Goal: Task Accomplishment & Management: Complete application form

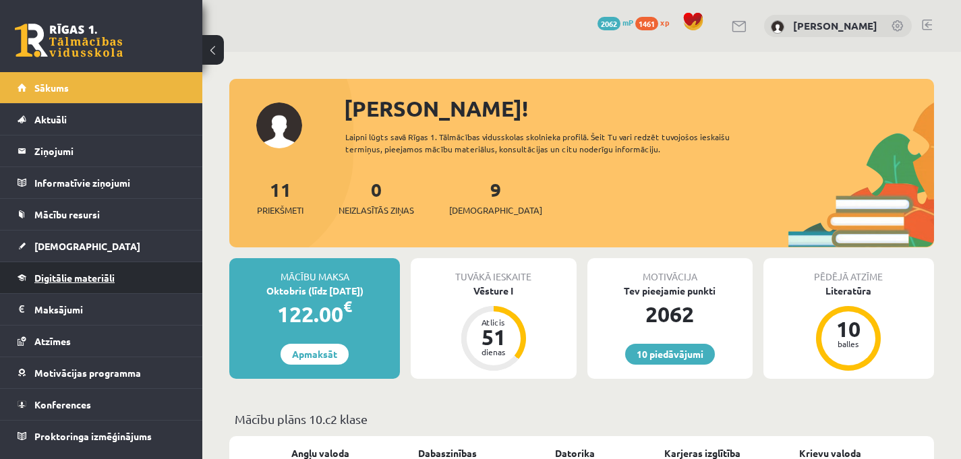
click at [93, 277] on span "Digitālie materiāli" at bounding box center [74, 278] width 80 height 12
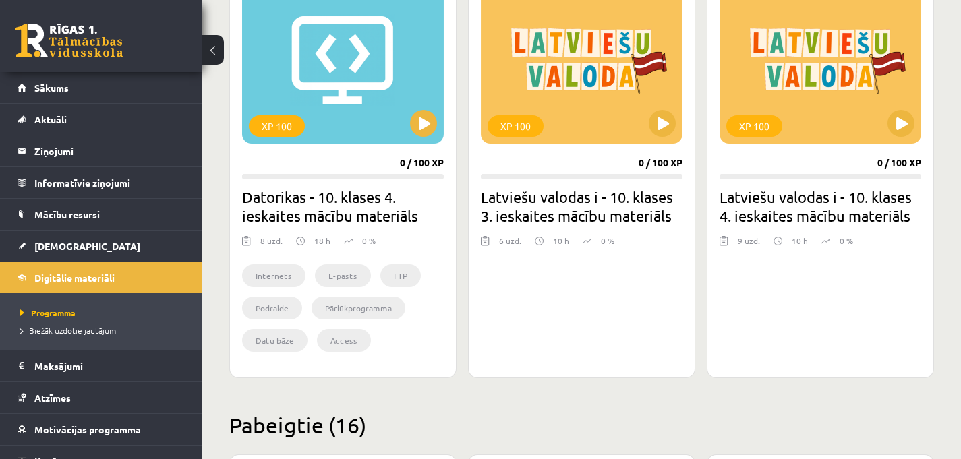
scroll to position [3394, 0]
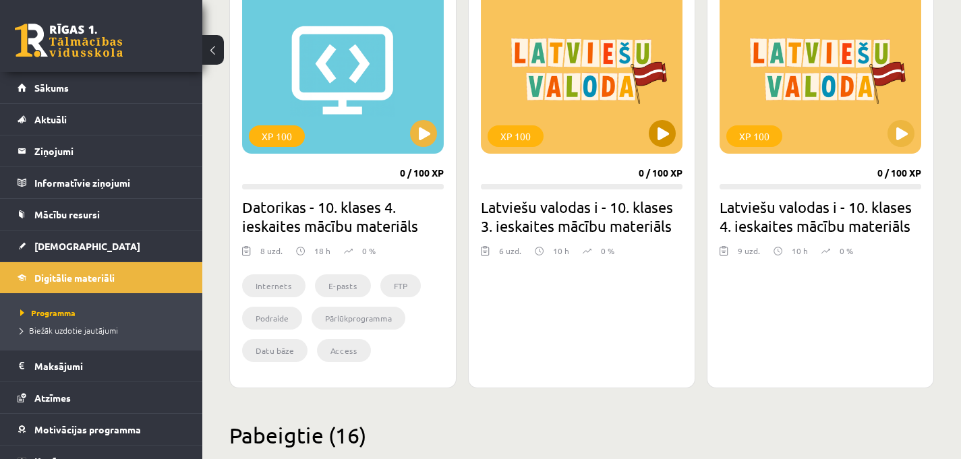
click at [653, 150] on div "XP 100" at bounding box center [582, 69] width 202 height 169
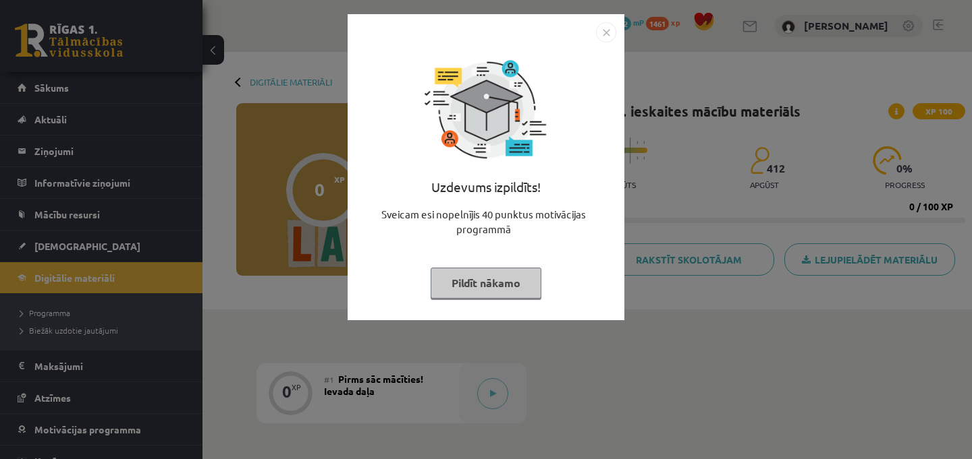
click at [507, 275] on button "Pildīt nākamo" at bounding box center [485, 283] width 111 height 31
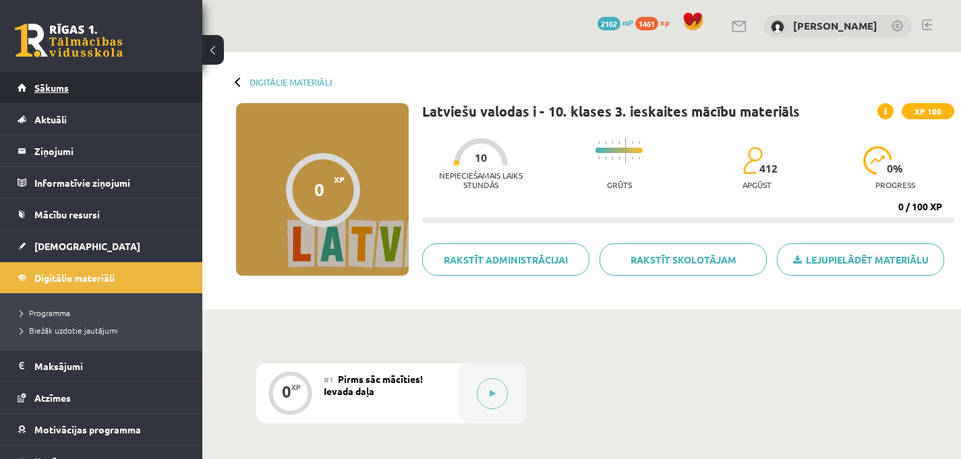
click at [142, 93] on link "Sākums" at bounding box center [102, 87] width 168 height 31
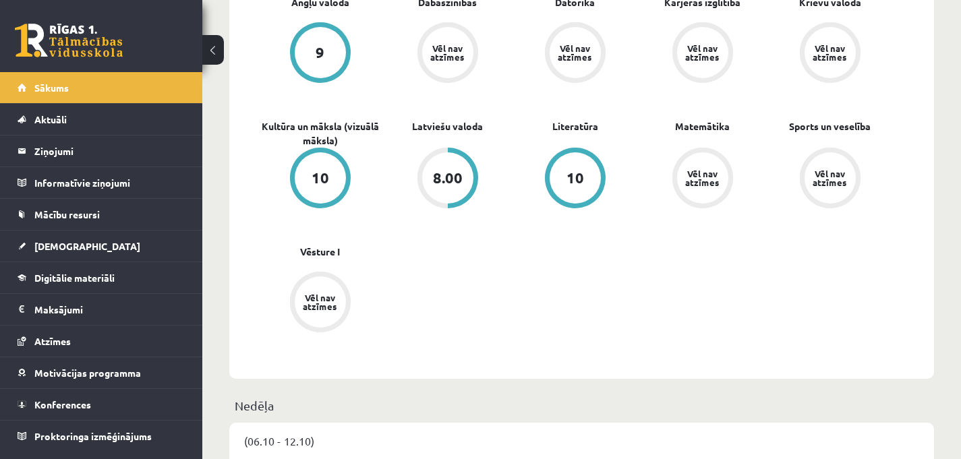
scroll to position [452, 0]
click at [451, 123] on link "Latviešu valoda" at bounding box center [447, 126] width 71 height 14
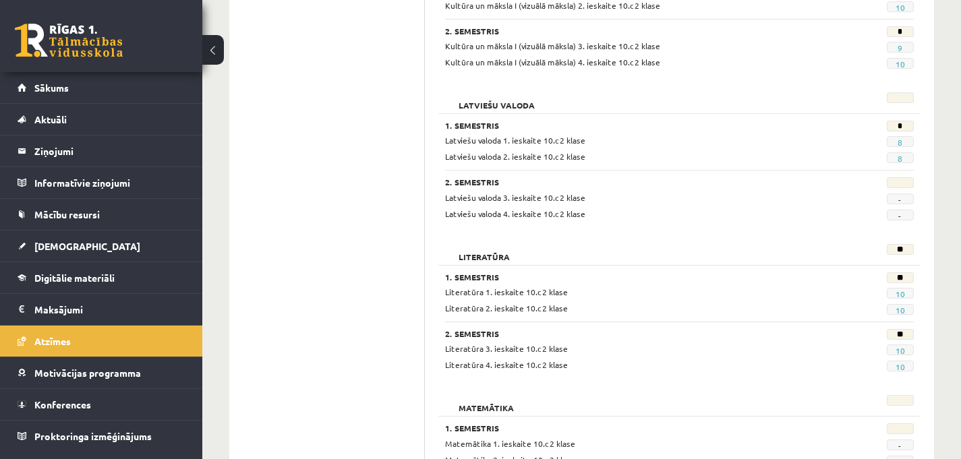
scroll to position [882, 0]
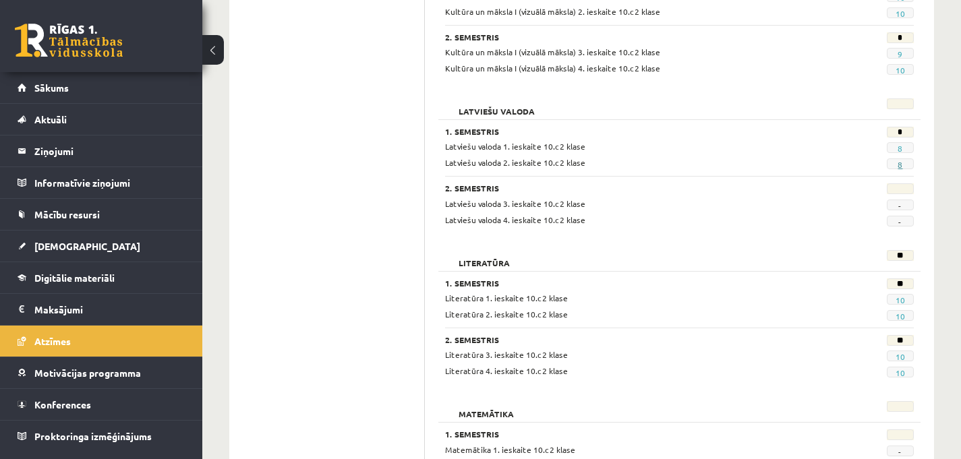
click at [900, 166] on link "8" at bounding box center [900, 164] width 5 height 11
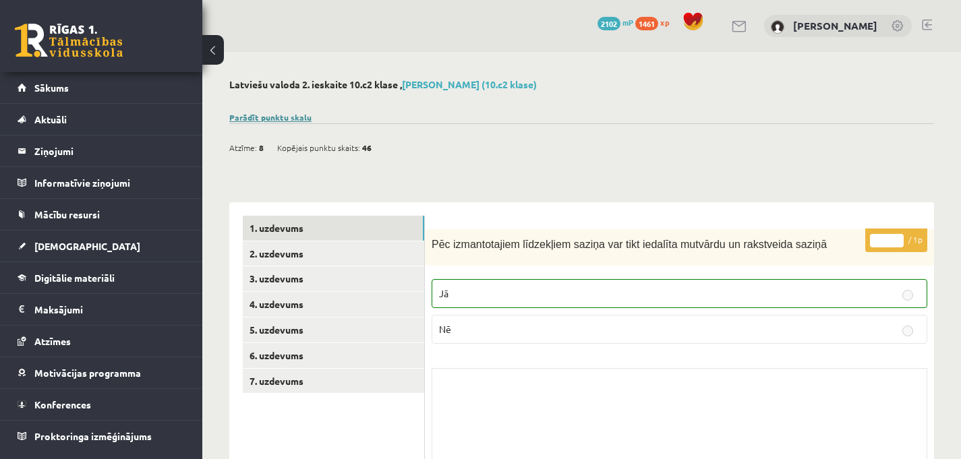
click at [301, 118] on link "Parādīt punktu skalu" at bounding box center [270, 117] width 82 height 11
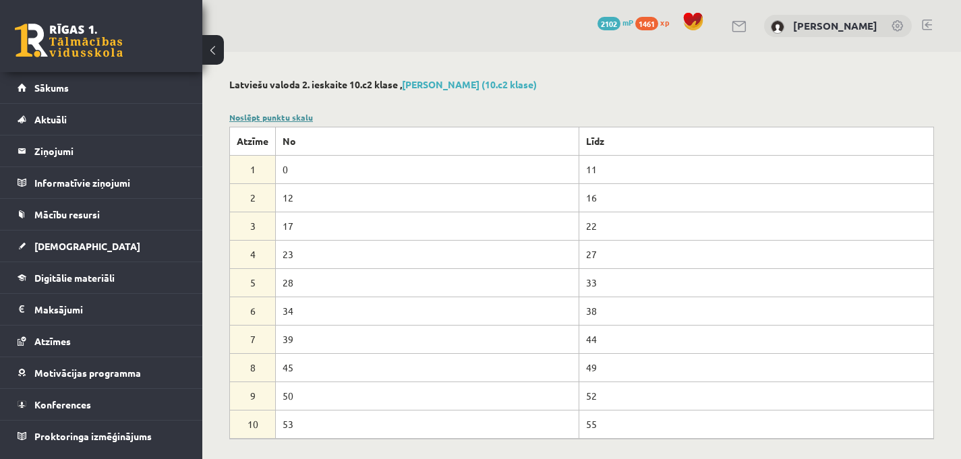
click at [301, 118] on link "Noslēpt punktu skalu" at bounding box center [271, 117] width 84 height 11
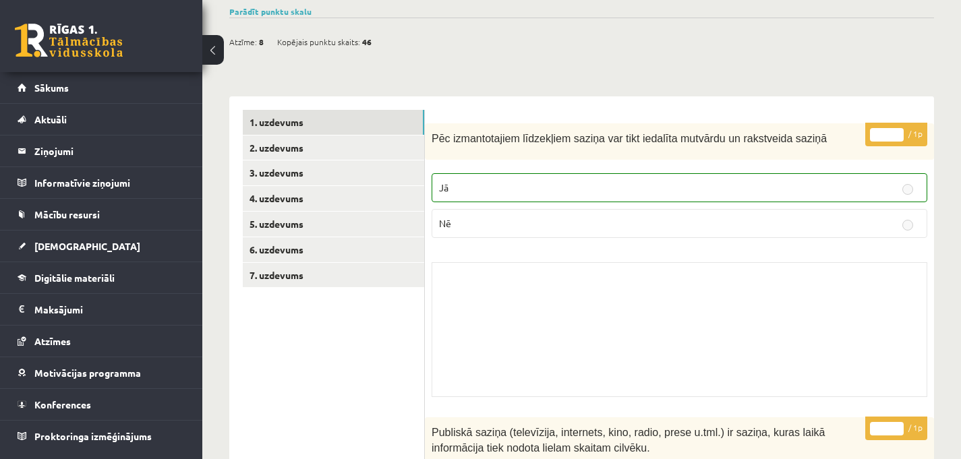
scroll to position [125, 0]
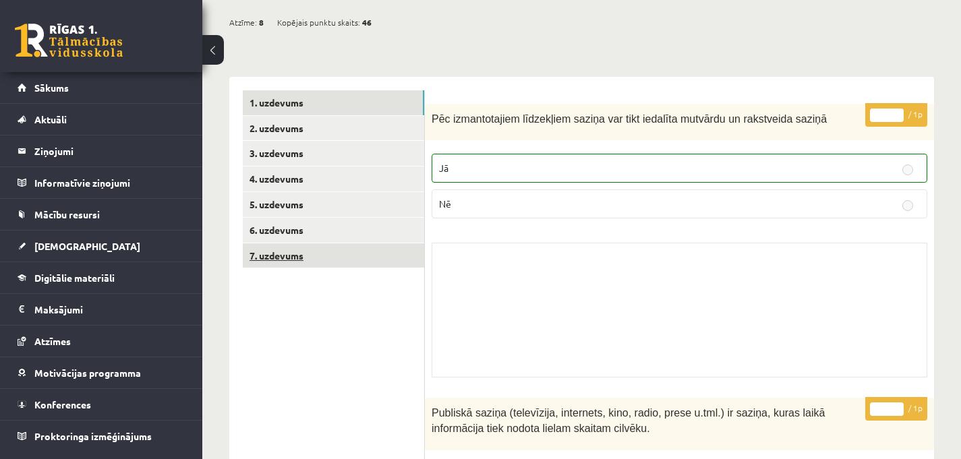
click at [335, 256] on link "7. uzdevums" at bounding box center [333, 256] width 181 height 25
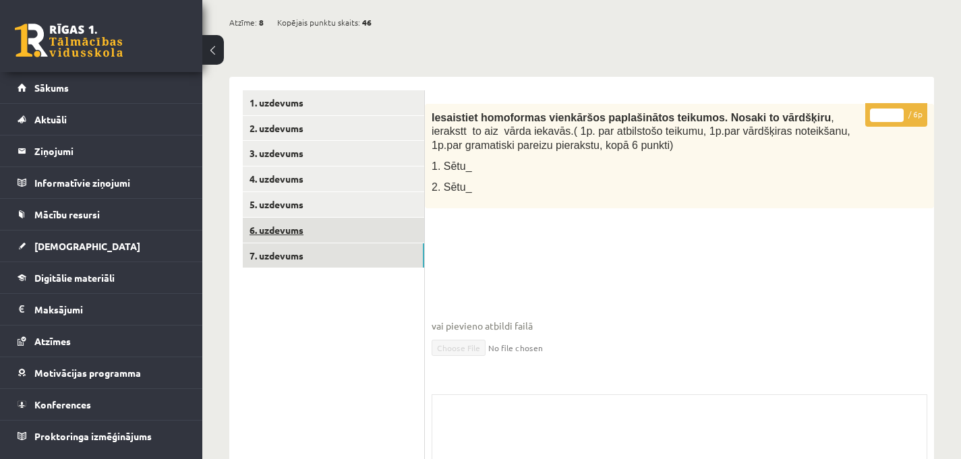
click at [327, 233] on link "6. uzdevums" at bounding box center [333, 230] width 181 height 25
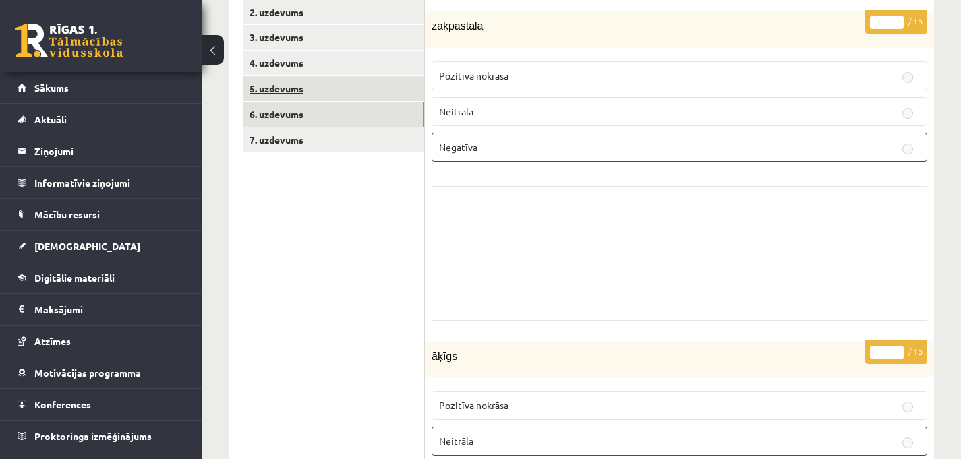
scroll to position [0, 0]
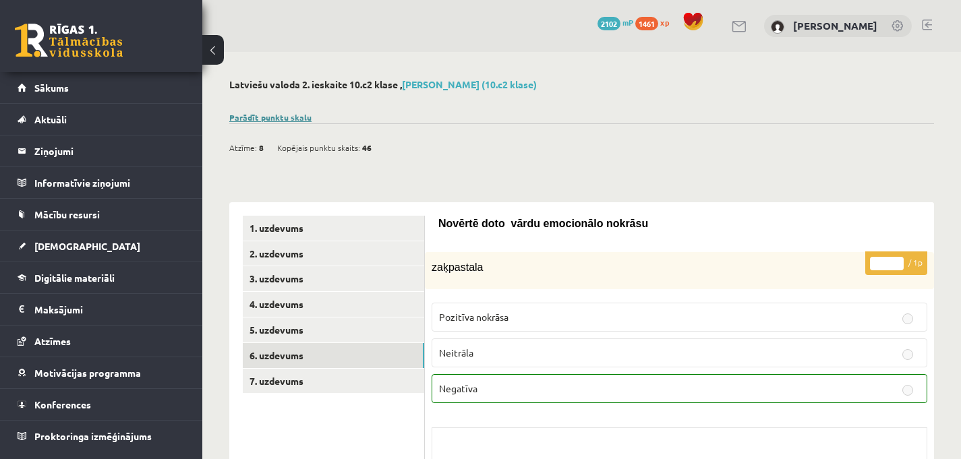
click at [284, 118] on link "Parādīt punktu skalu" at bounding box center [270, 117] width 82 height 11
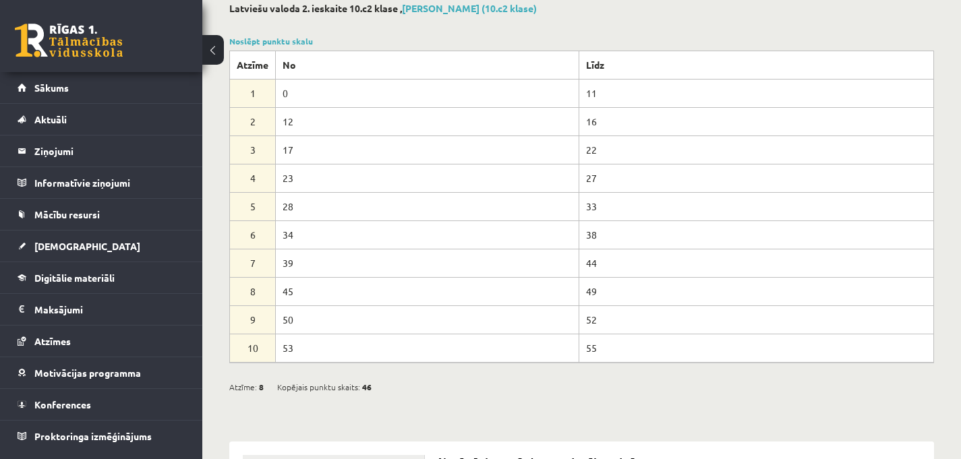
scroll to position [76, 0]
click at [283, 45] on link "Noslēpt punktu skalu" at bounding box center [271, 41] width 84 height 11
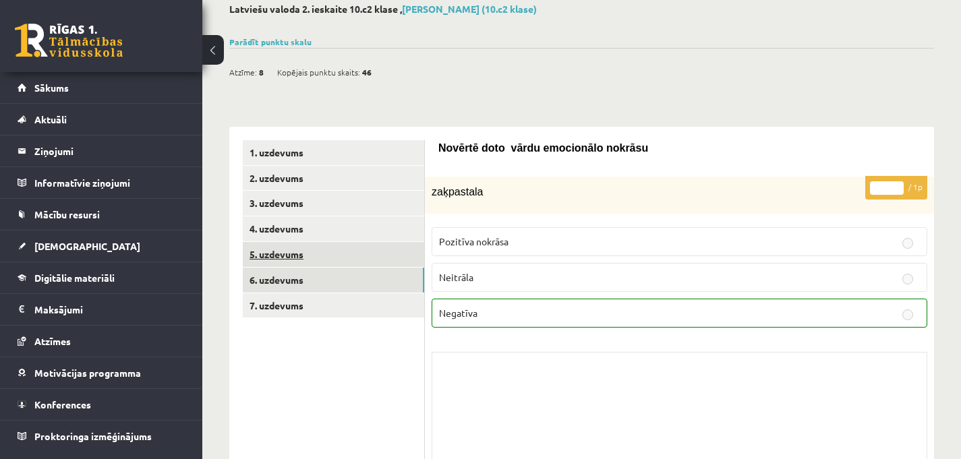
click at [364, 260] on link "5. uzdevums" at bounding box center [333, 254] width 181 height 25
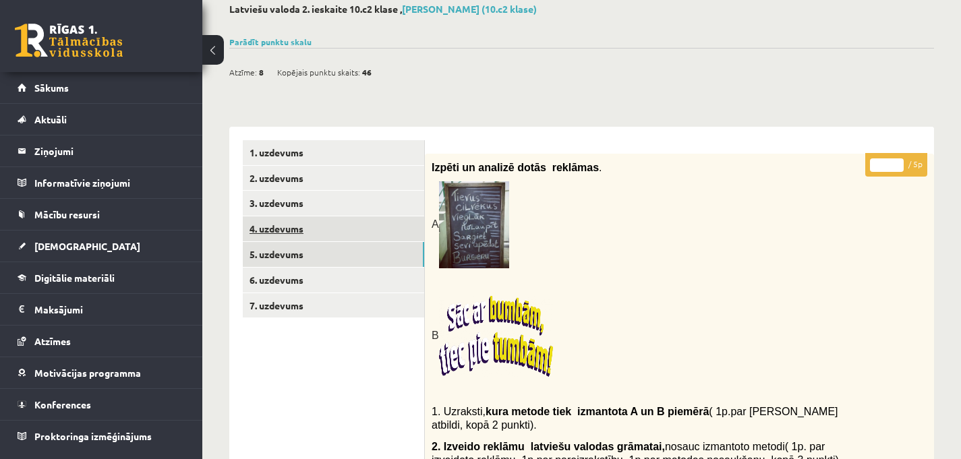
scroll to position [0, 0]
click at [366, 241] on link "4. uzdevums" at bounding box center [333, 229] width 181 height 25
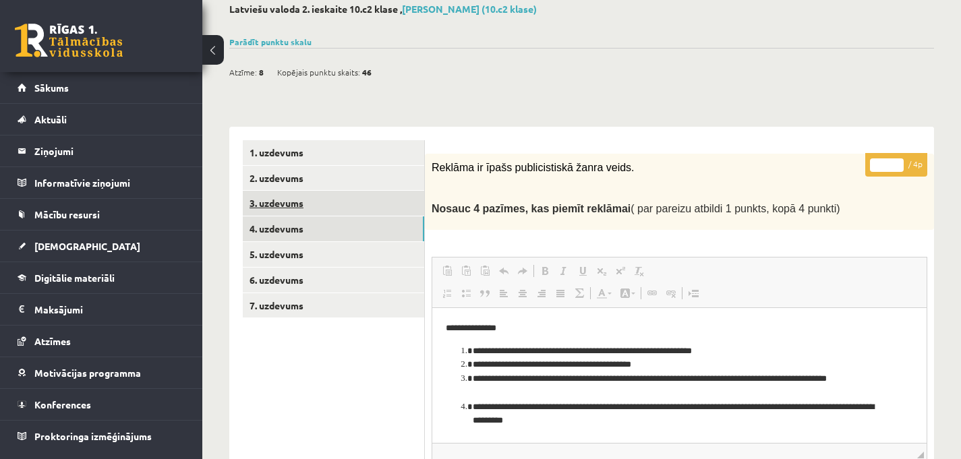
click at [354, 204] on link "3. uzdevums" at bounding box center [333, 203] width 181 height 25
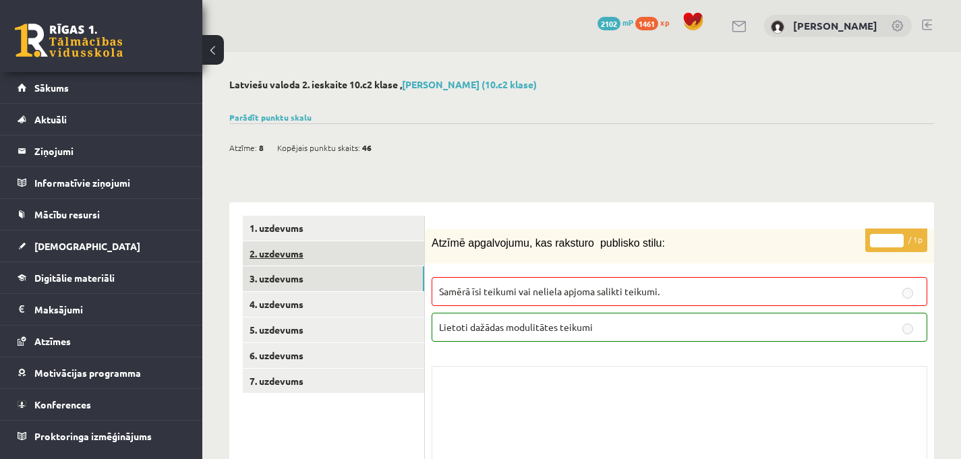
click at [376, 252] on link "2. uzdevums" at bounding box center [333, 254] width 181 height 25
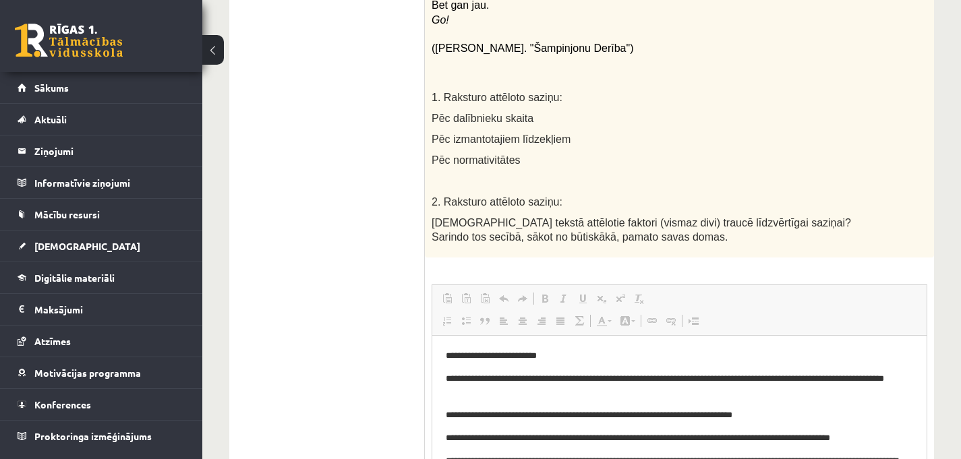
scroll to position [325, 0]
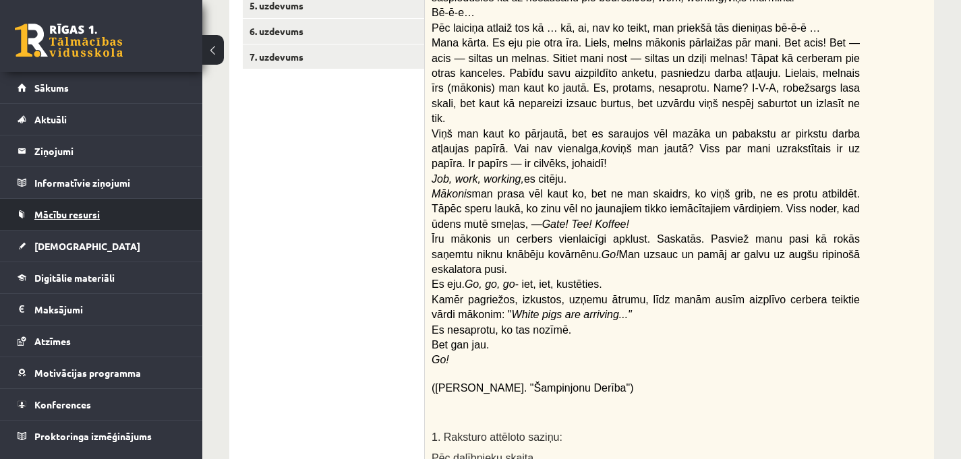
click at [88, 218] on span "Mācību resursi" at bounding box center [66, 214] width 65 height 12
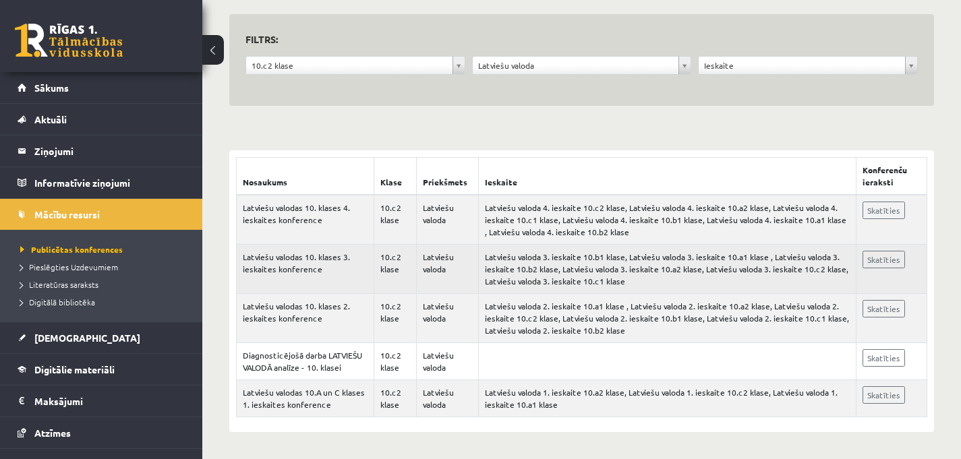
scroll to position [124, 0]
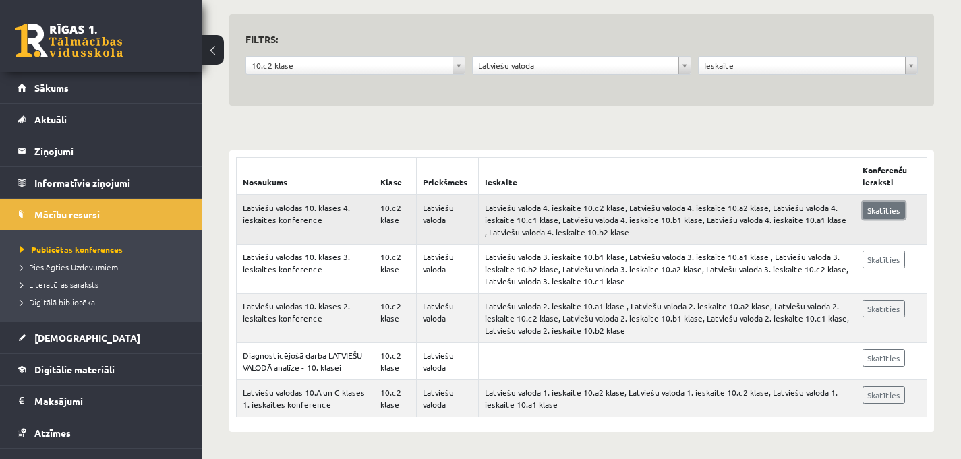
click at [878, 211] on link "Skatīties" at bounding box center [884, 211] width 43 height 18
click at [65, 362] on link "Digitālie materiāli" at bounding box center [102, 369] width 168 height 31
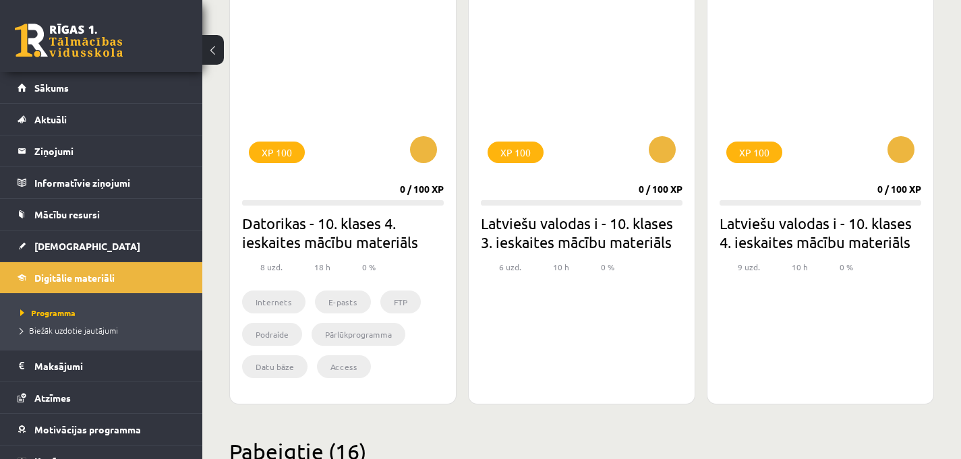
scroll to position [3376, 0]
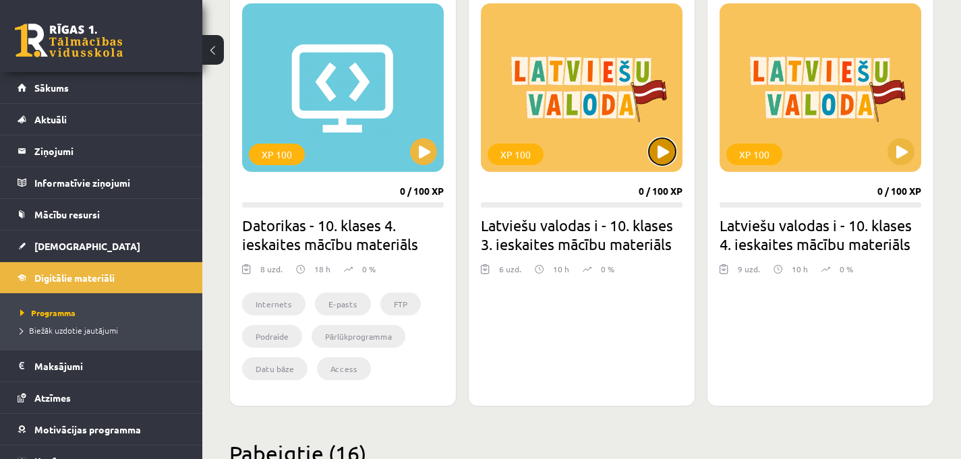
click at [662, 152] on button at bounding box center [662, 151] width 27 height 27
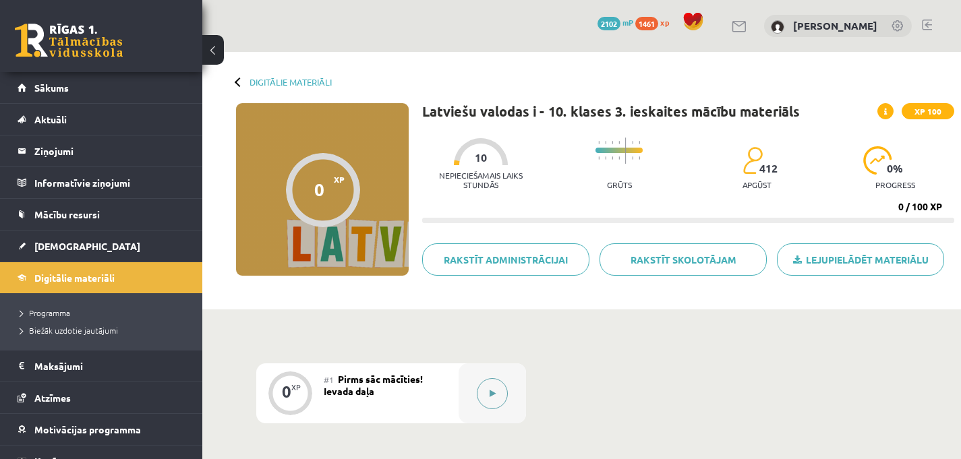
click at [492, 393] on icon at bounding box center [493, 394] width 6 height 8
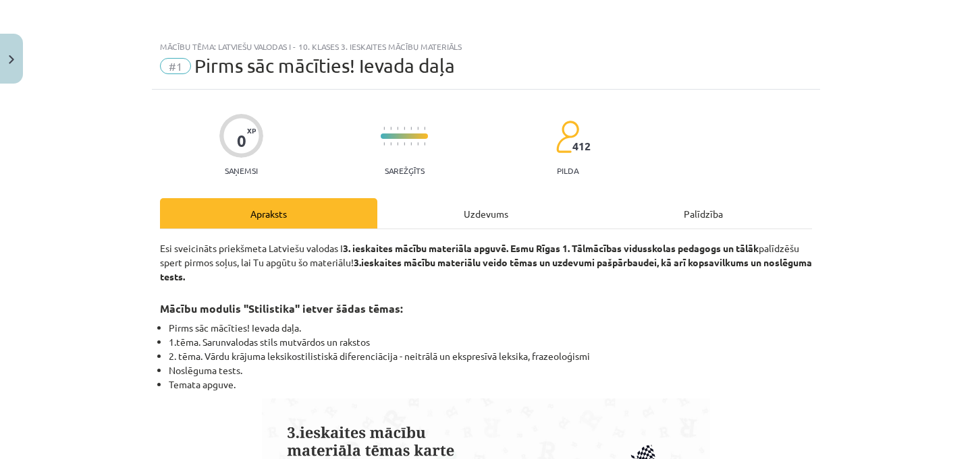
click at [473, 219] on div "Uzdevums" at bounding box center [485, 213] width 217 height 30
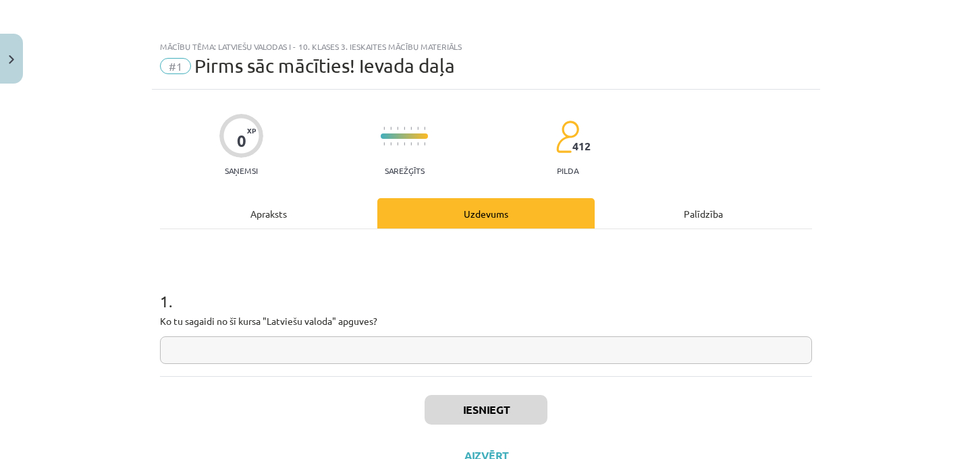
scroll to position [34, 0]
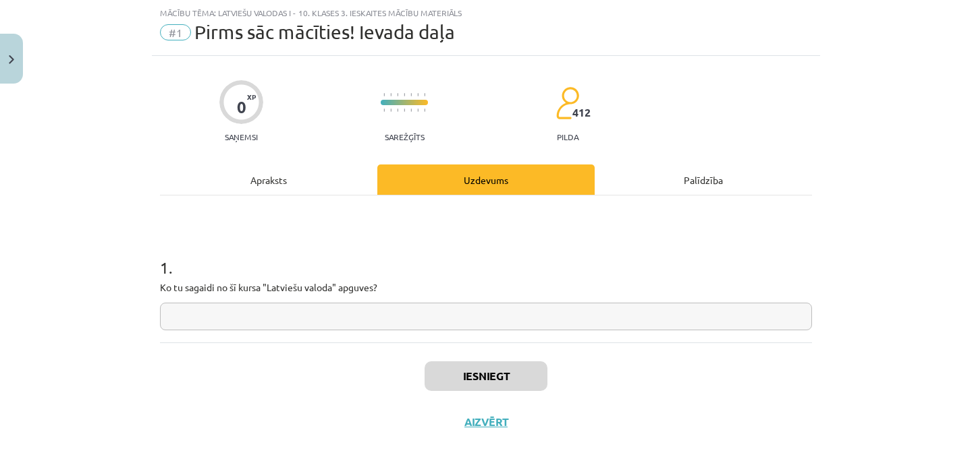
click at [331, 321] on input "text" at bounding box center [486, 317] width 652 height 28
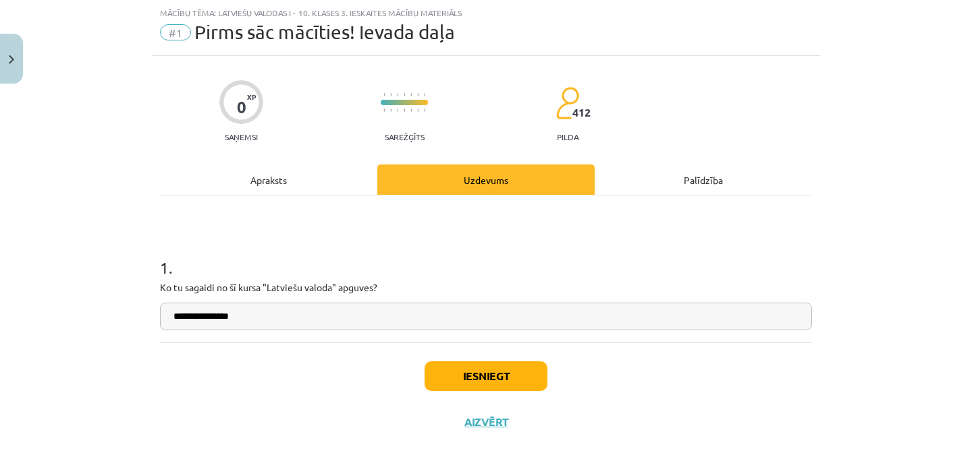
type input "**********"
click at [502, 370] on button "Iesniegt" at bounding box center [485, 377] width 123 height 30
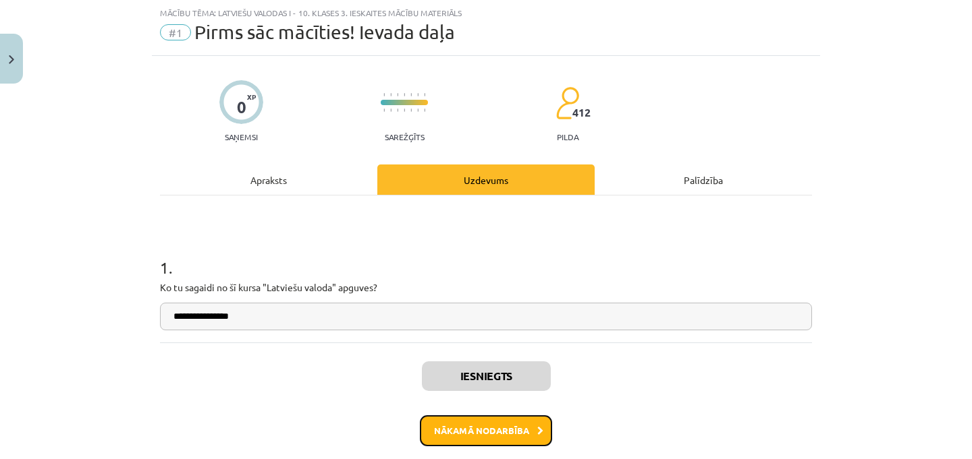
click at [459, 420] on button "Nākamā nodarbība" at bounding box center [486, 431] width 132 height 31
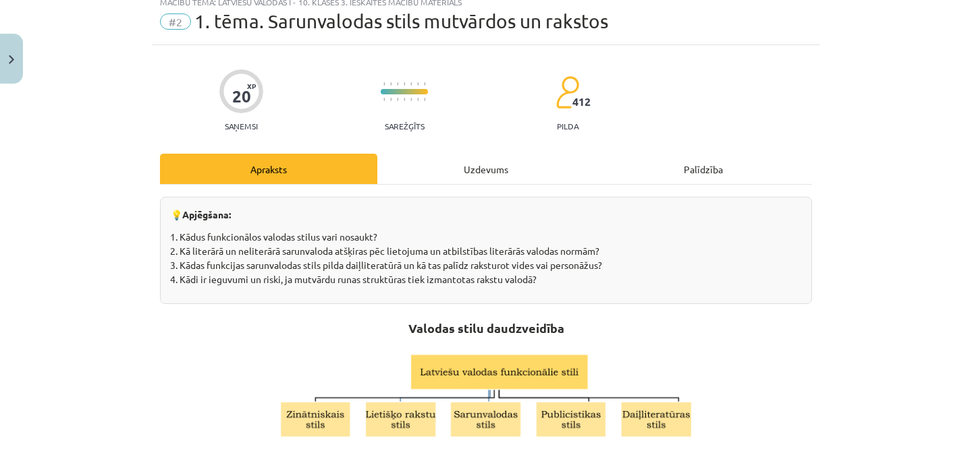
click at [488, 168] on div "Uzdevums" at bounding box center [485, 169] width 217 height 30
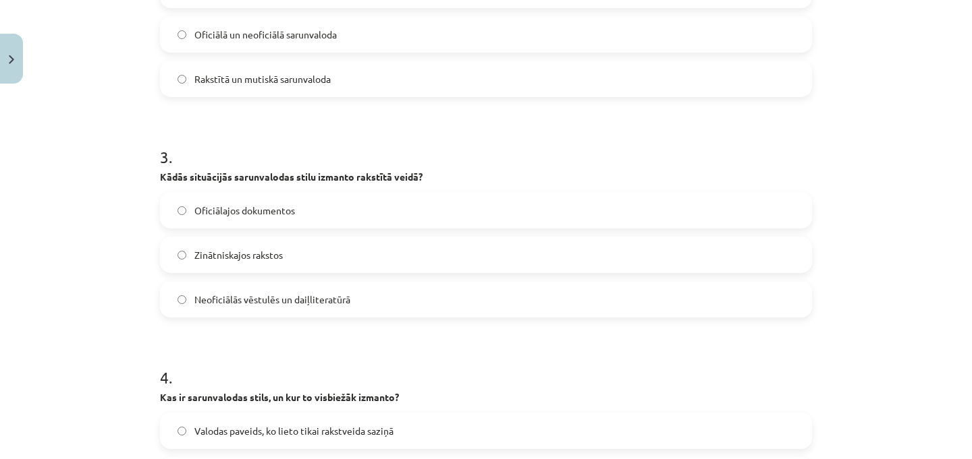
scroll to position [821, 0]
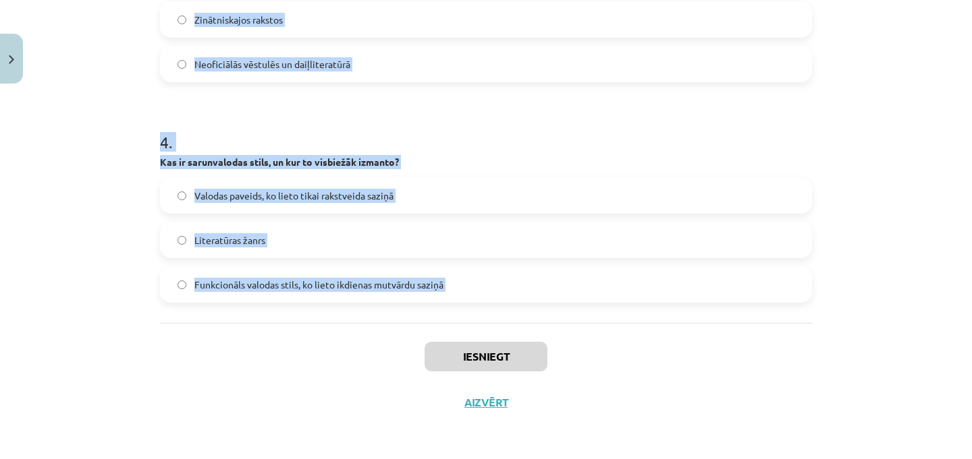
drag, startPoint x: 146, startPoint y: 266, endPoint x: 397, endPoint y: 334, distance: 259.9
copy form "1 . Kādi izteiksmes līdzekļi papildina sarunvalodu, lai veicinātu saprašanos? L…"
click at [466, 146] on h1 "4 ." at bounding box center [486, 130] width 652 height 42
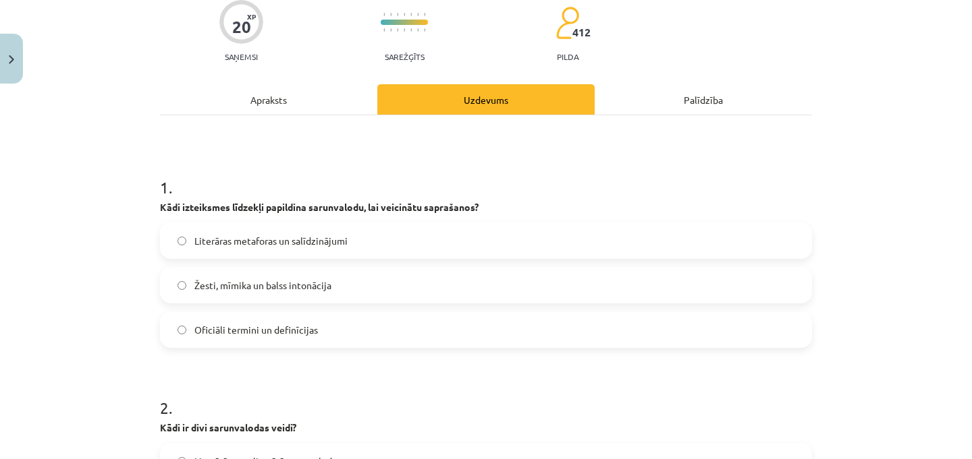
scroll to position [198, 0]
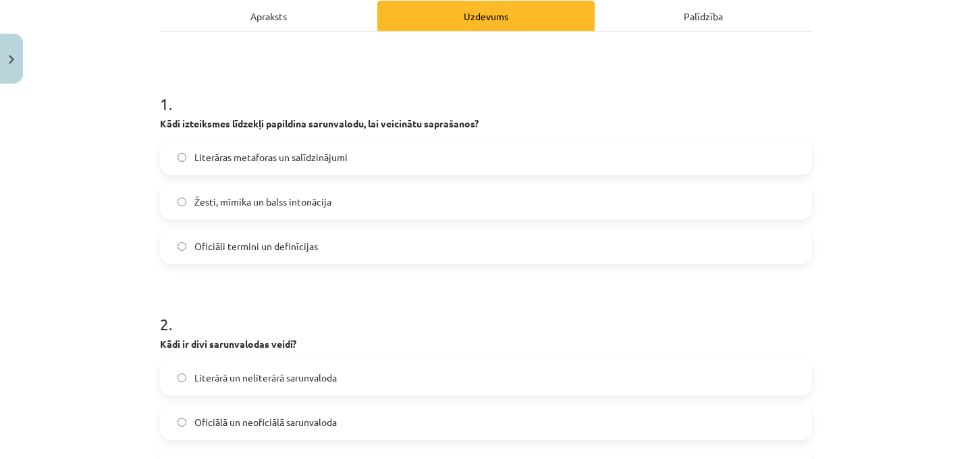
click at [304, 204] on span "Žesti, mīmika un balss intonācija" at bounding box center [262, 202] width 137 height 14
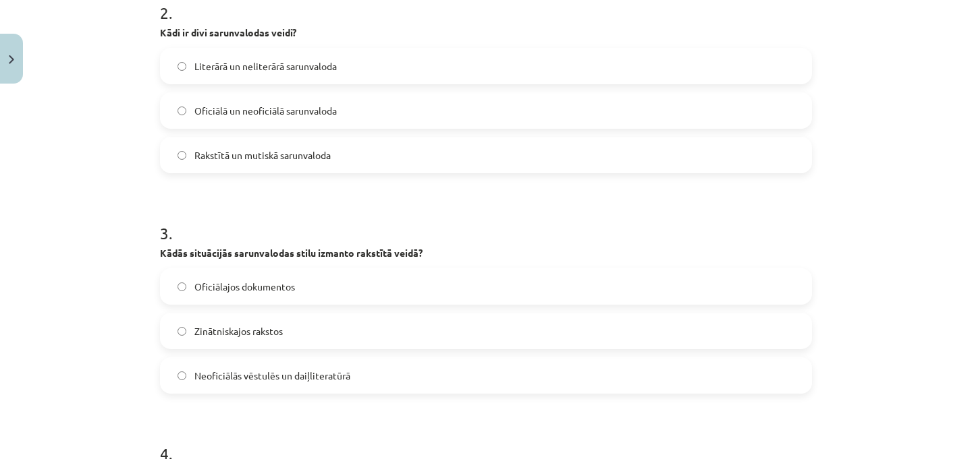
scroll to position [504, 0]
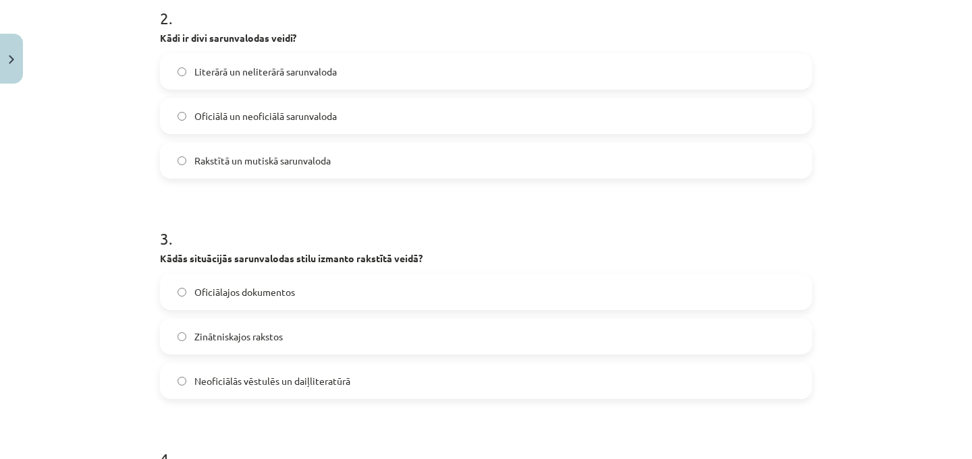
click at [246, 70] on span "Literārā un neliterārā sarunvaloda" at bounding box center [265, 72] width 142 height 14
click at [217, 388] on span "Neoficiālās vēstulēs un daiļliteratūrā" at bounding box center [272, 381] width 156 height 14
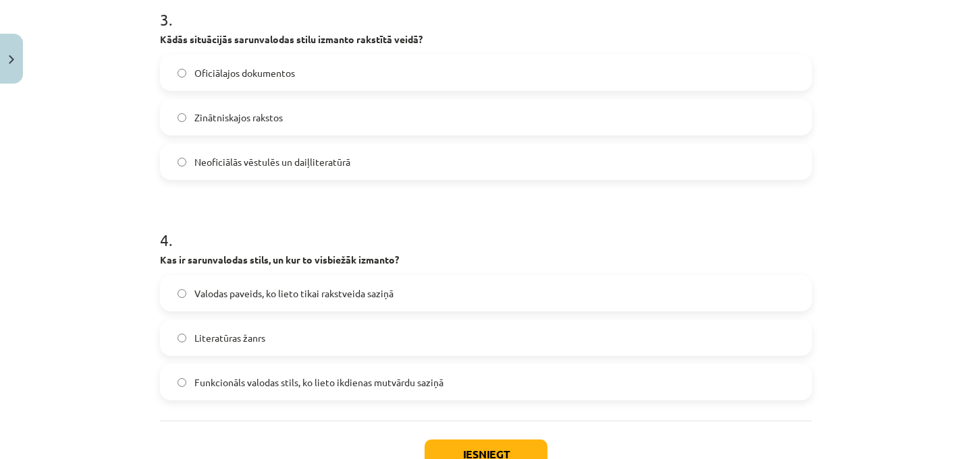
scroll to position [821, 0]
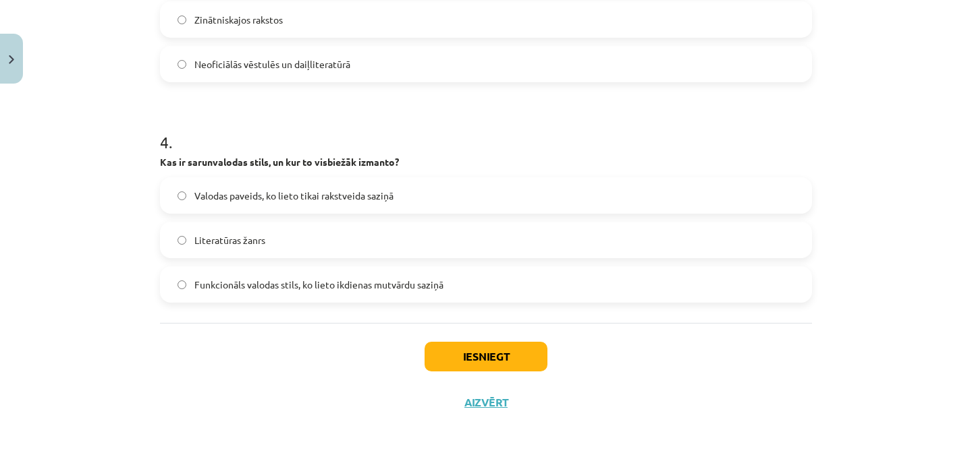
click at [305, 283] on span "Funkcionāls valodas stils, ko lieto ikdienas mutvārdu saziņā" at bounding box center [318, 285] width 249 height 14
click at [455, 343] on button "Iesniegt" at bounding box center [485, 357] width 123 height 30
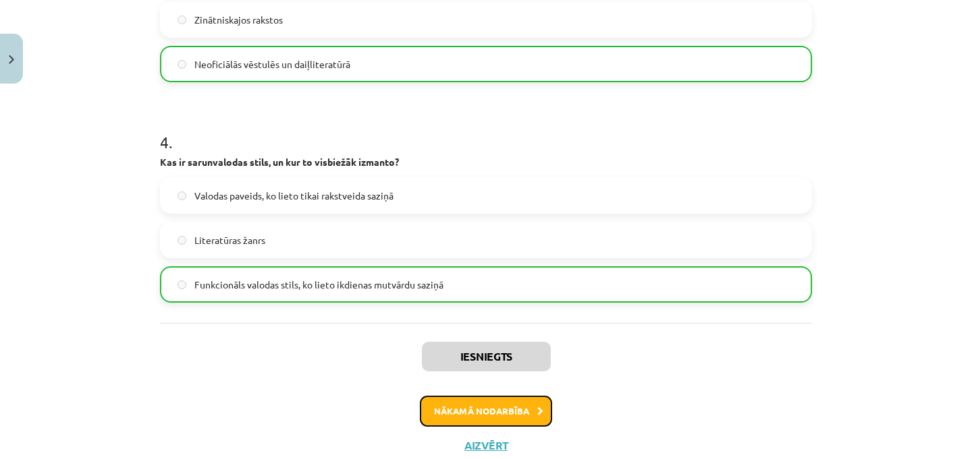
click at [519, 402] on button "Nākamā nodarbība" at bounding box center [486, 411] width 132 height 31
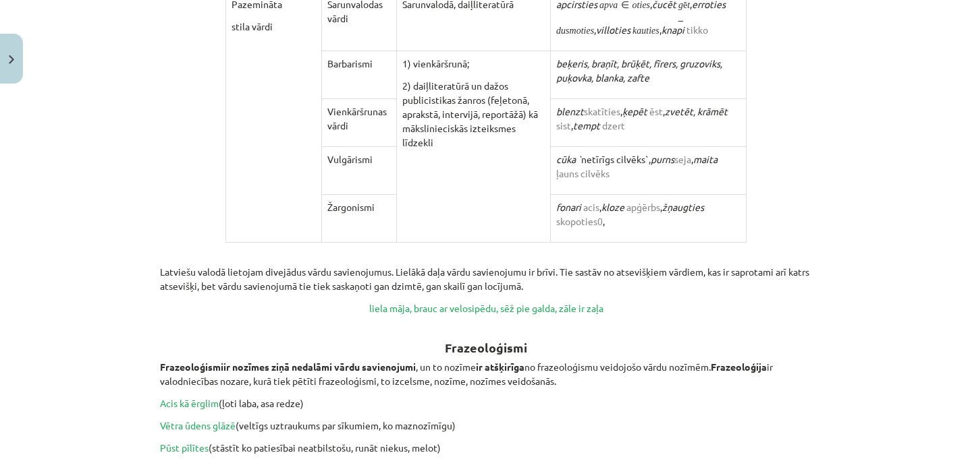
scroll to position [34, 0]
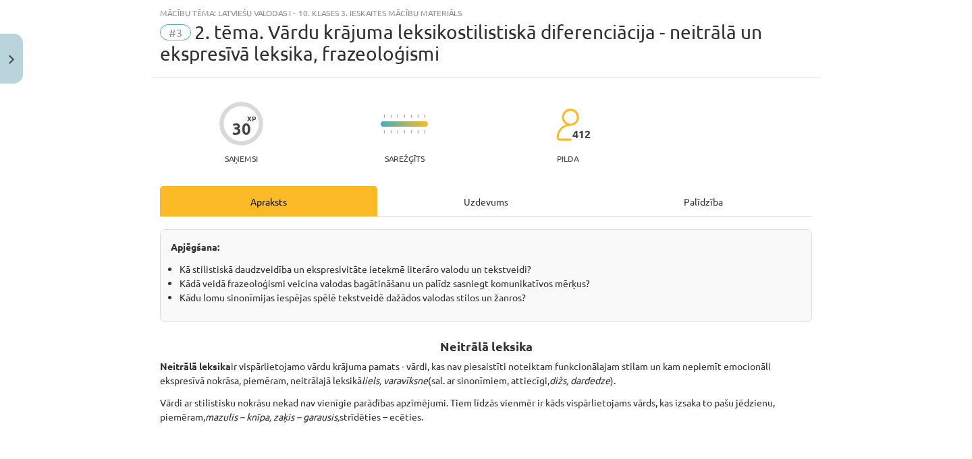
click at [486, 206] on div "Uzdevums" at bounding box center [485, 201] width 217 height 30
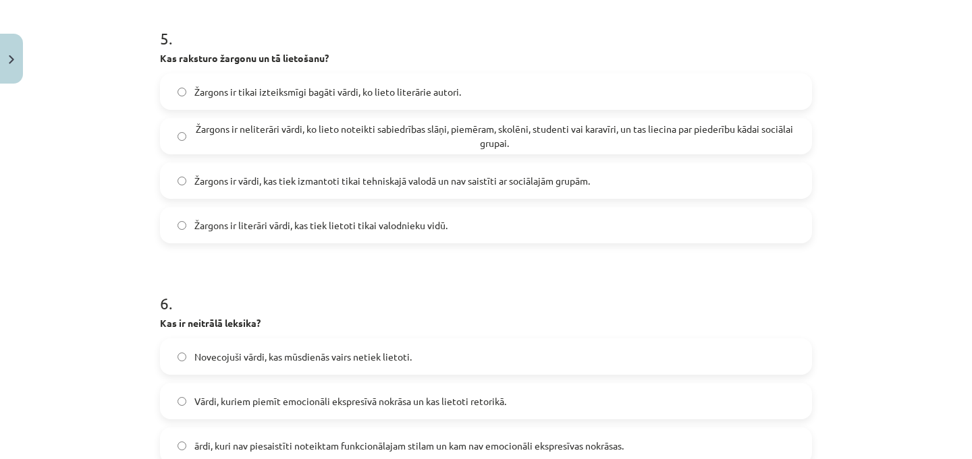
scroll to position [1462, 0]
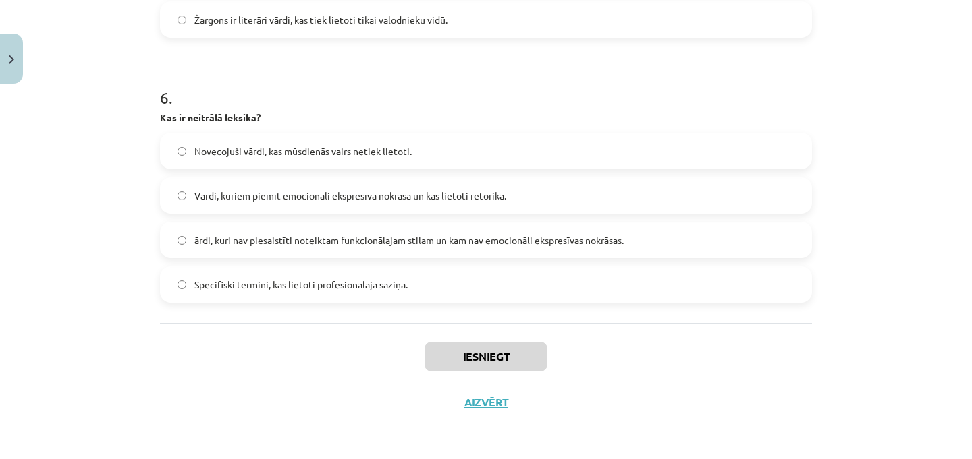
drag, startPoint x: 149, startPoint y: 285, endPoint x: 420, endPoint y: 304, distance: 271.9
copy form "1 . Barbarismi ir: mantoti aizguvumi, jo valodā nav vārdu attiecīgo jēdzienu ap…"
click at [162, 69] on h1 "6 ." at bounding box center [486, 86] width 652 height 42
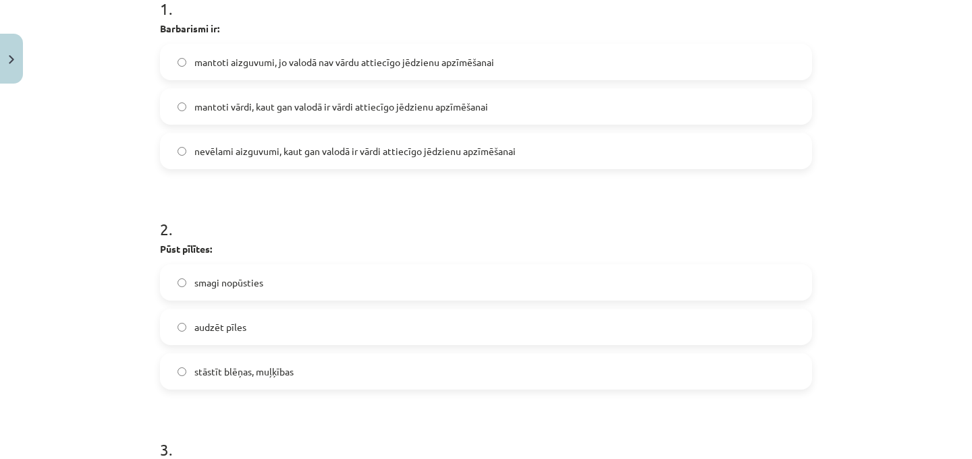
scroll to position [306, 0]
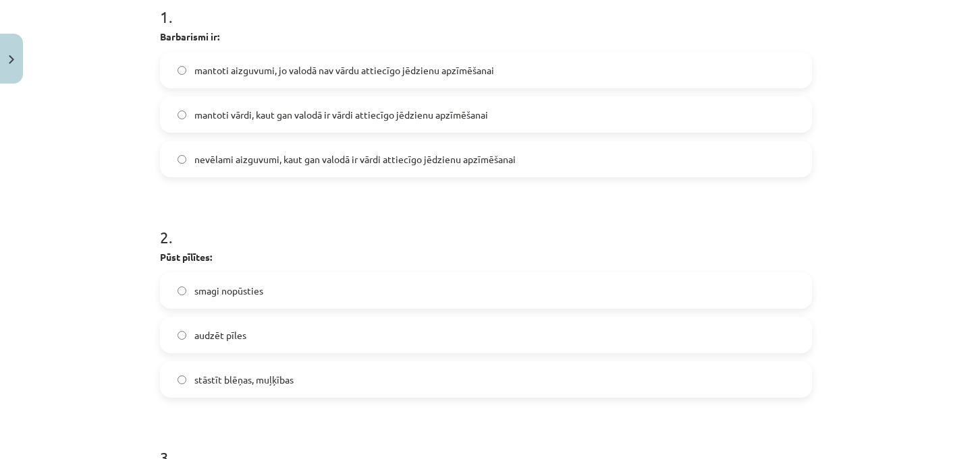
click at [229, 115] on span "mantoti vārdi, kaut gan valodā ir vārdi attiecīgo jēdzienu apzīmēšanai" at bounding box center [340, 115] width 293 height 14
click at [237, 166] on label "nevēlami aizguvumi, kaut gan valodā ir vārdi attiecīgo jēdzienu apzīmēšanai" at bounding box center [485, 159] width 649 height 34
click at [218, 378] on span "stāstīt blēņas, muļķības" at bounding box center [243, 380] width 99 height 14
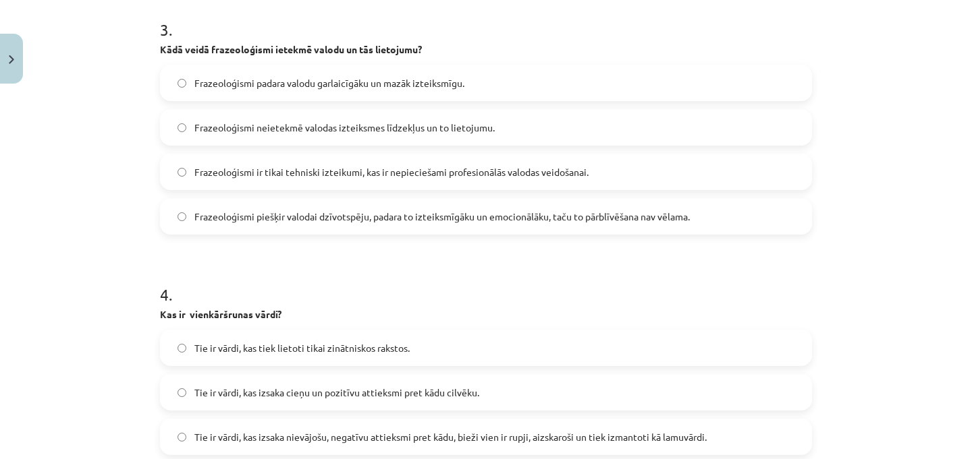
scroll to position [738, 0]
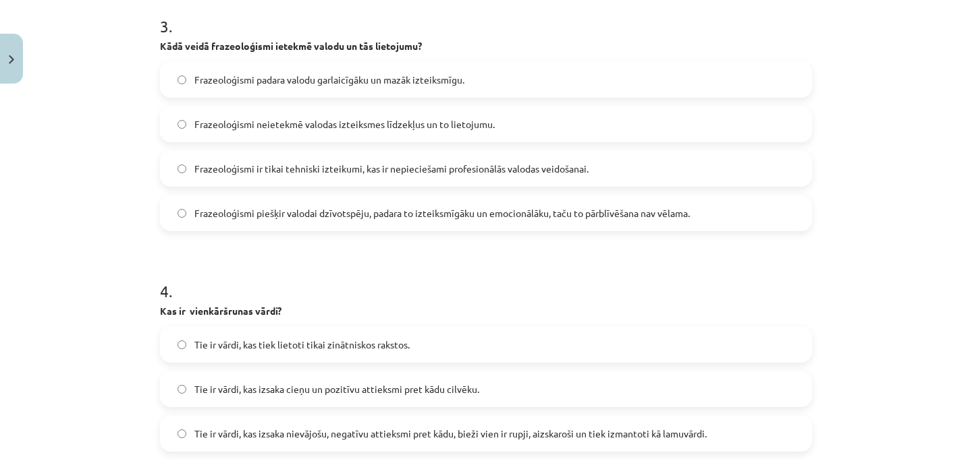
click at [283, 203] on label "Frazeoloģismi piešķir valodai dzīvotspēju, padara to izteiksmīgāku un emocionāl…" at bounding box center [485, 213] width 649 height 34
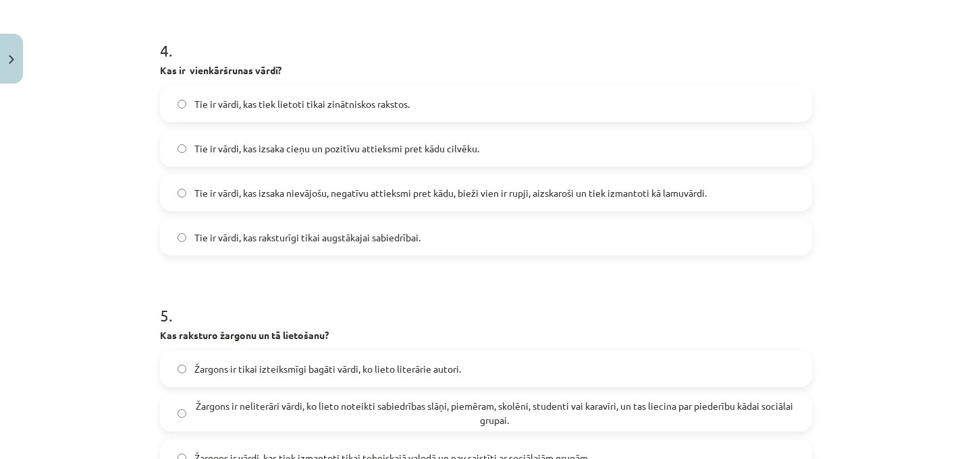
scroll to position [988, 0]
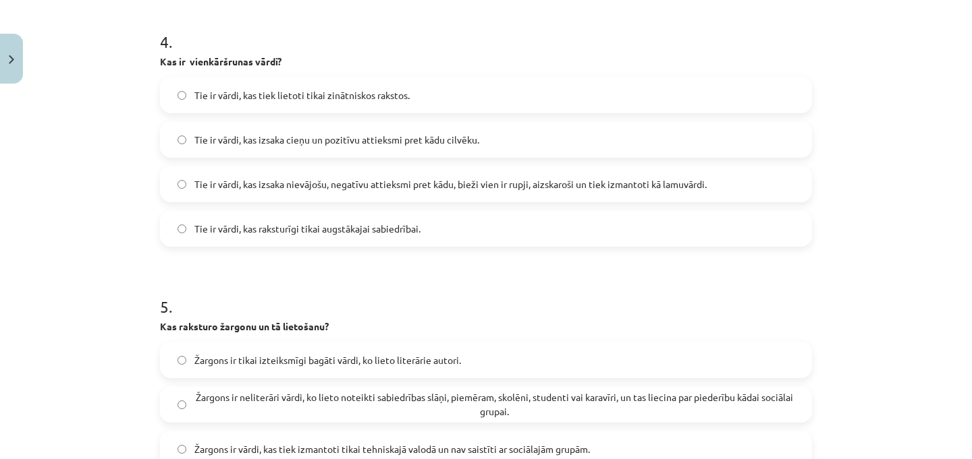
click at [297, 189] on span "Tie ir vārdi, kas izsaka nievājošu, negatīvu attieksmi pret kādu, bieži vien ir…" at bounding box center [450, 184] width 512 height 14
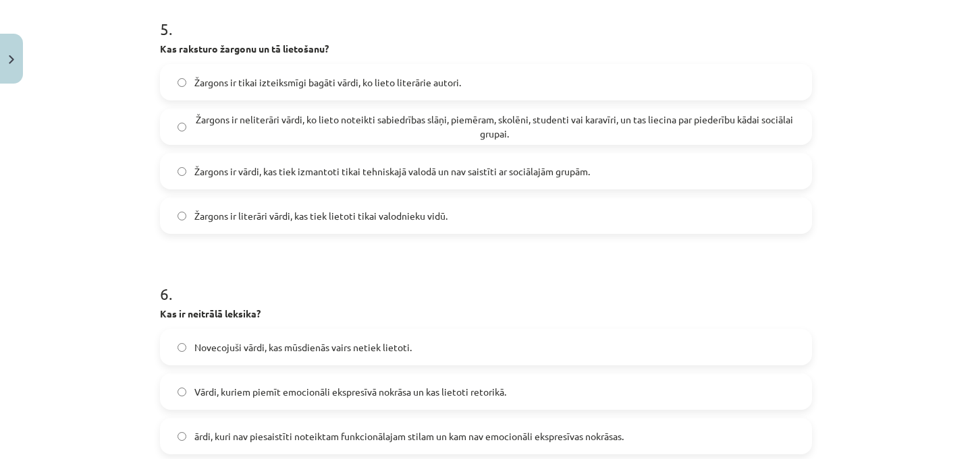
scroll to position [1266, 0]
click at [330, 110] on label "Žargons ir neliterāri vārdi, ko lieto noteikti sabiedrības slāņi, piemēram, sko…" at bounding box center [485, 126] width 649 height 34
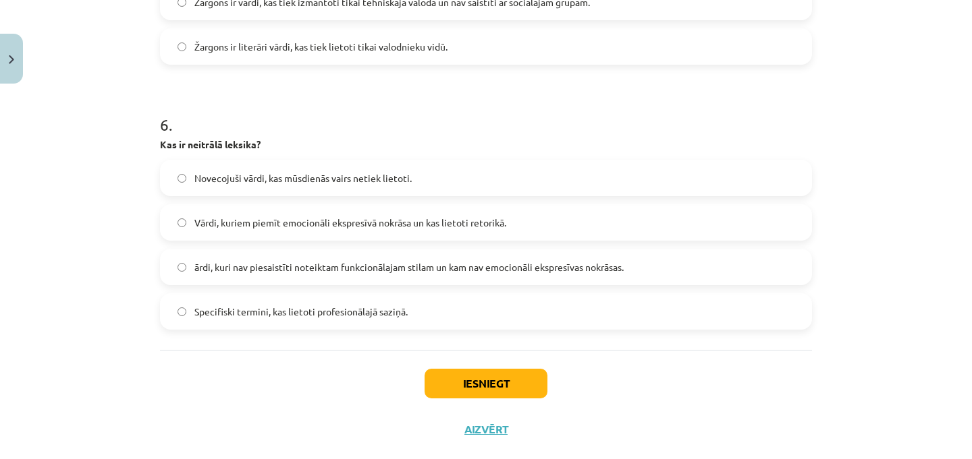
scroll to position [1452, 0]
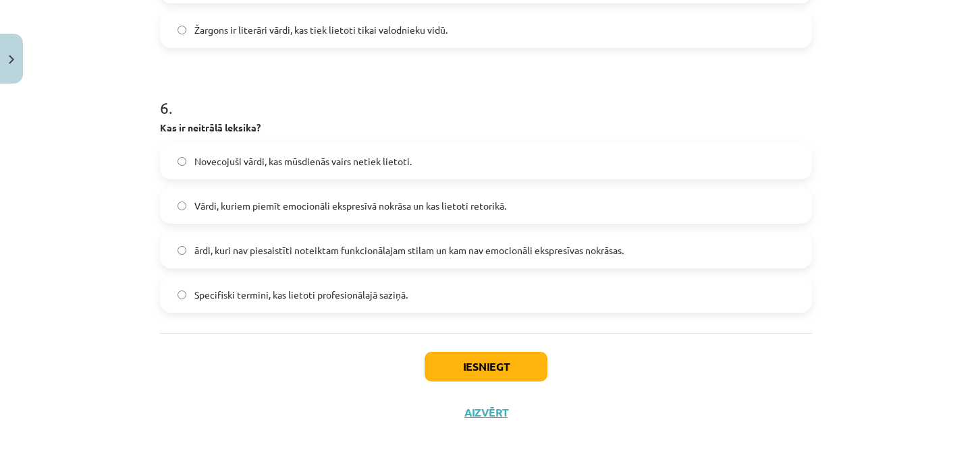
click at [366, 246] on span "ārdi, kuri nav piesaistīti noteiktam funkcionālajam stilam un kam nav emocionāl…" at bounding box center [408, 251] width 429 height 14
click at [500, 372] on button "Iesniegt" at bounding box center [485, 367] width 123 height 30
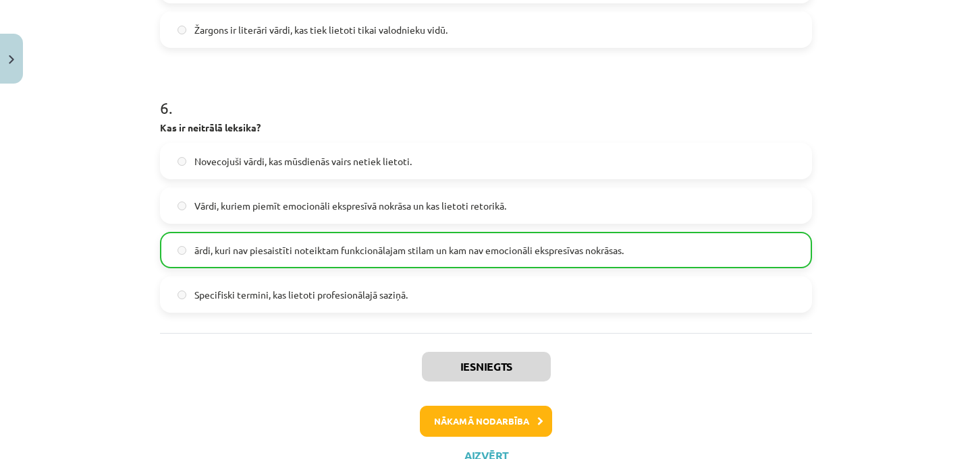
click at [607, 86] on h1 "6 ." at bounding box center [486, 96] width 652 height 42
click at [473, 409] on button "Nākamā nodarbība" at bounding box center [486, 421] width 132 height 31
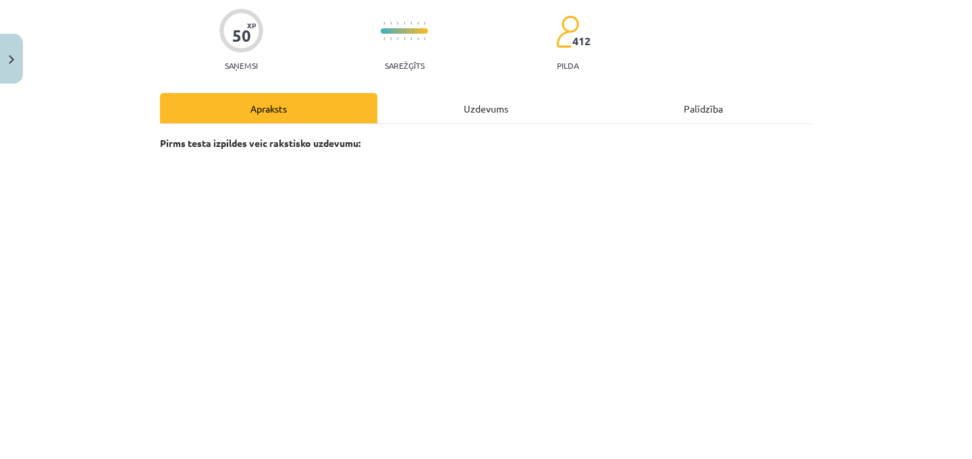
scroll to position [34, 0]
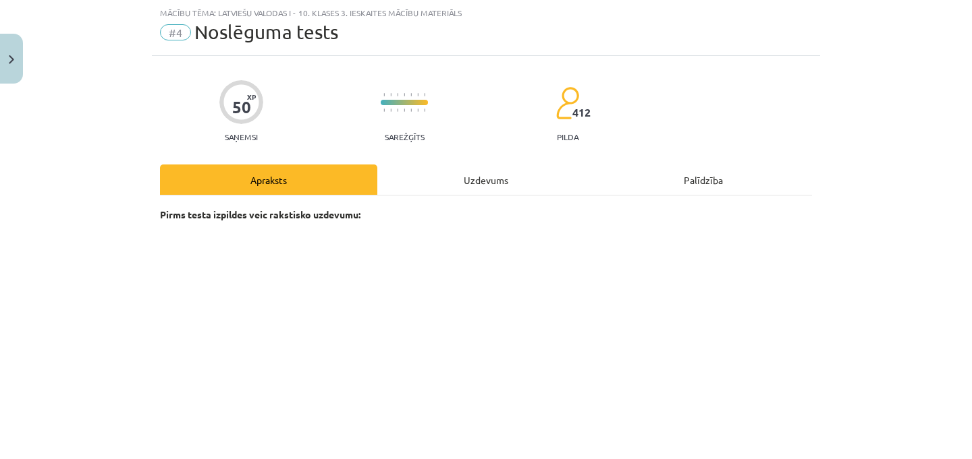
click at [466, 182] on div "Uzdevums" at bounding box center [485, 180] width 217 height 30
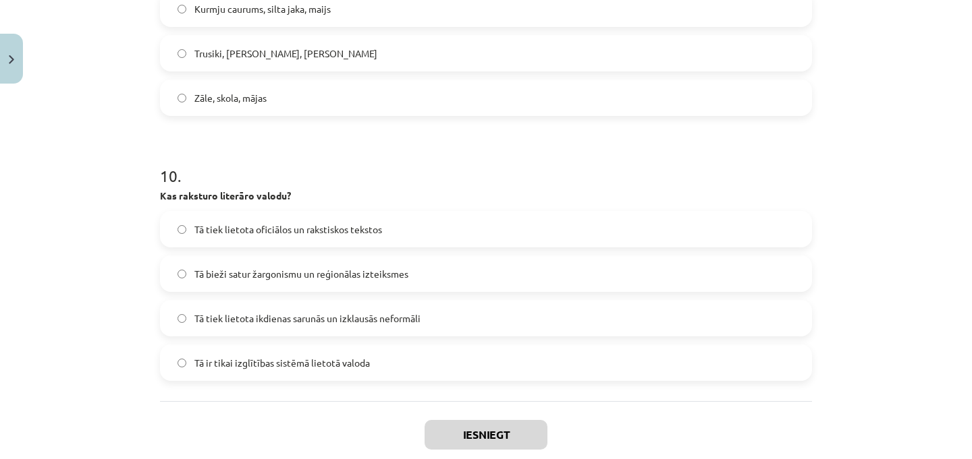
scroll to position [2546, 0]
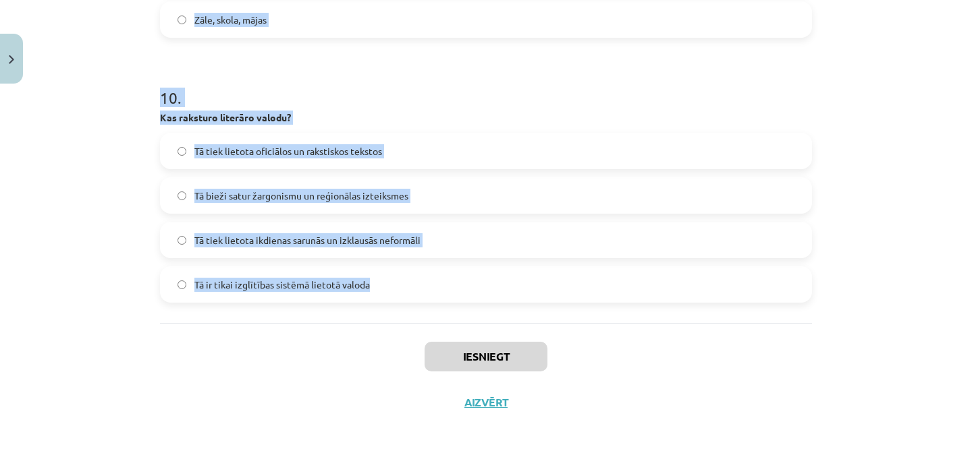
drag, startPoint x: 147, startPoint y: 263, endPoint x: 376, endPoint y: 316, distance: 234.7
copy form "1 . Kas nozīmē „Pūst pīlītes”? Stāstīt kaut ko patiesībai neatbilstošu, runāt n…"
click at [121, 110] on div "Mācību tēma: Latviešu valodas i - 10. klases 3. ieskaites mācību materiāls #4 N…" at bounding box center [486, 229] width 972 height 459
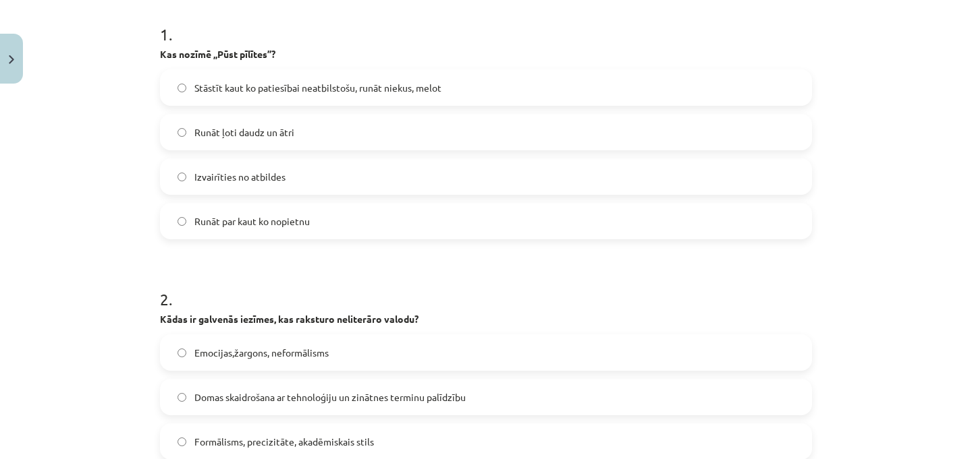
scroll to position [281, 0]
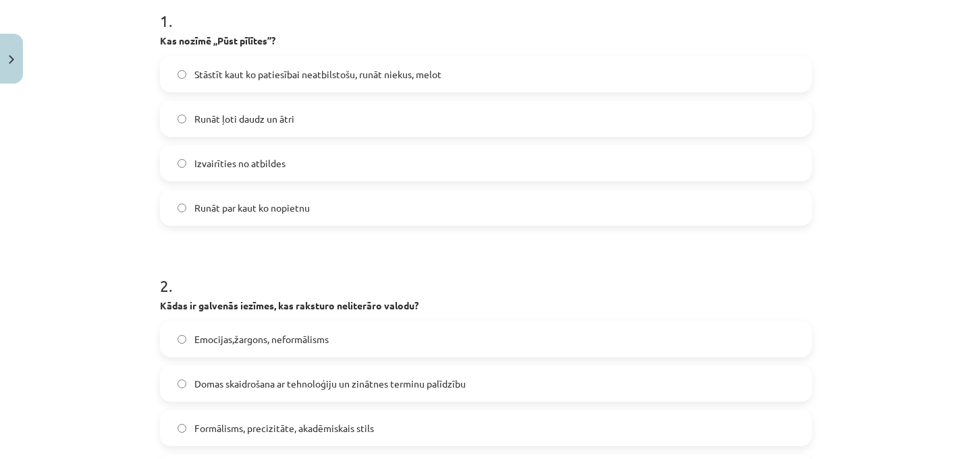
click at [273, 78] on span "Stāstīt kaut ko patiesībai neatbilstošu, runāt niekus, melot" at bounding box center [317, 74] width 247 height 14
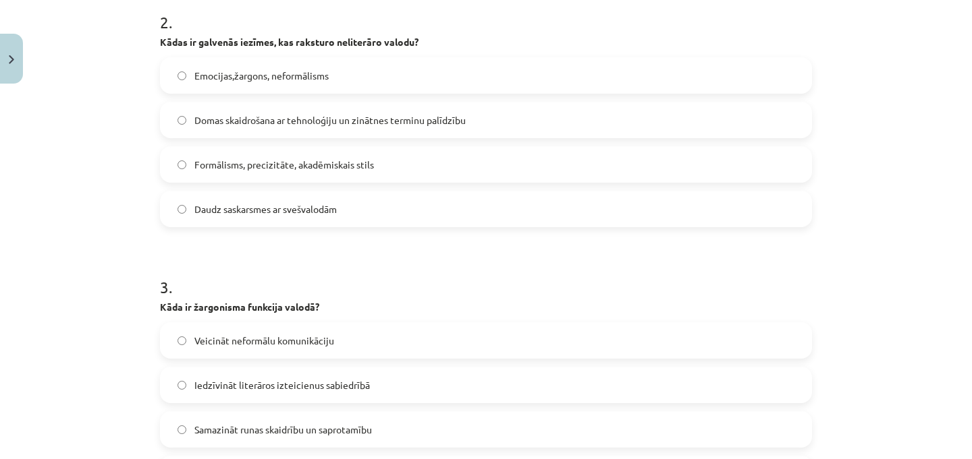
scroll to position [548, 0]
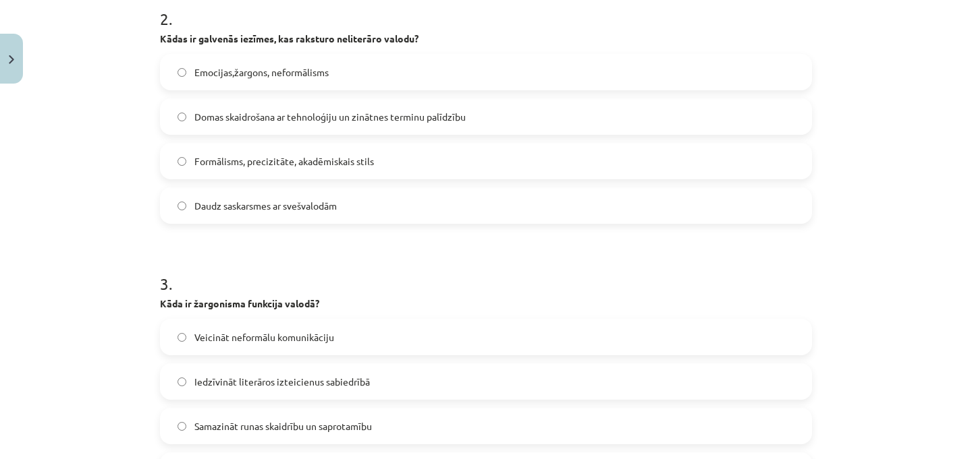
click at [248, 69] on span "Emocijas,žargons, neformālisms" at bounding box center [261, 72] width 134 height 14
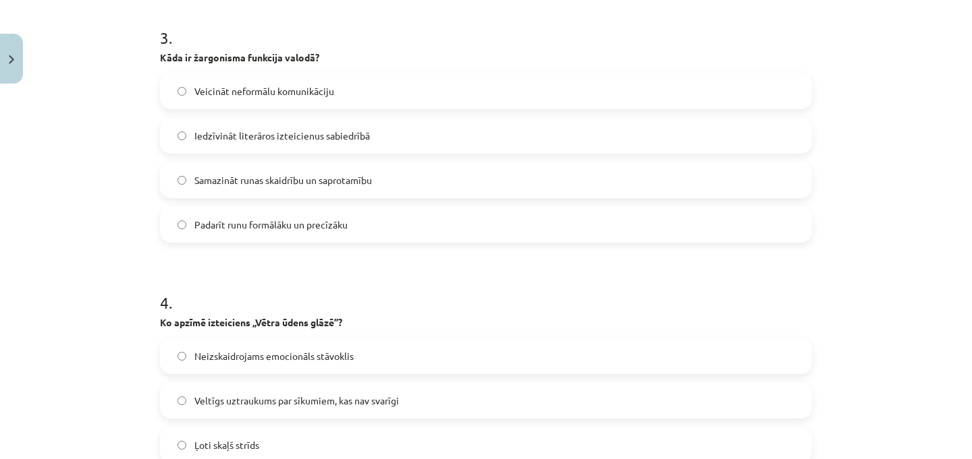
scroll to position [799, 0]
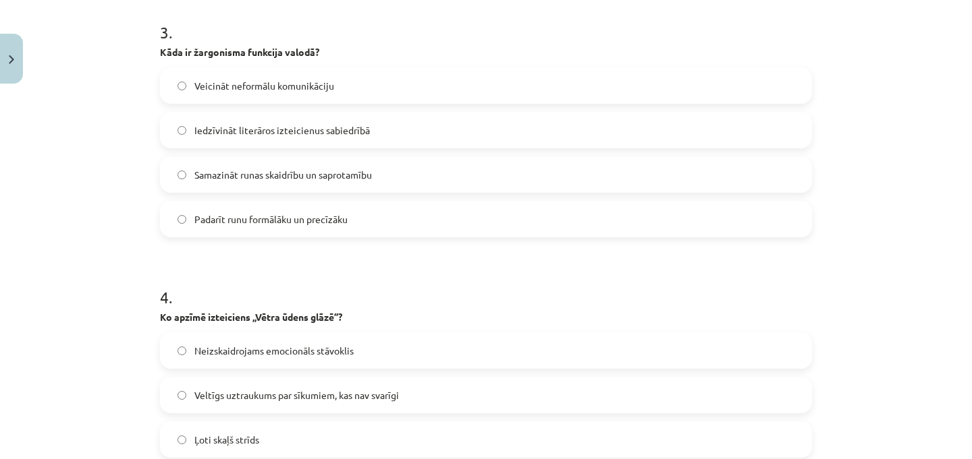
click at [302, 82] on span "Veicināt neformālu komunikāciju" at bounding box center [264, 86] width 140 height 14
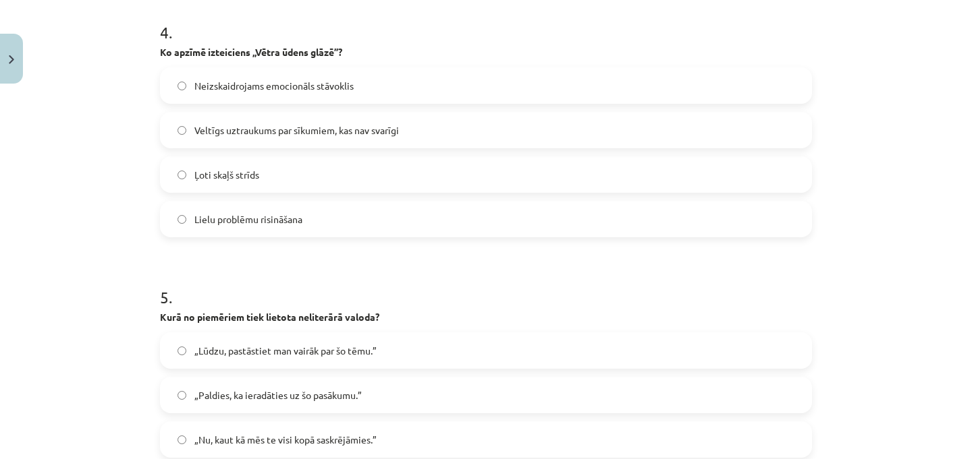
scroll to position [1079, 0]
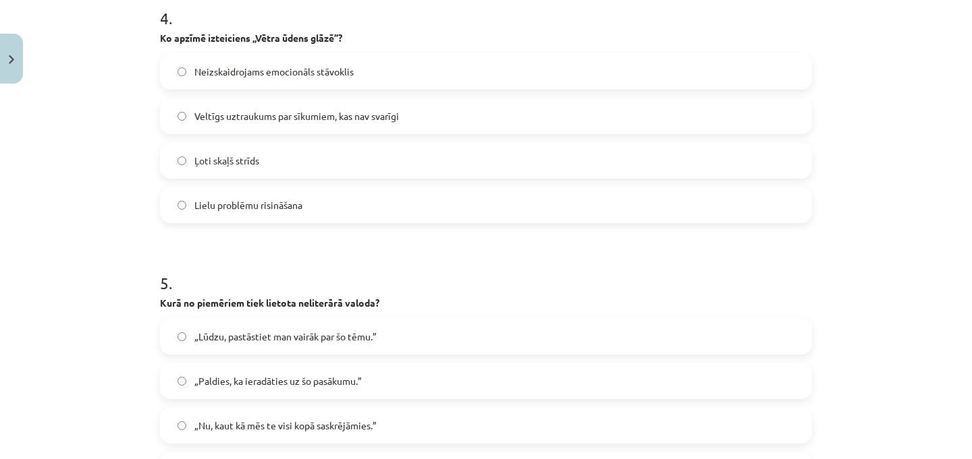
click at [239, 99] on label "Veltīgs uztraukums par sīkumiem, kas nav svarīgi" at bounding box center [485, 116] width 649 height 34
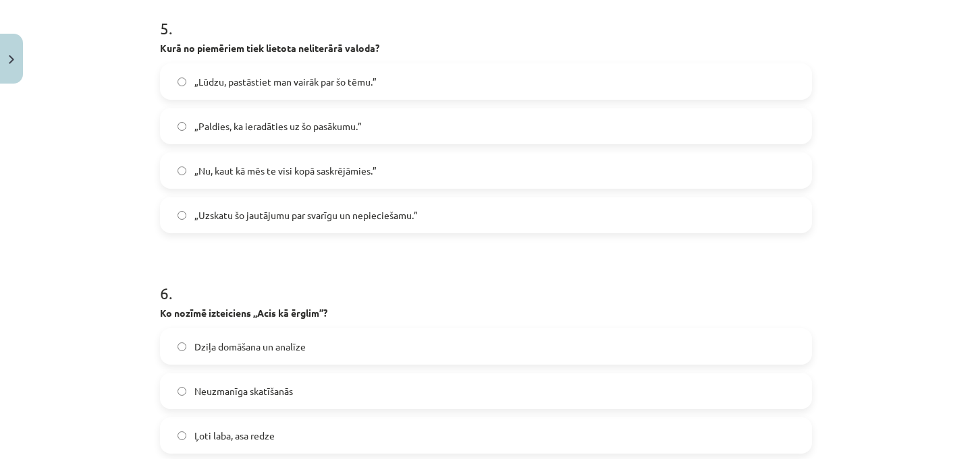
scroll to position [1332, 0]
click at [375, 163] on label "„Nu, kaut kā mēs te visi kopā saskrējāmies.”" at bounding box center [485, 172] width 649 height 34
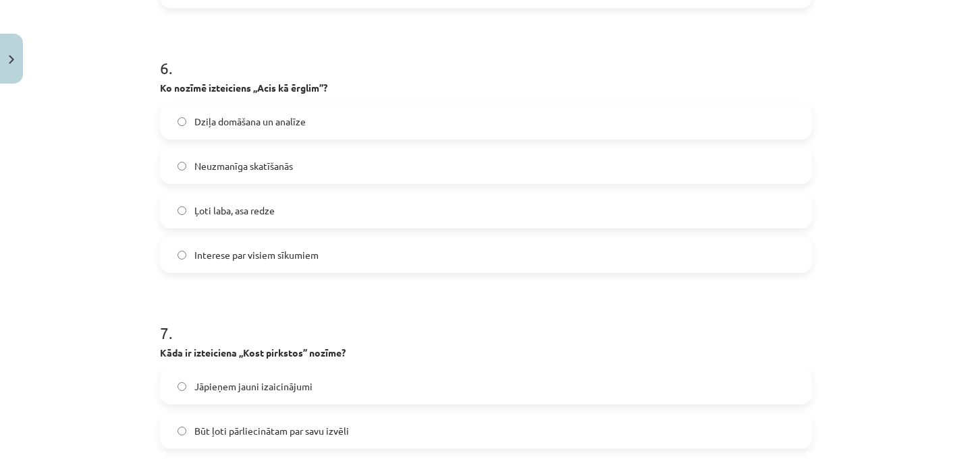
scroll to position [1598, 0]
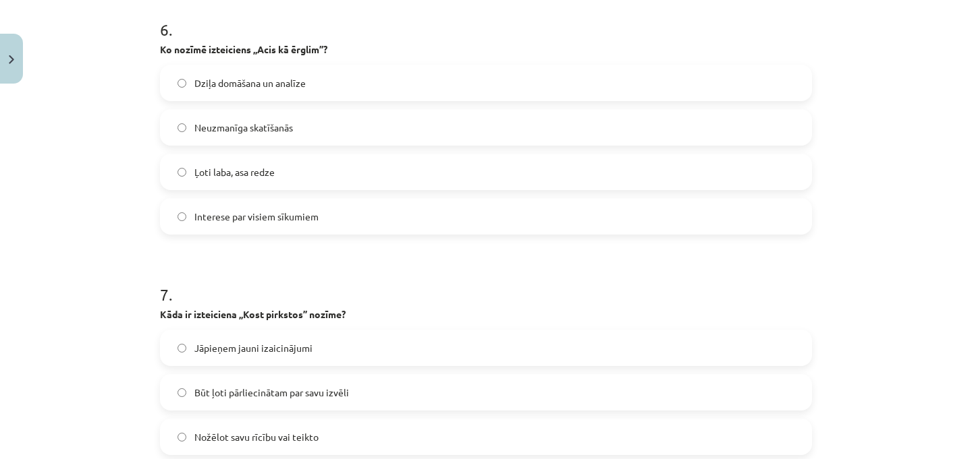
click at [271, 171] on span "Ļoti laba, asa redze" at bounding box center [234, 172] width 80 height 14
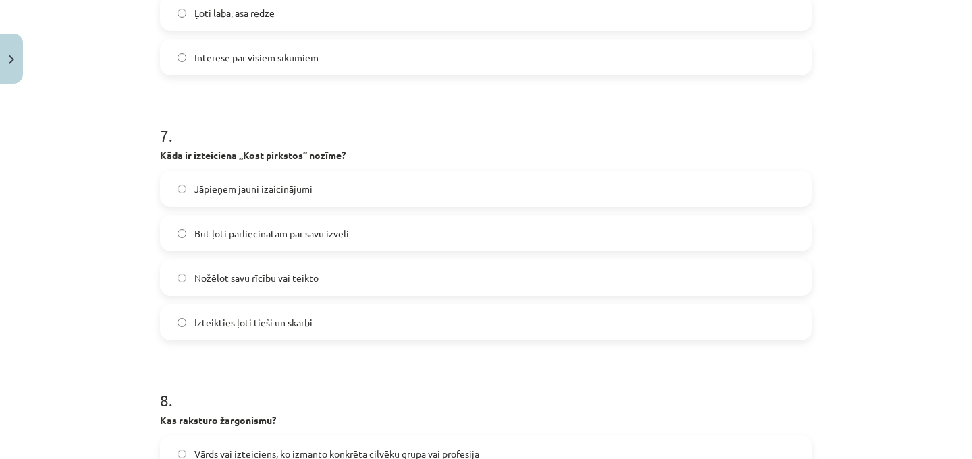
scroll to position [1776, 0]
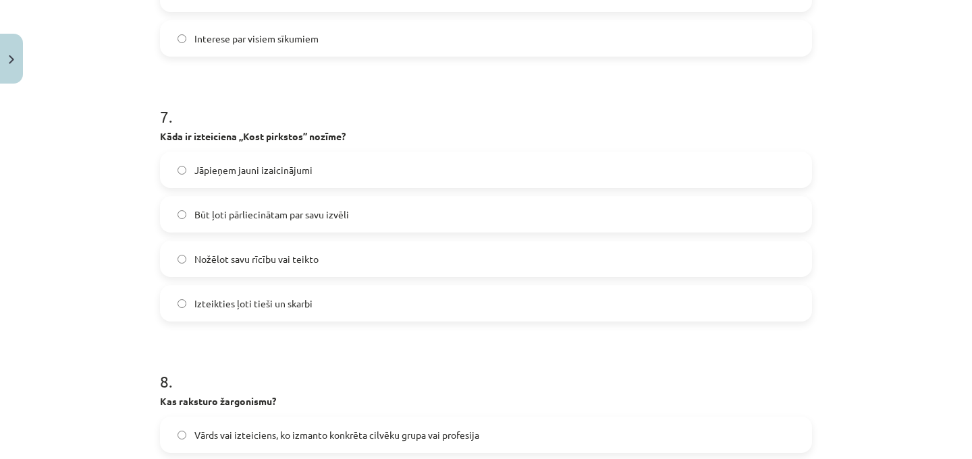
click at [291, 256] on span "Nožēlot savu rīcību vai teikto" at bounding box center [256, 259] width 124 height 14
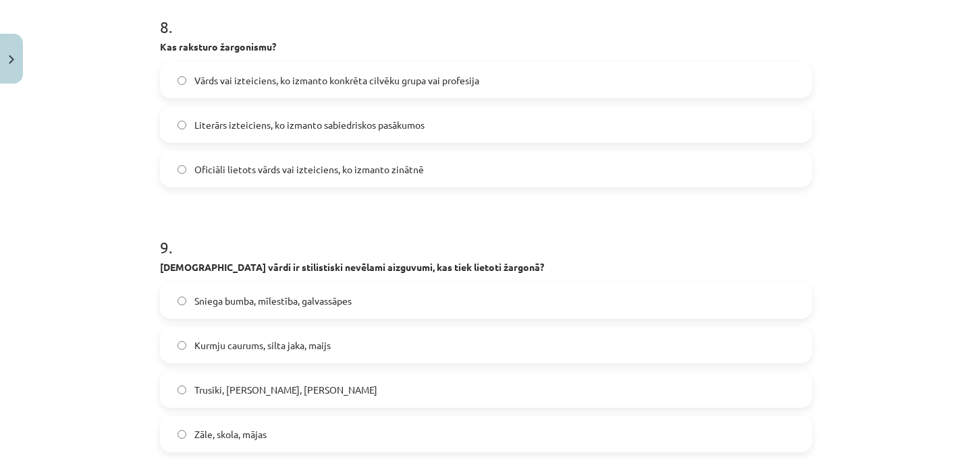
scroll to position [2138, 0]
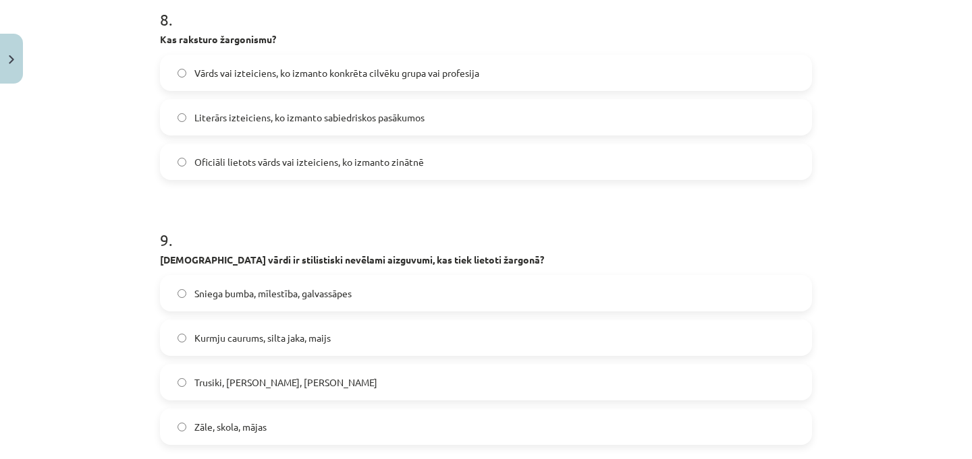
click at [311, 381] on label "Trusiki, plinte, kuhņa" at bounding box center [485, 383] width 649 height 34
click at [231, 66] on span "Vārds vai izteiciens, ko izmanto konkrēta cilvēku grupa vai profesija" at bounding box center [336, 73] width 285 height 14
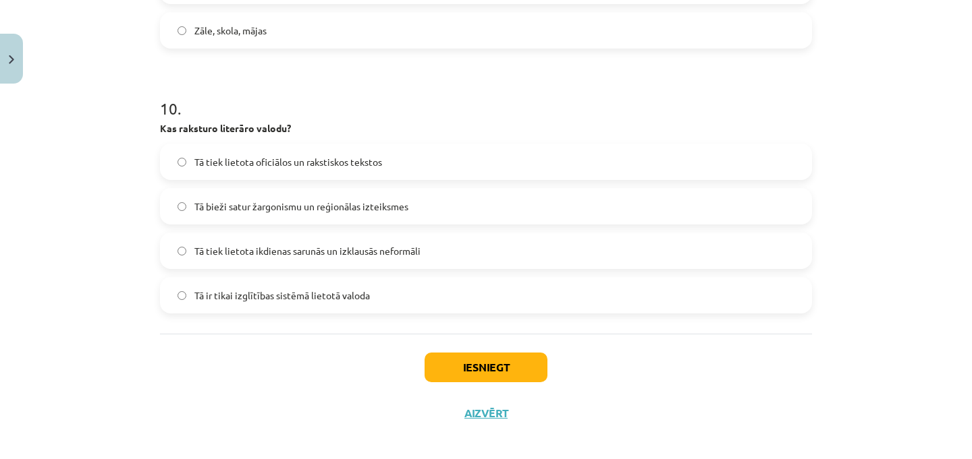
scroll to position [2546, 0]
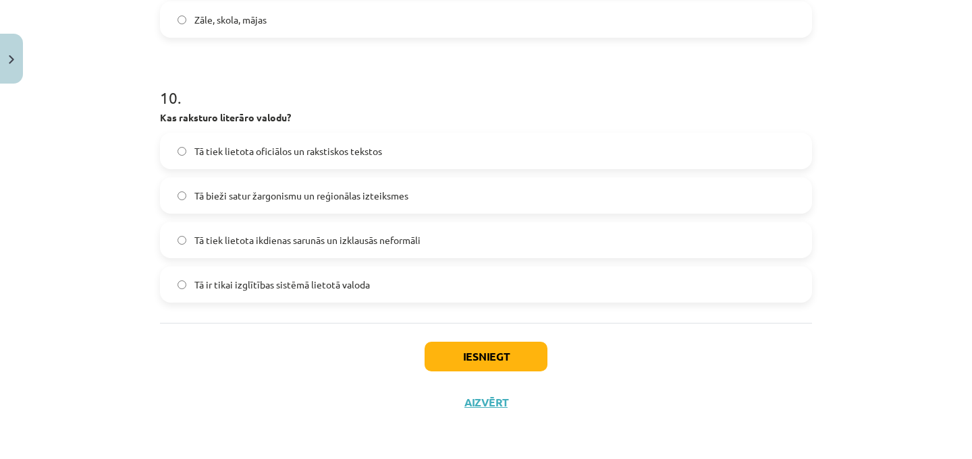
click at [285, 151] on span "Tā tiek lietota oficiālos un rakstiskos tekstos" at bounding box center [288, 151] width 188 height 14
click at [461, 354] on button "Iesniegt" at bounding box center [485, 357] width 123 height 30
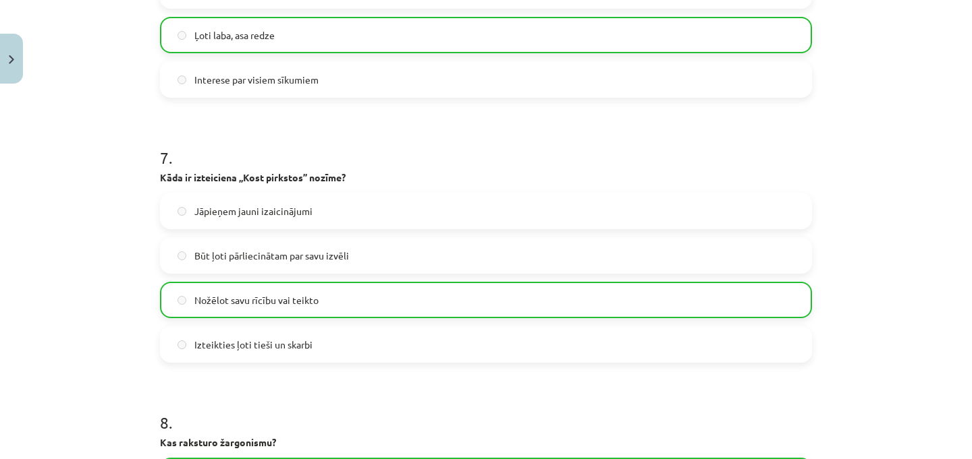
scroll to position [2589, 0]
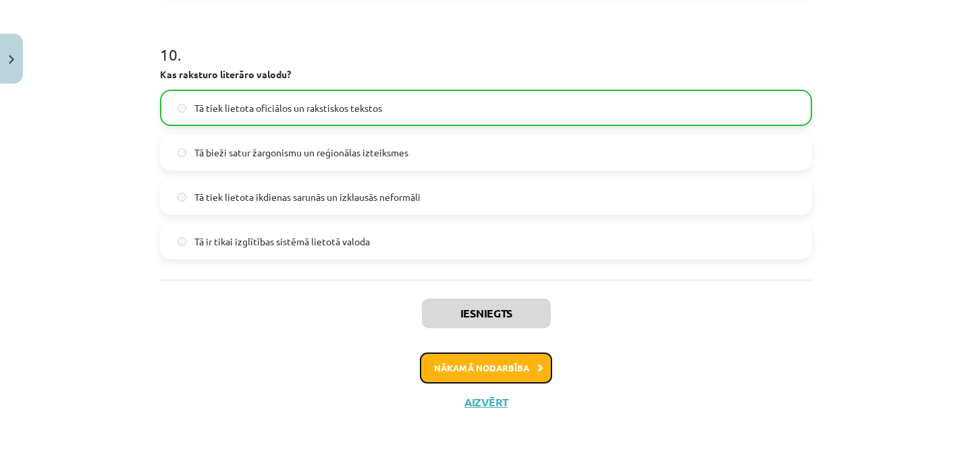
click at [517, 366] on button "Nākamā nodarbība" at bounding box center [486, 368] width 132 height 31
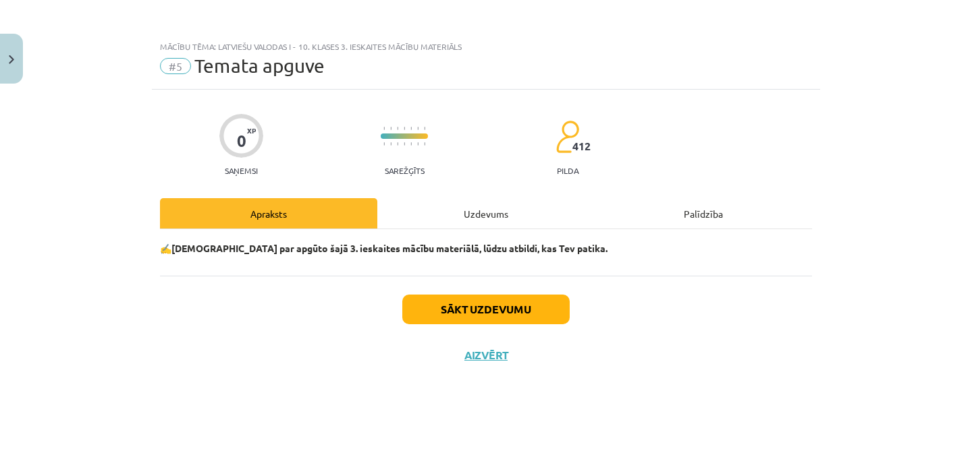
scroll to position [0, 0]
click at [498, 223] on div "Uzdevums" at bounding box center [485, 213] width 217 height 30
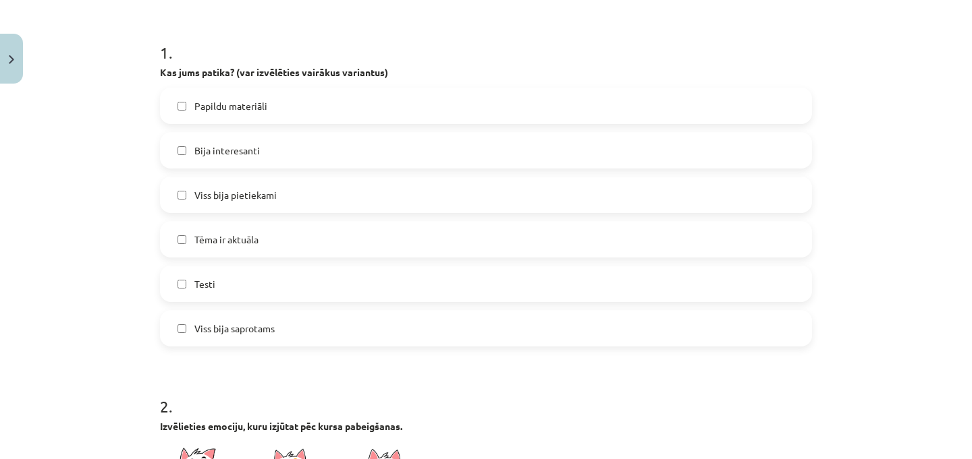
scroll to position [252, 0]
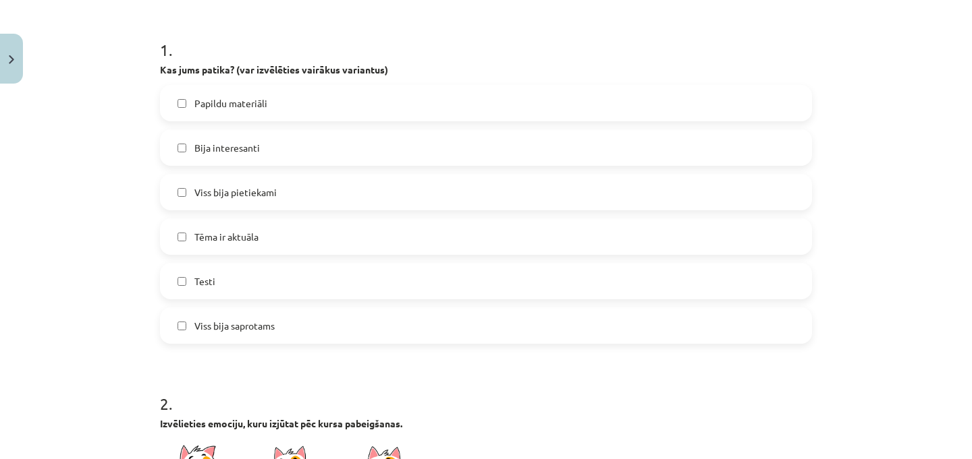
click at [261, 196] on span "Viss bija pietiekami" at bounding box center [235, 193] width 82 height 14
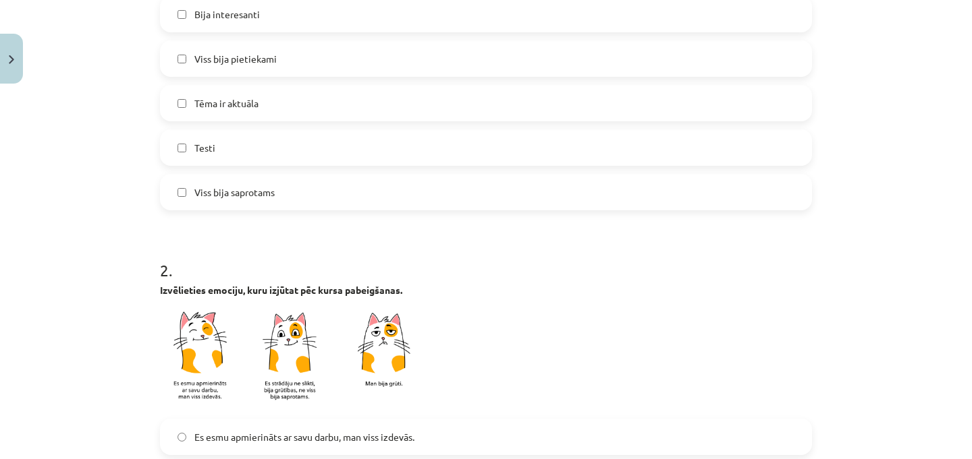
click at [261, 196] on span "Viss bija saprotams" at bounding box center [234, 193] width 80 height 14
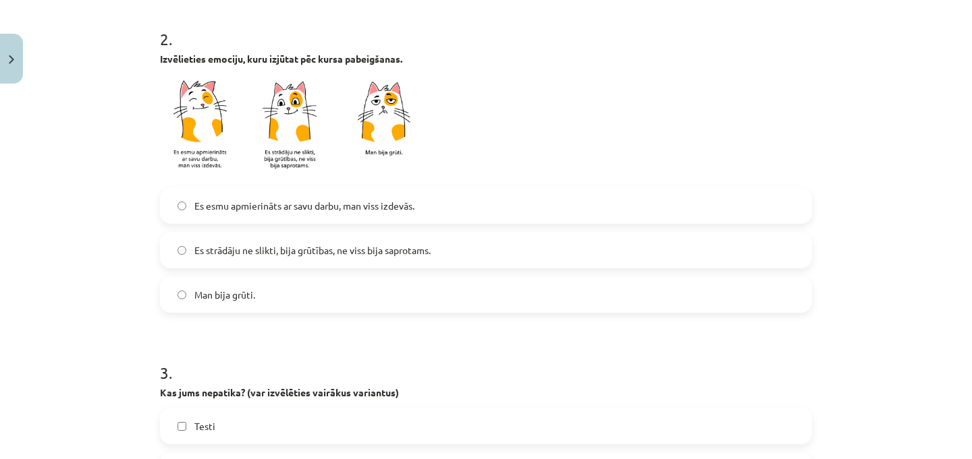
scroll to position [616, 0]
click at [366, 200] on span "Es esmu apmierināts ar savu darbu, man viss izdevās." at bounding box center [304, 207] width 220 height 14
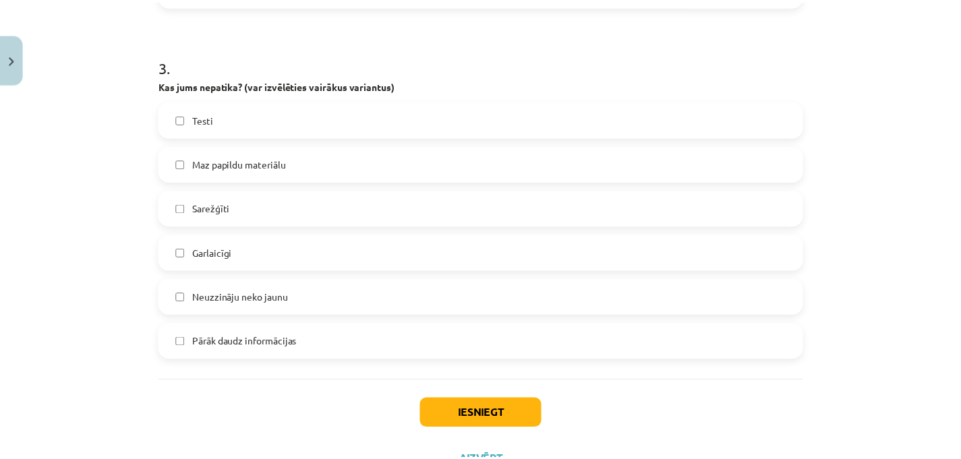
scroll to position [928, 0]
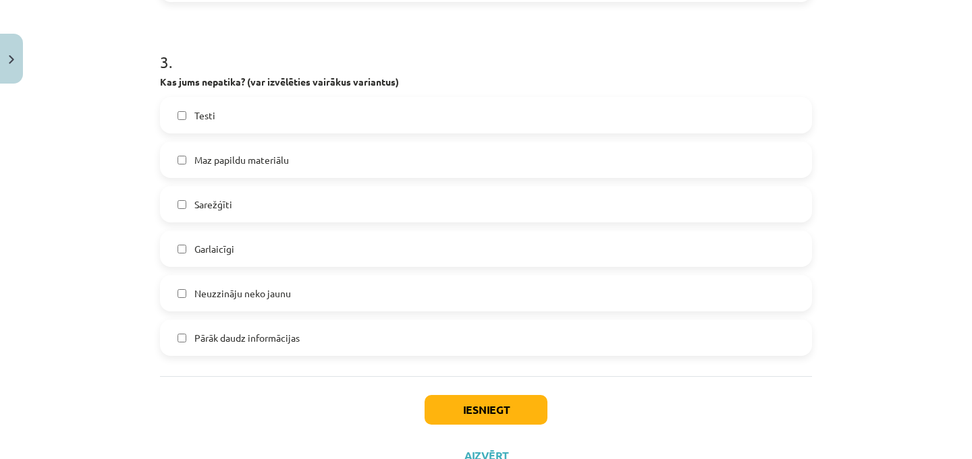
click at [303, 118] on label "Testi" at bounding box center [485, 116] width 649 height 34
click at [447, 408] on button "Iesniegt" at bounding box center [485, 410] width 123 height 30
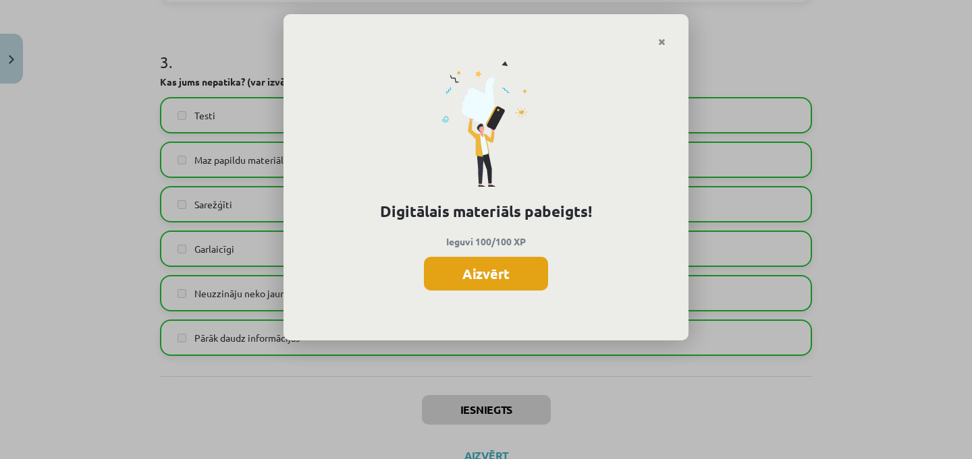
click at [503, 264] on button "Aizvērt" at bounding box center [486, 274] width 124 height 34
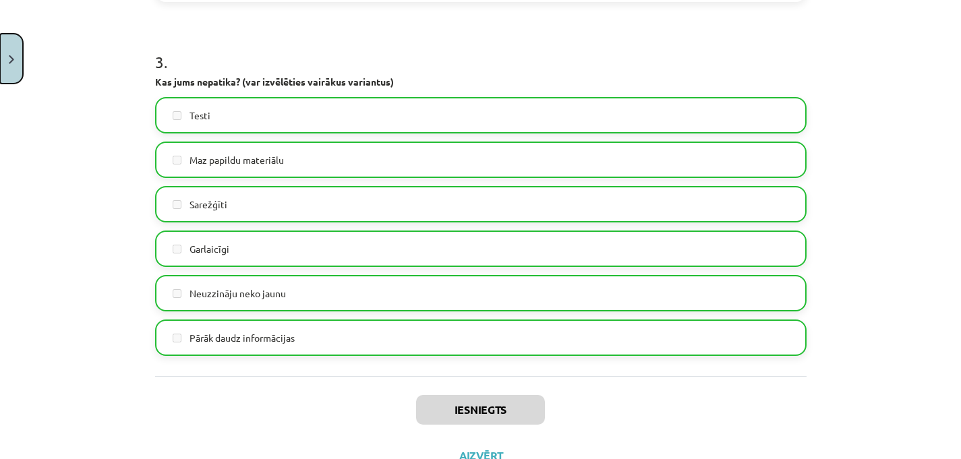
click at [11, 66] on button "Close" at bounding box center [11, 59] width 23 height 50
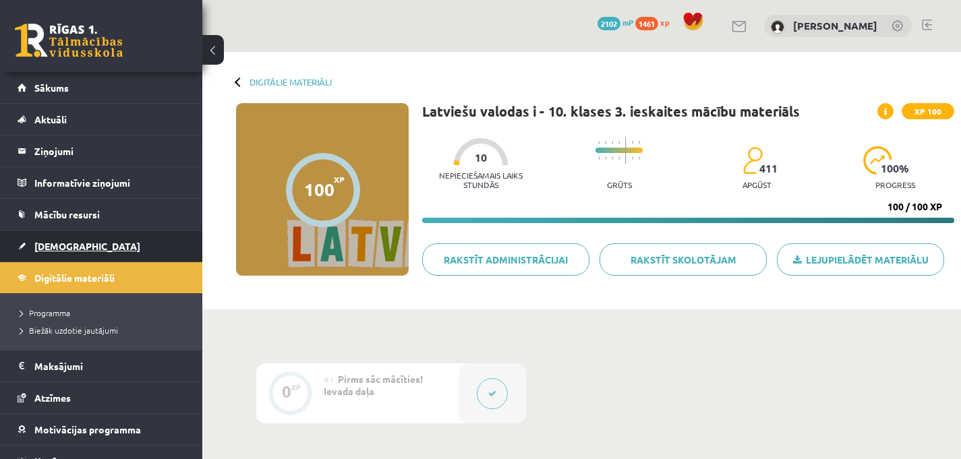
click at [70, 242] on span "[DEMOGRAPHIC_DATA]" at bounding box center [87, 246] width 106 height 12
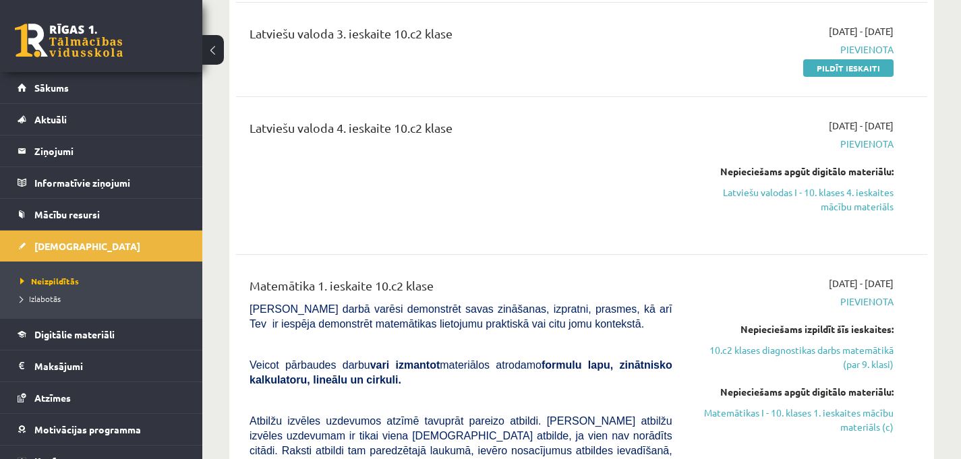
scroll to position [2228, 0]
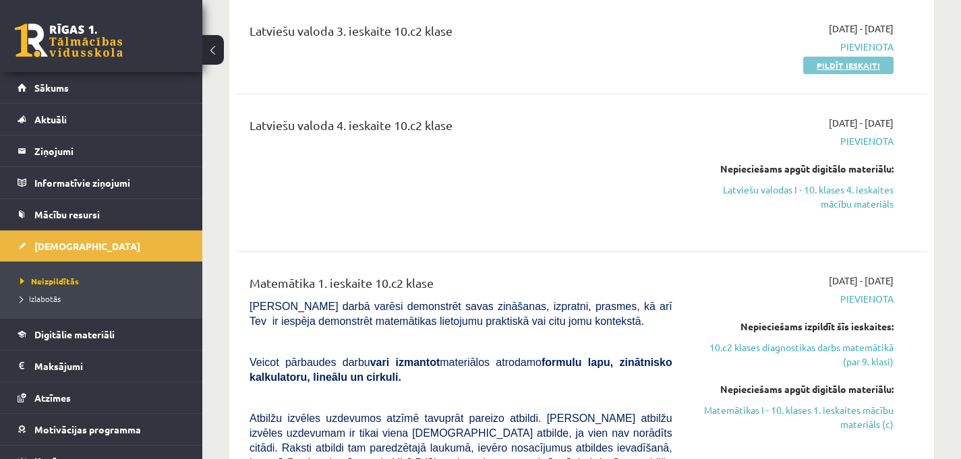
click at [827, 72] on link "Pildīt ieskaiti" at bounding box center [849, 66] width 90 height 18
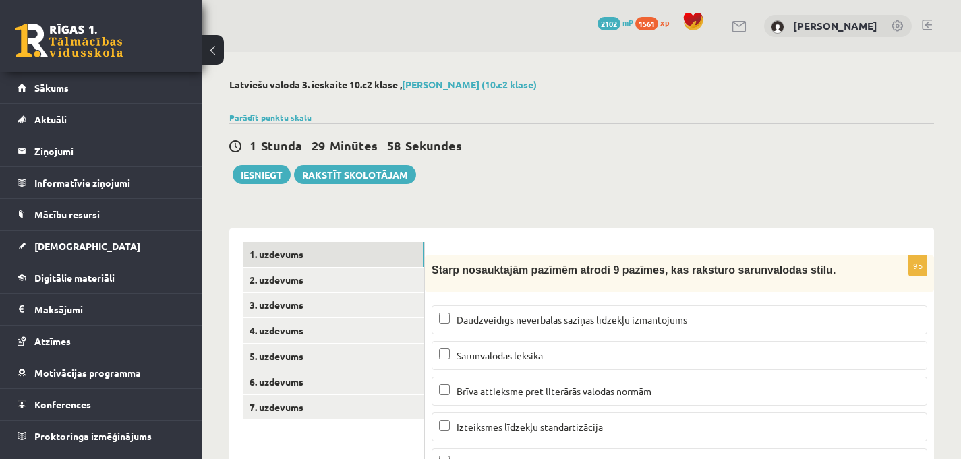
click at [217, 61] on button at bounding box center [213, 50] width 22 height 30
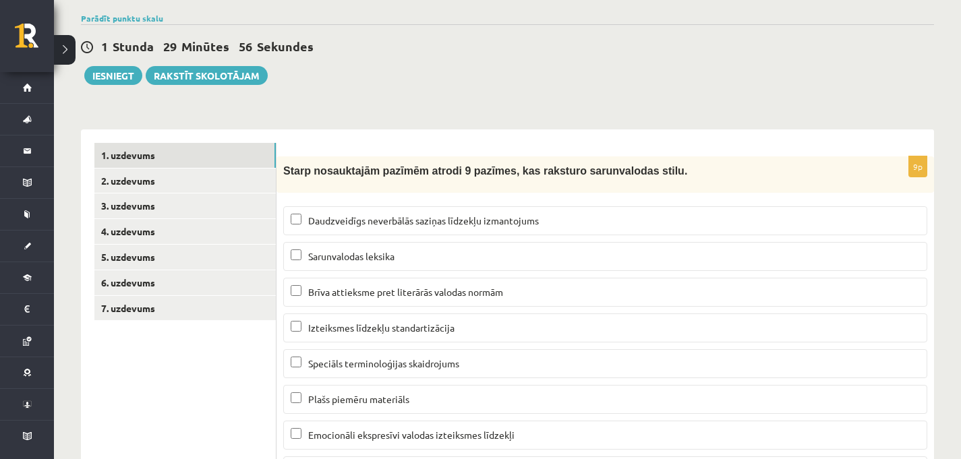
scroll to position [96, 0]
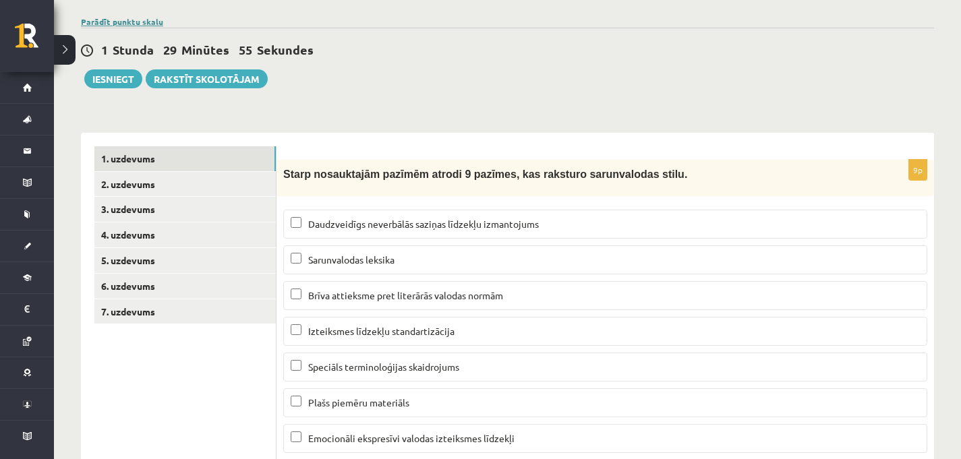
click at [138, 18] on link "Parādīt punktu skalu" at bounding box center [122, 21] width 82 height 11
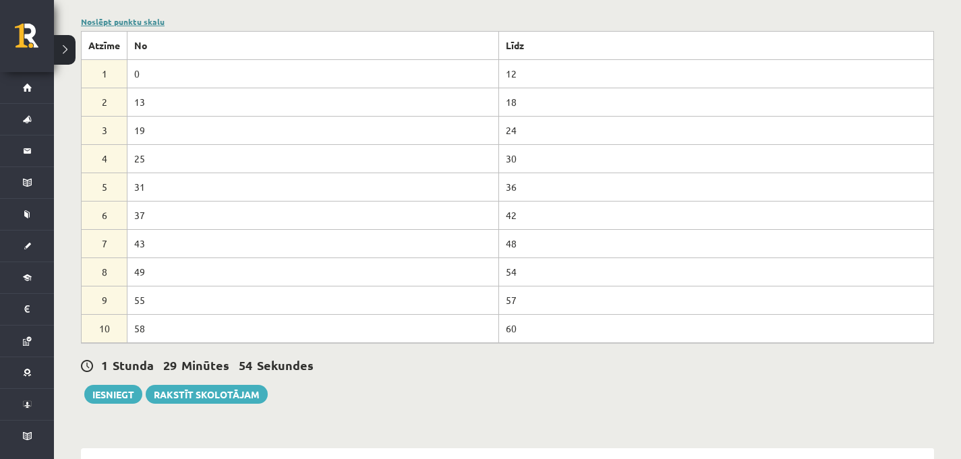
click at [138, 18] on link "Noslēpt punktu skalu" at bounding box center [123, 21] width 84 height 11
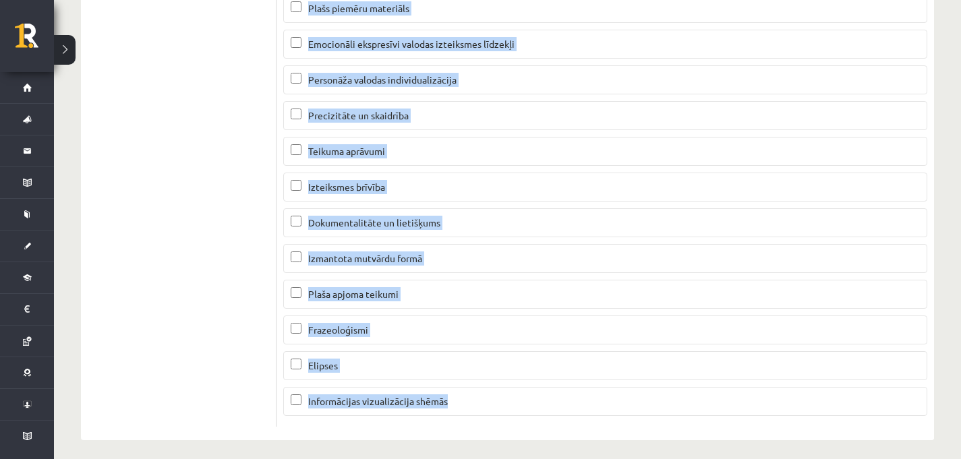
scroll to position [499, 0]
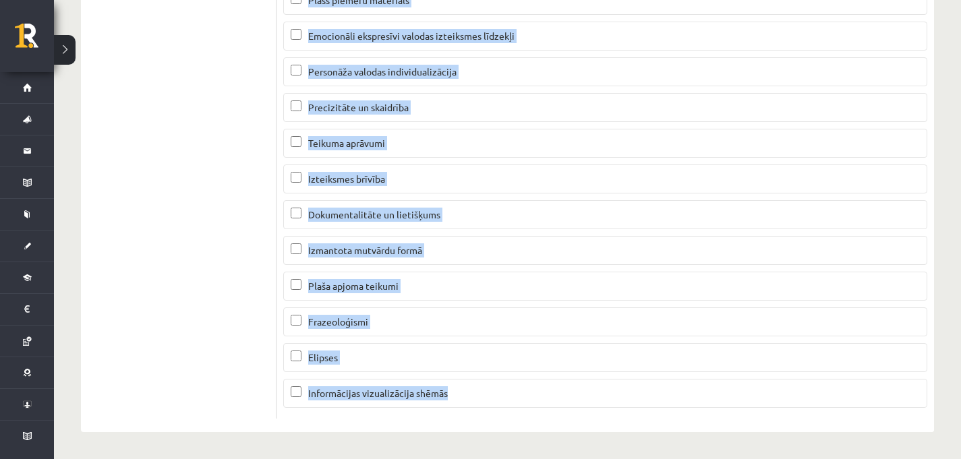
drag, startPoint x: 283, startPoint y: 173, endPoint x: 567, endPoint y: 448, distance: 395.5
click at [567, 448] on div "**********" at bounding box center [507, 6] width 907 height 906
copy div "Starp nosauktajām pazīmēm atrodi 9 pazīmes, kas raksturo sarunvalodas stilu. Da…"
click at [567, 448] on div "**********" at bounding box center [507, 6] width 907 height 906
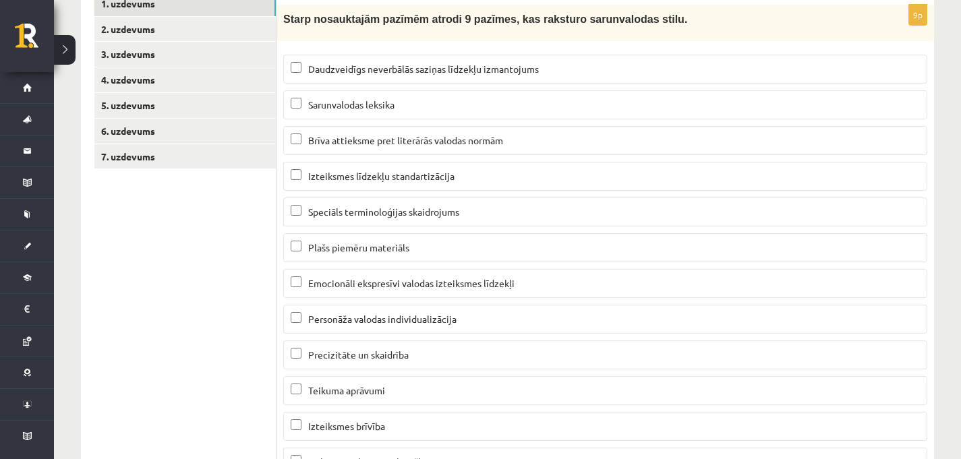
scroll to position [244, 0]
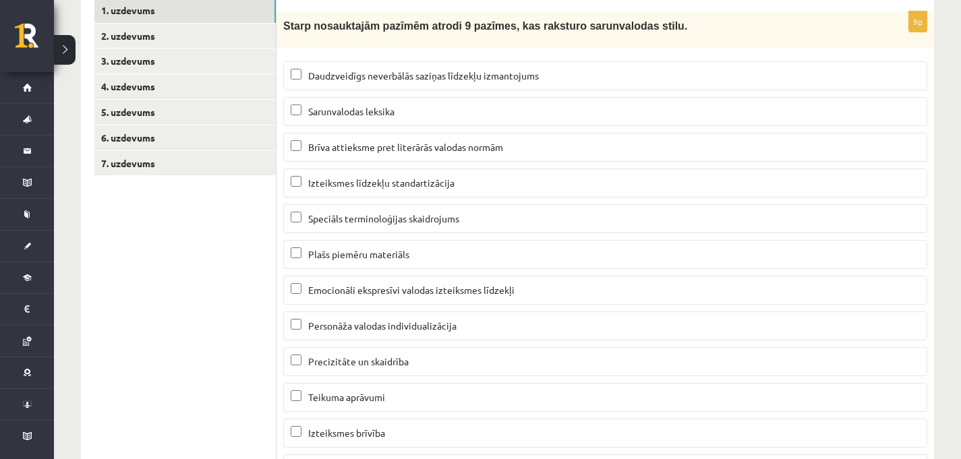
click at [482, 76] on span "Daudzveidīgs neverbālās saziņas līdzekļu izmantojums" at bounding box center [423, 75] width 231 height 12
click at [372, 116] on span "Sarunvalodas leksika" at bounding box center [351, 111] width 86 height 12
click at [368, 142] on span "Brīva attieksme pret literārās valodas normām" at bounding box center [405, 147] width 195 height 12
click at [383, 291] on span "Emocionāli ekspresīvi valodas izteiksmes līdzekļi" at bounding box center [411, 290] width 206 height 12
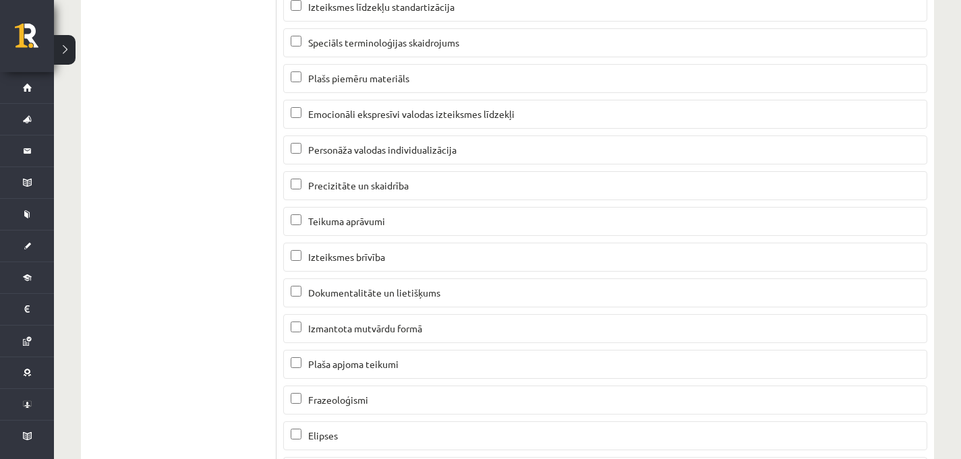
scroll to position [432, 0]
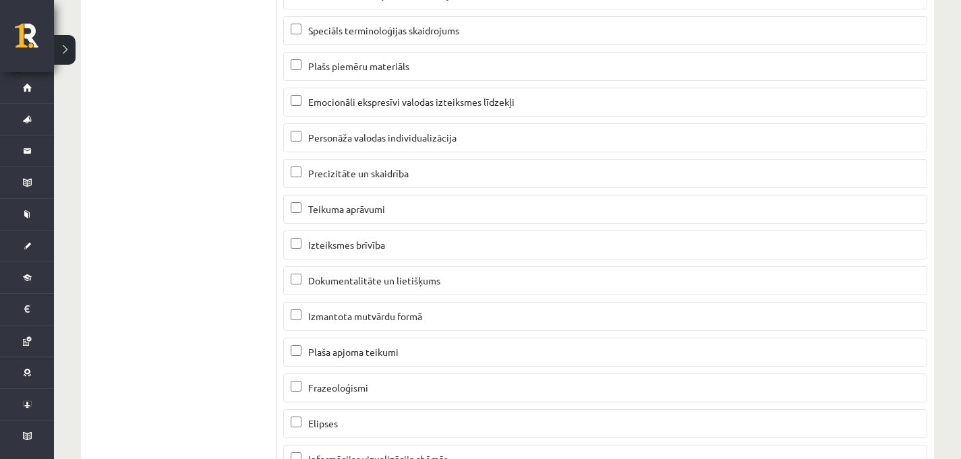
click at [355, 213] on span "Teikuma aprāvumi" at bounding box center [346, 209] width 77 height 12
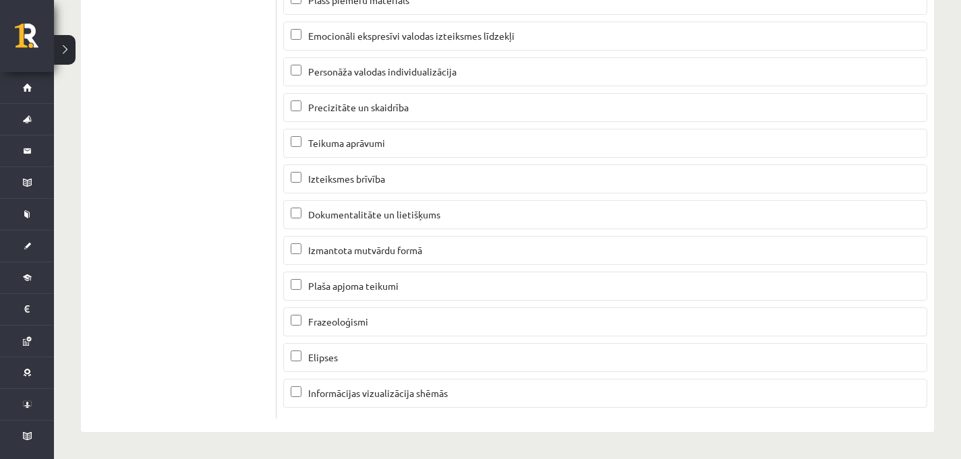
click at [408, 244] on p "Izmantota mutvārdu formā" at bounding box center [605, 251] width 629 height 14
click at [360, 170] on label "Izteiksmes brīvība" at bounding box center [605, 179] width 644 height 29
click at [368, 367] on label "Elipses" at bounding box center [605, 357] width 644 height 29
click at [318, 318] on span "Frazeoloģismi" at bounding box center [338, 322] width 60 height 12
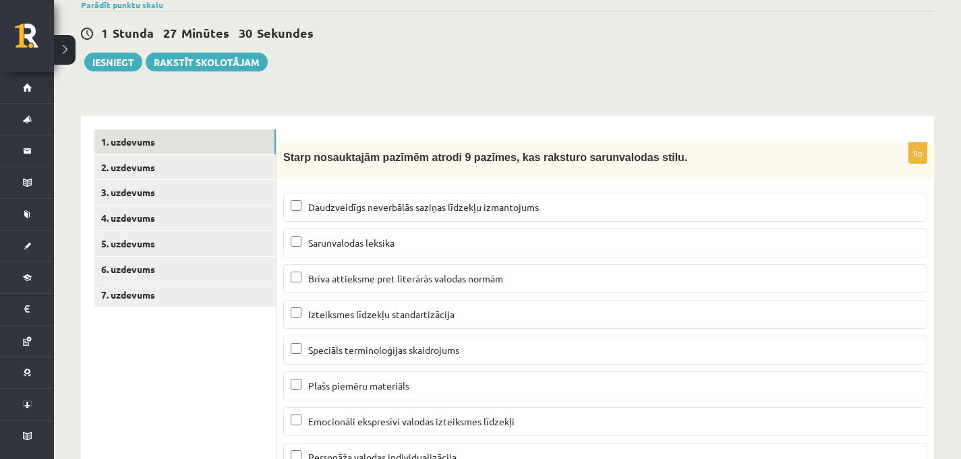
scroll to position [0, 0]
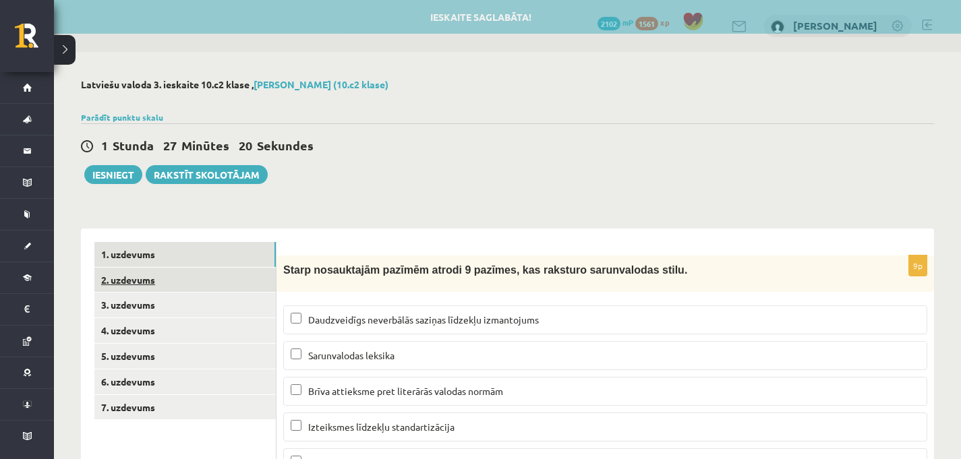
click at [243, 278] on link "2. uzdevums" at bounding box center [184, 280] width 181 height 25
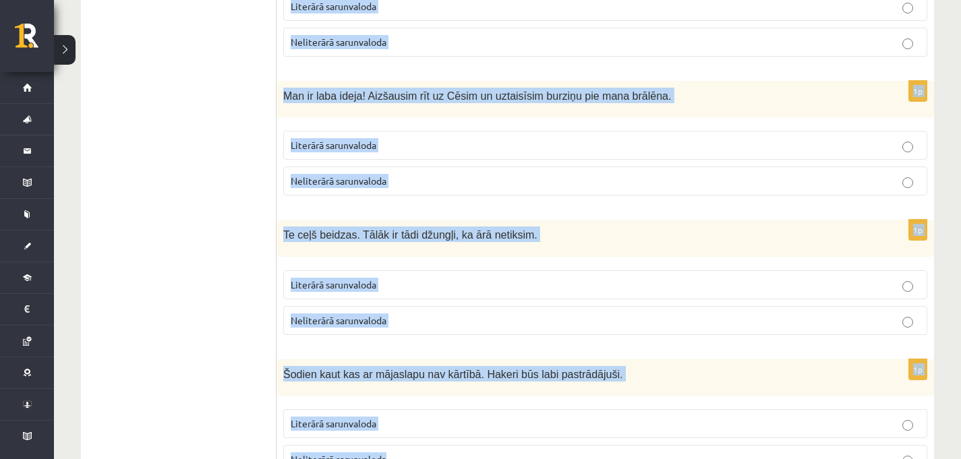
scroll to position [823, 0]
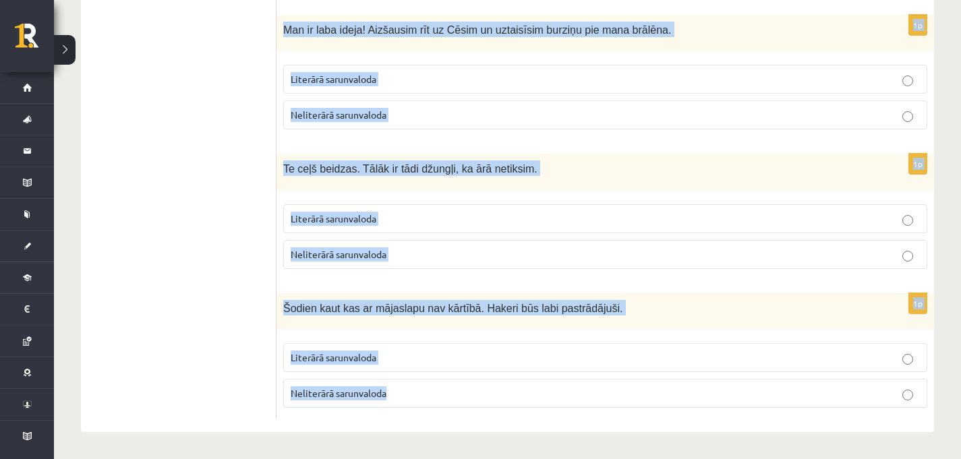
drag, startPoint x: 290, startPoint y: 139, endPoint x: 430, endPoint y: 468, distance: 357.6
copy form "Loremi, dolo si ametconsect adipis eli seddoeius temporincidi, utla – etd magna…"
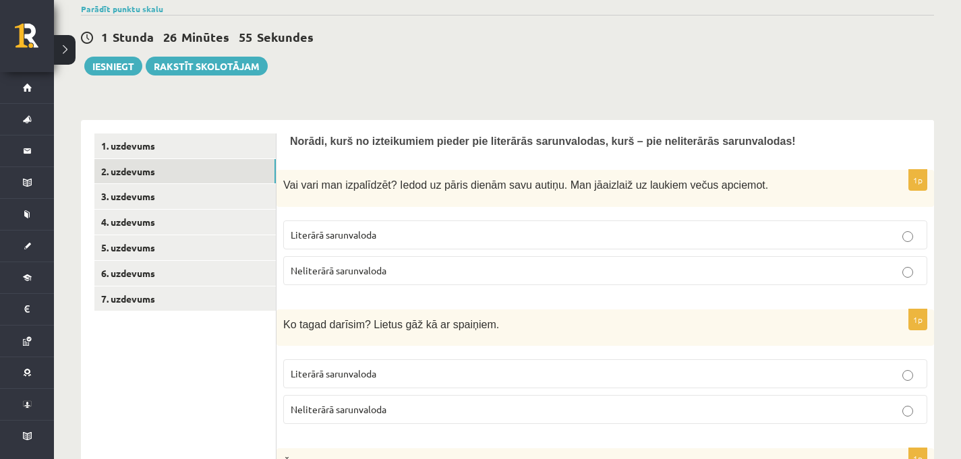
scroll to position [109, 0]
click at [335, 281] on label "Neliterārā sarunvaloda" at bounding box center [605, 270] width 644 height 29
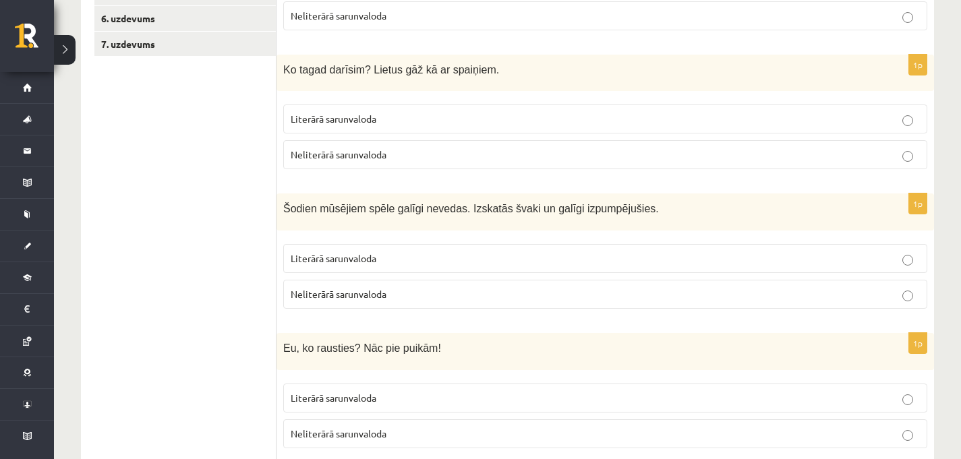
scroll to position [364, 0]
click at [321, 125] on p "Literārā sarunvaloda" at bounding box center [605, 118] width 629 height 14
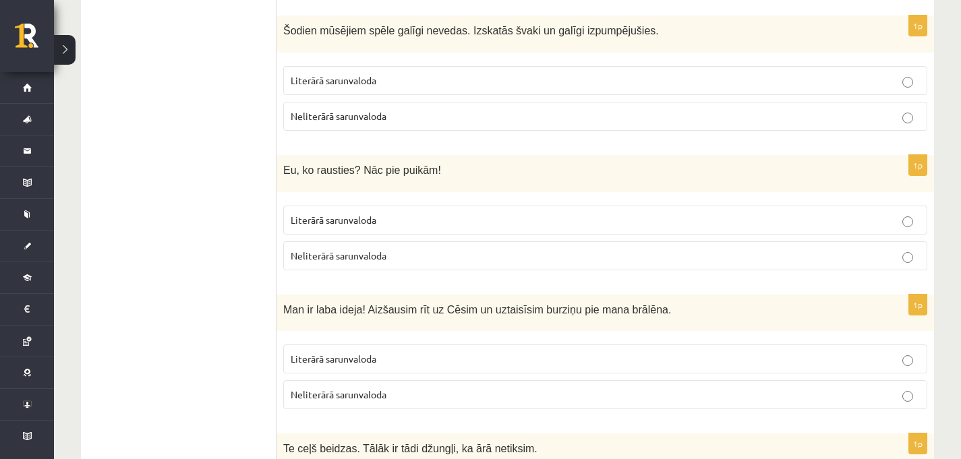
scroll to position [542, 0]
click at [443, 73] on p "Literārā sarunvaloda" at bounding box center [605, 80] width 629 height 14
click at [404, 123] on p "Neliterārā sarunvaloda" at bounding box center [605, 116] width 629 height 14
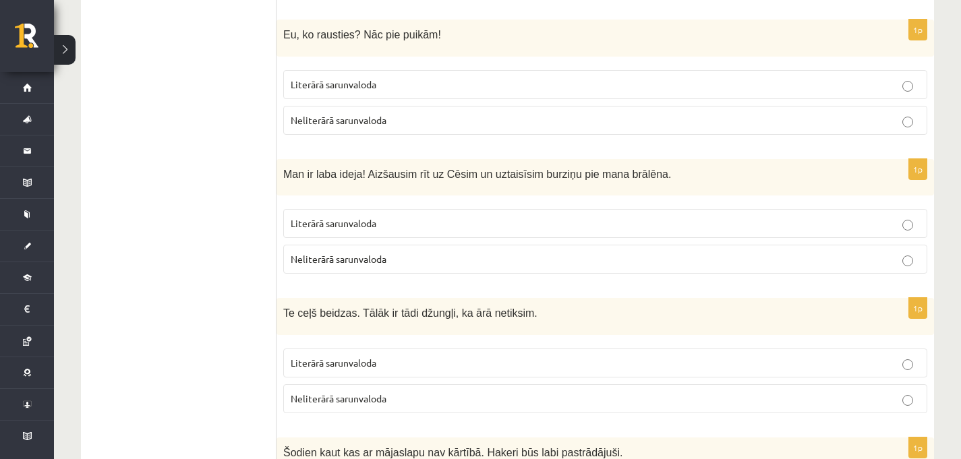
scroll to position [678, 0]
click at [329, 93] on label "Literārā sarunvaloda" at bounding box center [605, 83] width 644 height 29
click at [341, 128] on label "Neliterārā sarunvaloda" at bounding box center [605, 119] width 644 height 29
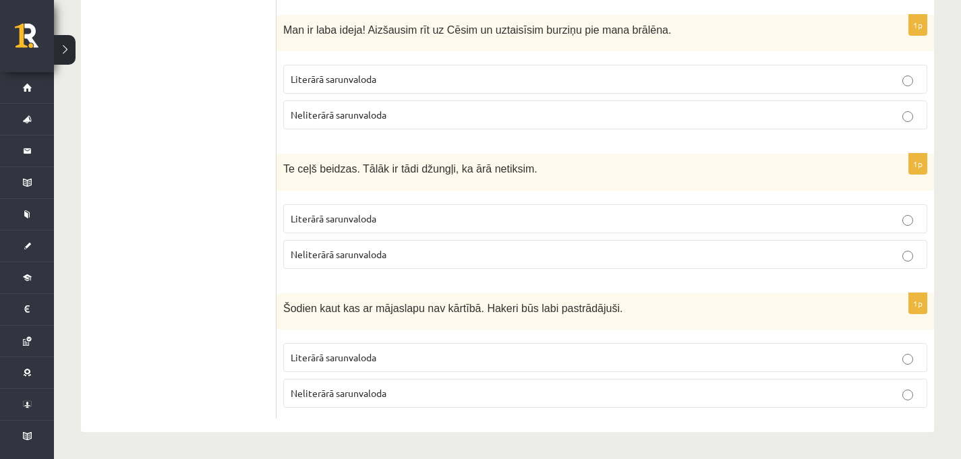
scroll to position [823, 0]
click at [322, 109] on span "Neliterārā sarunvaloda" at bounding box center [339, 115] width 96 height 12
click at [350, 224] on p "Literārā sarunvaloda" at bounding box center [605, 219] width 629 height 14
click at [366, 364] on p "Literārā sarunvaloda" at bounding box center [605, 358] width 629 height 14
click at [363, 358] on span "Literārā sarunvaloda" at bounding box center [334, 358] width 86 height 12
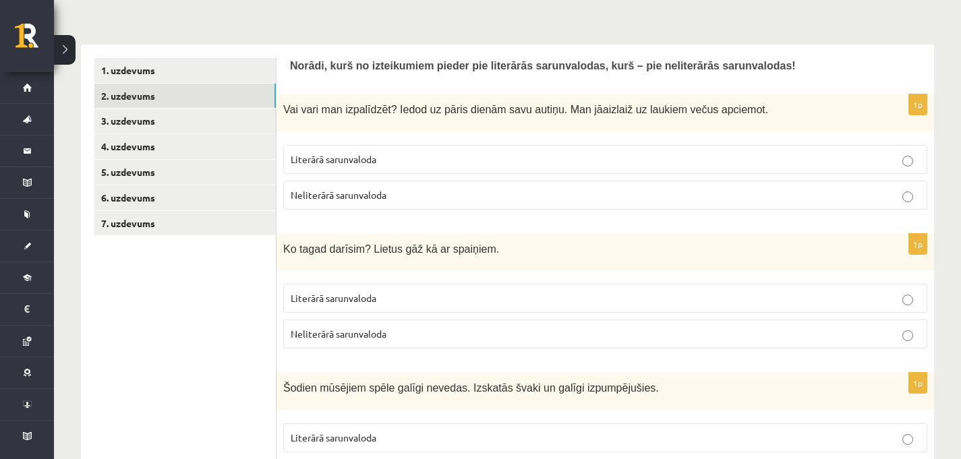
scroll to position [0, 0]
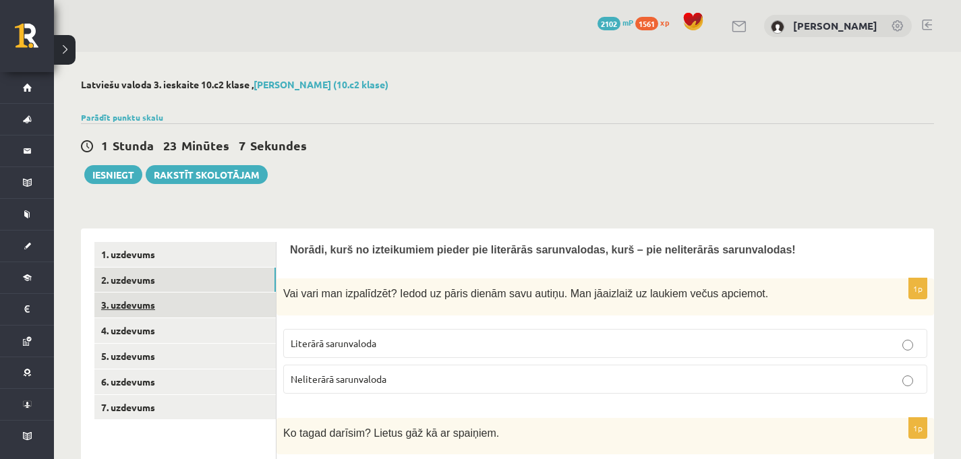
click at [234, 301] on link "3. uzdevums" at bounding box center [184, 305] width 181 height 25
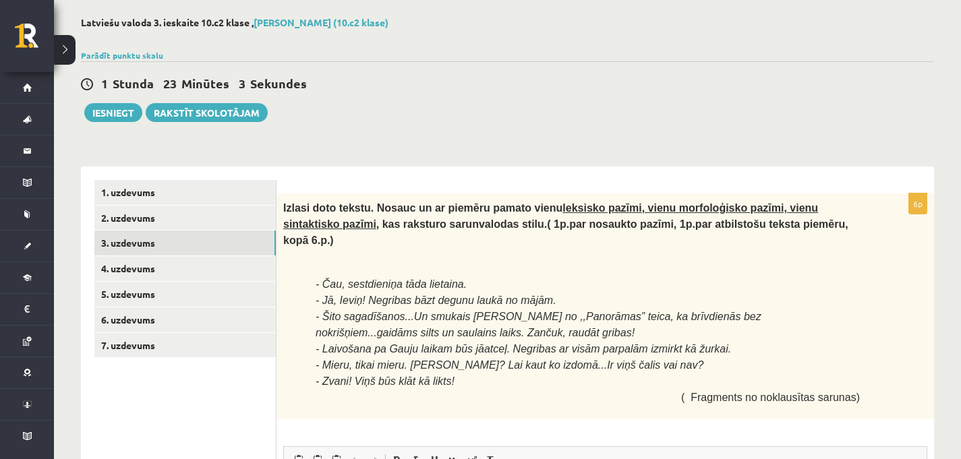
scroll to position [67, 0]
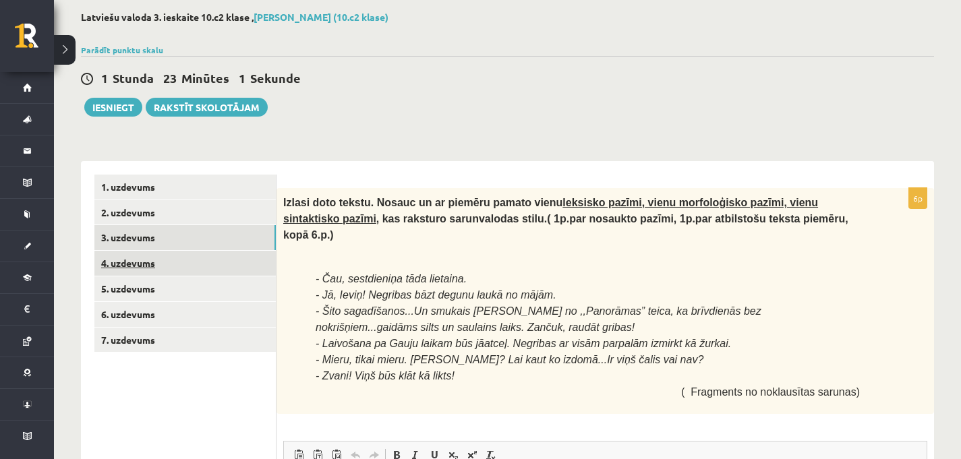
click at [237, 269] on link "4. uzdevums" at bounding box center [184, 263] width 181 height 25
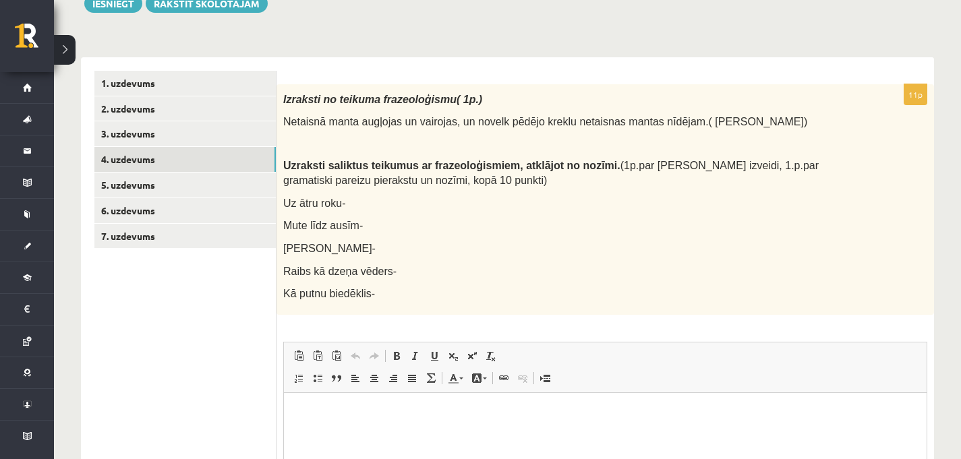
scroll to position [170, 0]
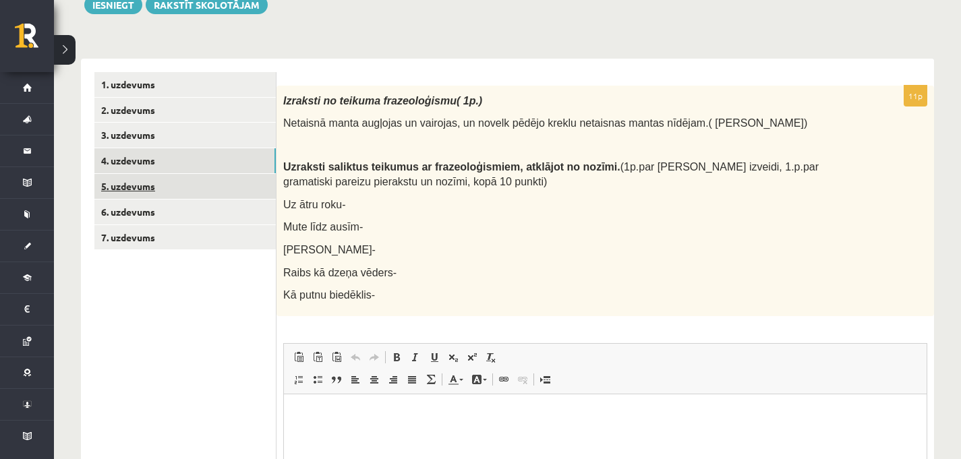
click at [239, 183] on link "5. uzdevums" at bounding box center [184, 186] width 181 height 25
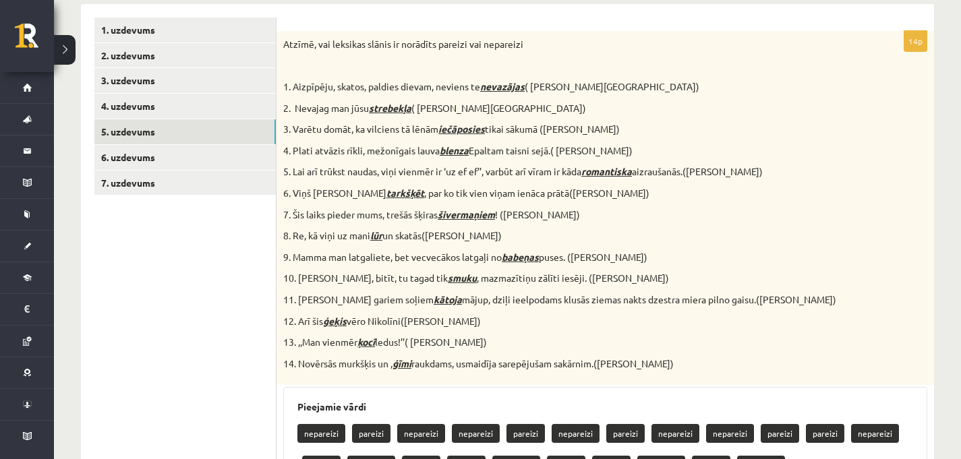
scroll to position [217, 0]
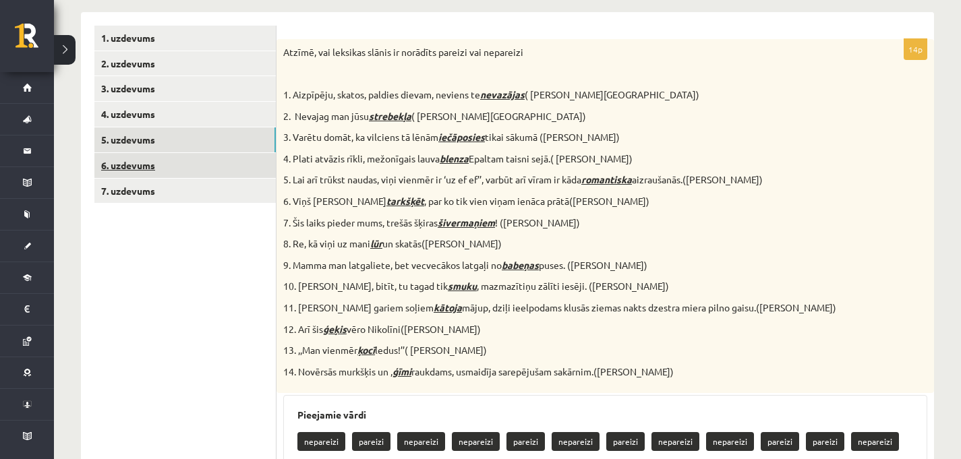
click at [233, 158] on link "6. uzdevums" at bounding box center [184, 165] width 181 height 25
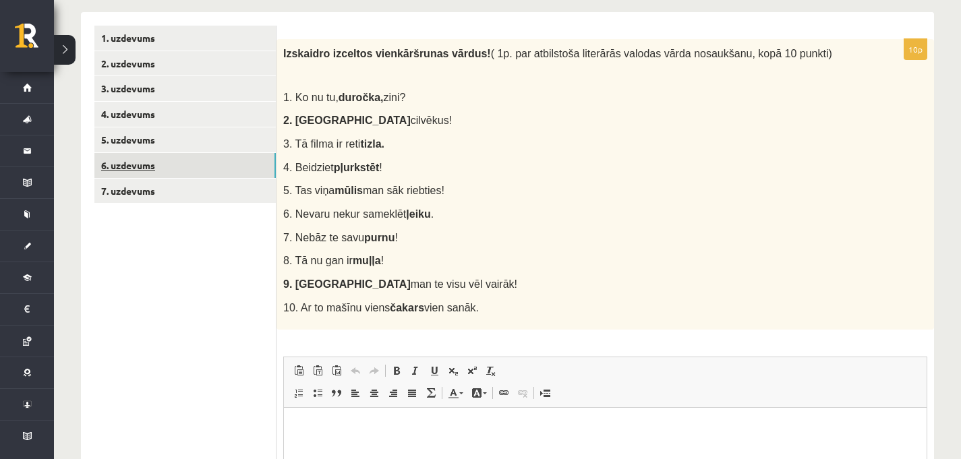
scroll to position [0, 0]
click at [227, 193] on link "7. uzdevums" at bounding box center [184, 191] width 181 height 25
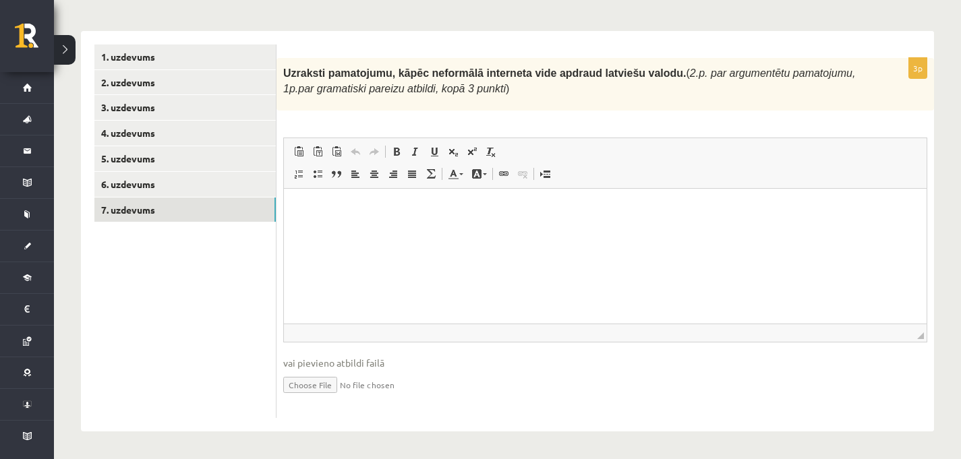
click at [179, 312] on ul "1. uzdevums 2. uzdevums 3. uzdevums 4. uzdevums 5. uzdevums 6. uzdevums 7. uzde…" at bounding box center [185, 232] width 182 height 374
click at [186, 184] on link "6. uzdevums" at bounding box center [184, 184] width 181 height 25
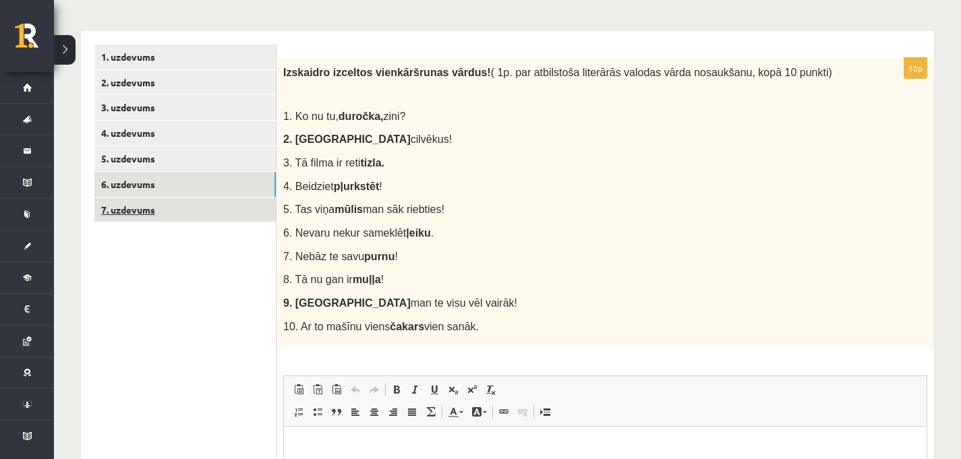
click at [174, 208] on link "7. uzdevums" at bounding box center [184, 210] width 181 height 25
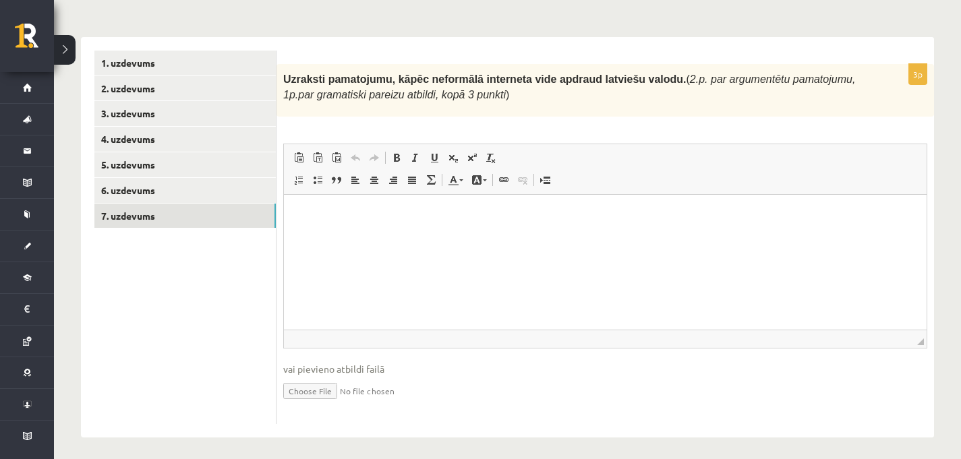
scroll to position [198, 0]
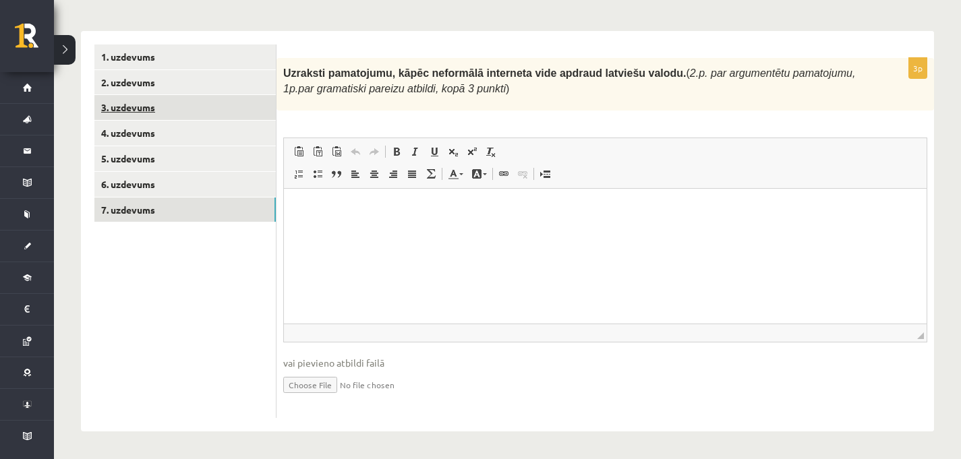
click at [171, 109] on link "3. uzdevums" at bounding box center [184, 107] width 181 height 25
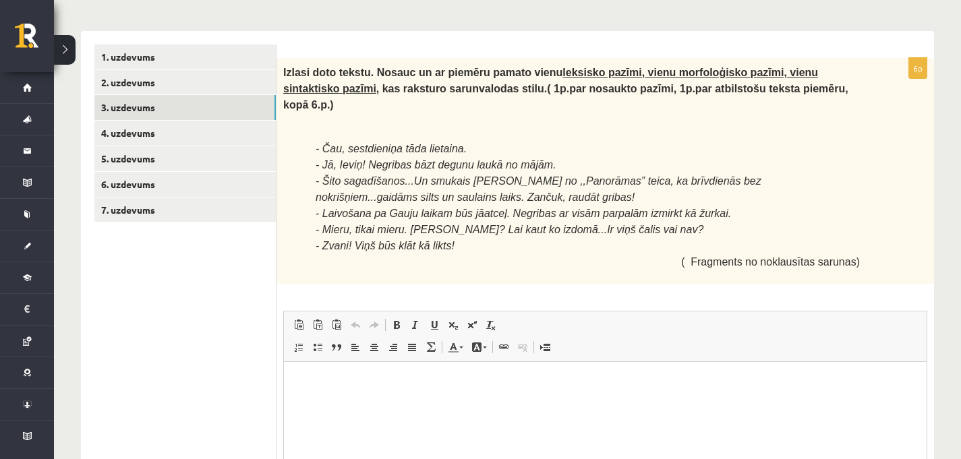
scroll to position [0, 0]
click at [227, 132] on link "4. uzdevums" at bounding box center [184, 133] width 181 height 25
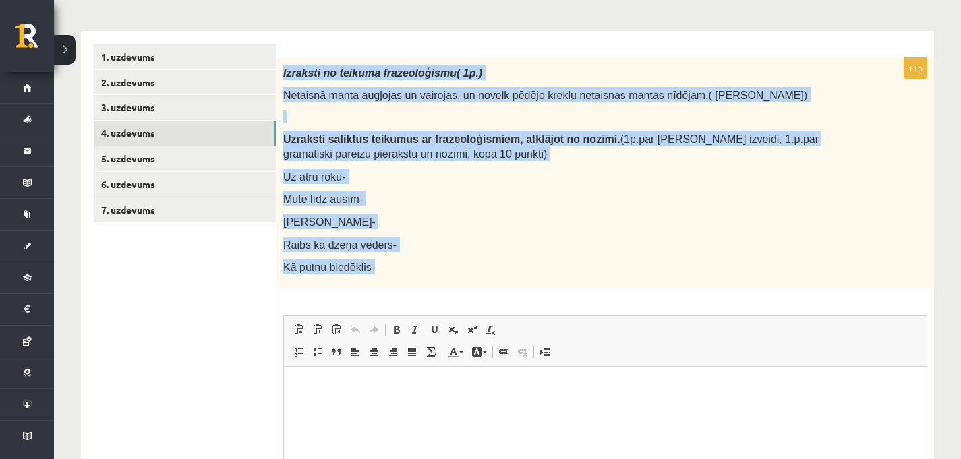
drag, startPoint x: 284, startPoint y: 72, endPoint x: 422, endPoint y: 279, distance: 248.1
click at [422, 279] on div "Izraksti no teikuma frazeoloģismu( 1p.) Netaisnā manta augļojas un vairojas, un…" at bounding box center [606, 173] width 658 height 231
copy div "Izraksti no teikuma frazeoloģismu( 1p.) Netaisnā manta augļojas un vairojas, un…"
click at [502, 227] on p "Augeja staļļi-" at bounding box center [571, 222] width 577 height 16
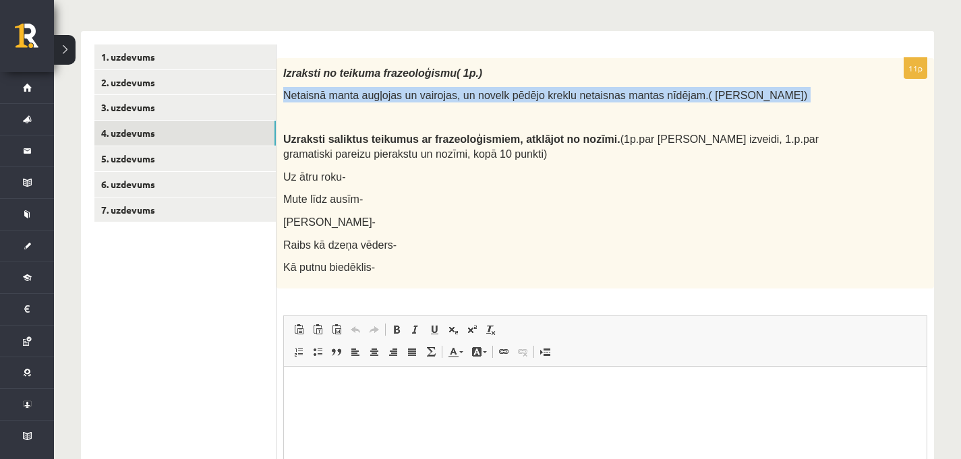
drag, startPoint x: 282, startPoint y: 93, endPoint x: 798, endPoint y: 104, distance: 516.2
click at [798, 104] on div "Izraksti no teikuma frazeoloģismu( 1p.) Netaisnā manta augļojas un vairojas, un…" at bounding box center [606, 173] width 658 height 231
copy div "Netaisnā manta augļojas un vairojas, un novelk pēdējo kreklu netaisnas mantas n…"
click at [794, 78] on p "Izraksti no teikuma frazeoloģismu( 1p.)" at bounding box center [571, 73] width 577 height 16
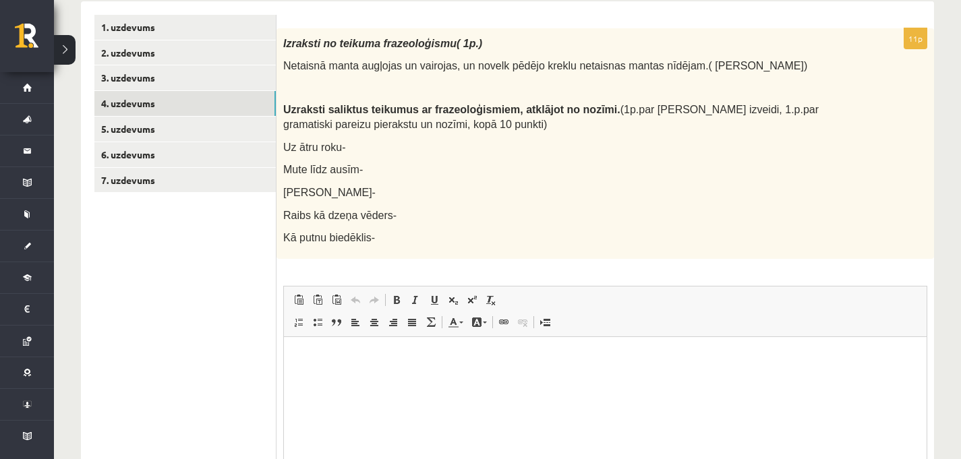
scroll to position [225, 0]
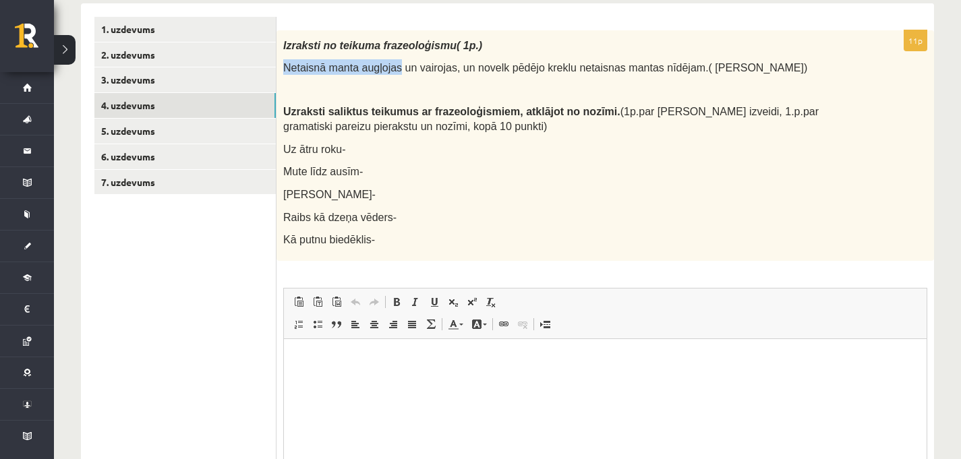
drag, startPoint x: 400, startPoint y: 68, endPoint x: 285, endPoint y: 62, distance: 114.9
click at [285, 62] on span "Netaisnā manta augļojas un vairojas, un novelk pēdējo kreklu netaisnas mantas n…" at bounding box center [545, 67] width 524 height 11
copy span "Netaisnā manta augļojas"
click at [464, 94] on p at bounding box center [571, 88] width 577 height 13
click at [378, 380] on html at bounding box center [605, 359] width 643 height 41
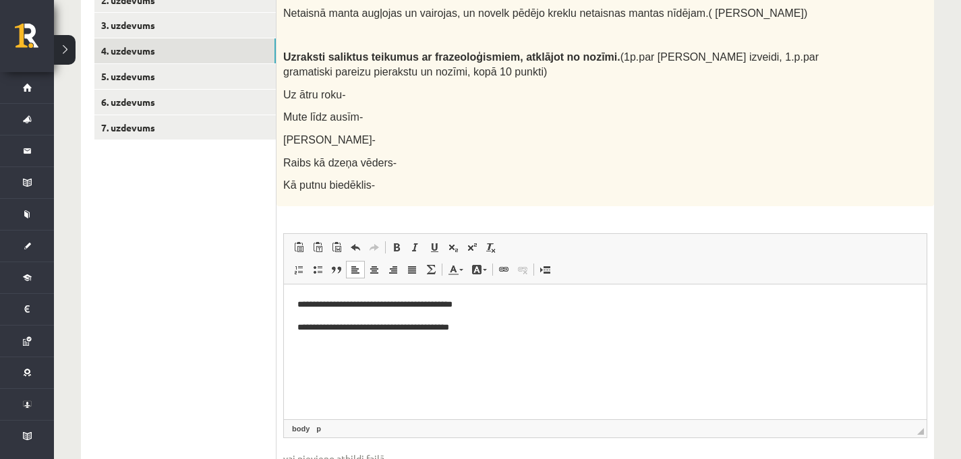
scroll to position [284, 0]
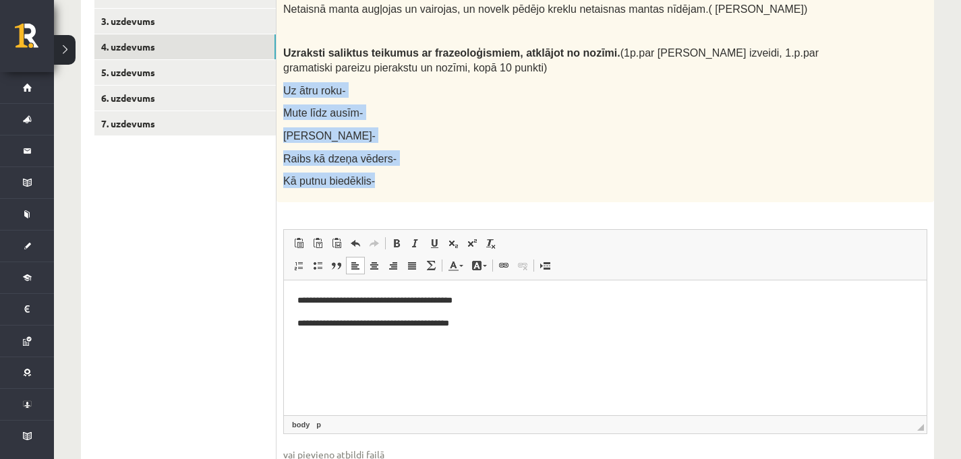
drag, startPoint x: 283, startPoint y: 90, endPoint x: 390, endPoint y: 187, distance: 143.8
click at [390, 187] on div "Izraksti no teikuma frazeoloģismu( 1p.) Netaisnā manta augļojas un vairojas, un…" at bounding box center [606, 87] width 658 height 231
copy div "Uz ātru roku- Mute līdz ausīm- Augeja staļļi- Raibs kā dzeņa vēders- Kā putnu b…"
click at [390, 187] on p "Kā putnu biedēklis-" at bounding box center [571, 181] width 577 height 16
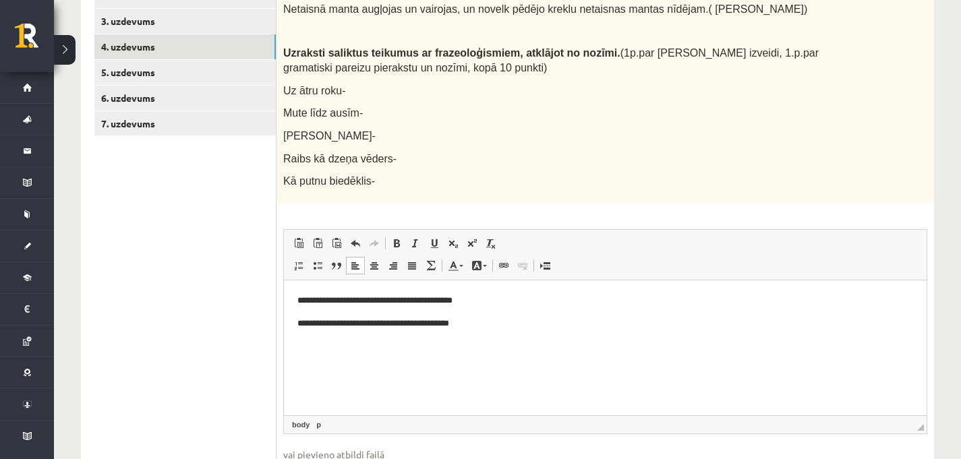
click at [341, 366] on html "**********" at bounding box center [605, 323] width 643 height 86
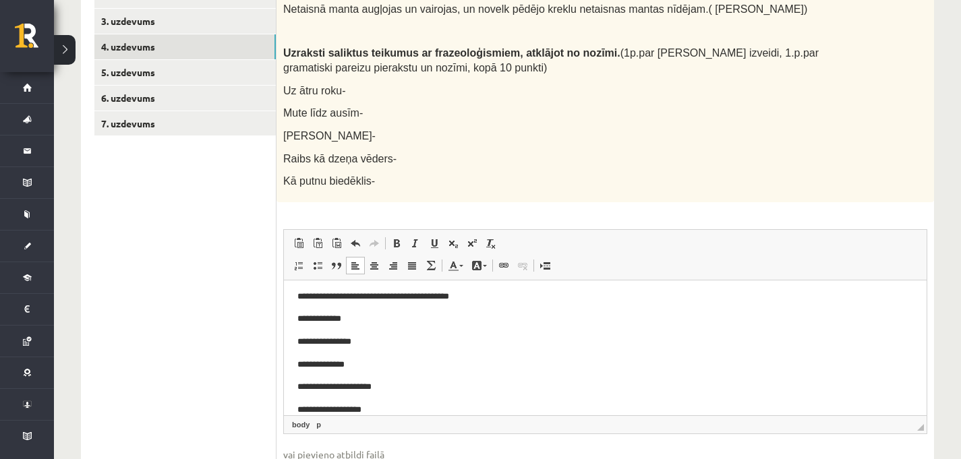
click at [372, 322] on p "**********" at bounding box center [601, 319] width 606 height 14
click at [374, 341] on p "**********" at bounding box center [601, 342] width 606 height 14
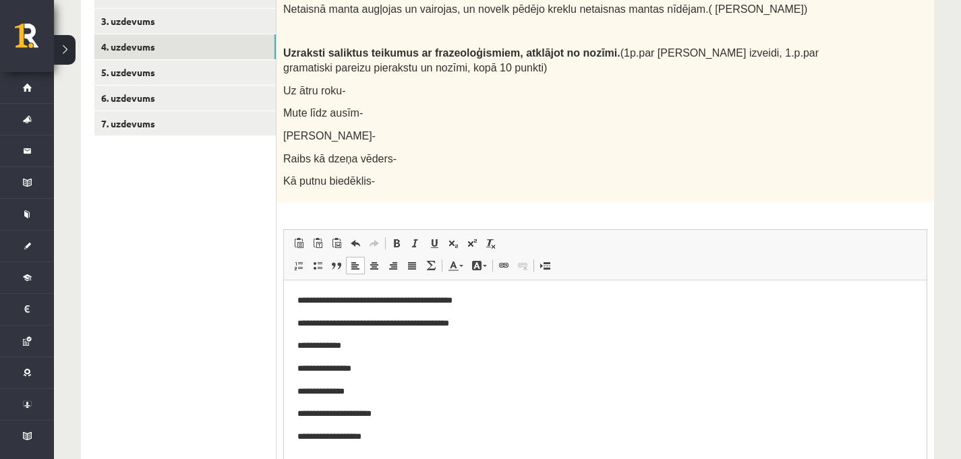
scroll to position [0, 0]
drag, startPoint x: 920, startPoint y: 427, endPoint x: 907, endPoint y: 508, distance: 82.0
click at [378, 349] on p "**********" at bounding box center [606, 346] width 616 height 14
drag, startPoint x: 495, startPoint y: 349, endPoint x: 484, endPoint y: 349, distance: 10.8
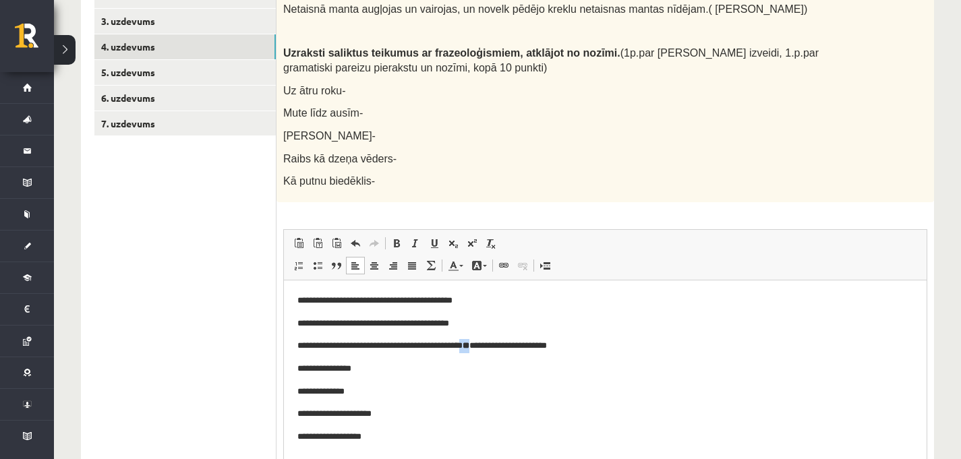
click at [484, 349] on p "**********" at bounding box center [606, 346] width 616 height 14
click at [398, 248] on span at bounding box center [396, 243] width 11 height 11
click at [494, 353] on p "**********" at bounding box center [606, 346] width 616 height 14
click at [391, 244] on span at bounding box center [396, 243] width 11 height 11
click at [441, 369] on p "**********" at bounding box center [606, 369] width 616 height 14
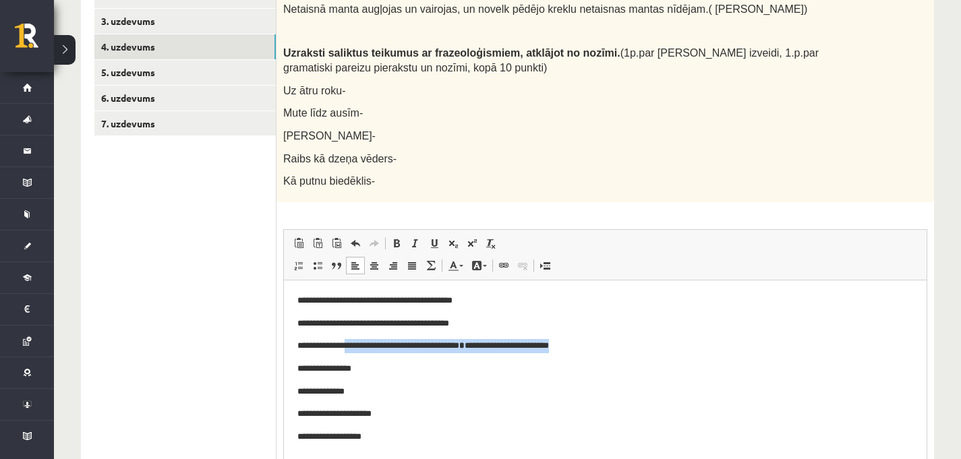
drag, startPoint x: 593, startPoint y: 346, endPoint x: 352, endPoint y: 343, distance: 240.9
click at [352, 343] on p "**********" at bounding box center [606, 346] width 616 height 14
click at [394, 358] on body "**********" at bounding box center [606, 368] width 616 height 150
click at [383, 370] on p "**********" at bounding box center [606, 369] width 616 height 14
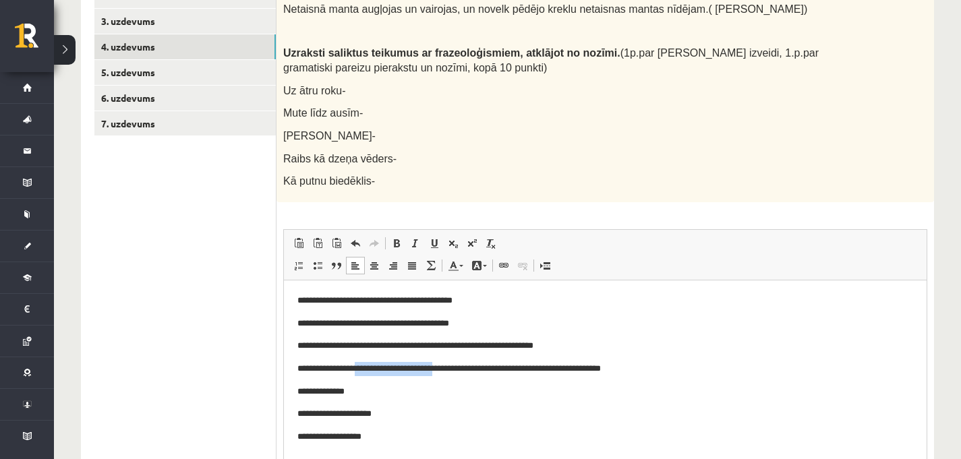
drag, startPoint x: 461, startPoint y: 372, endPoint x: 368, endPoint y: 370, distance: 93.8
click at [368, 370] on p "**********" at bounding box center [606, 369] width 616 height 14
drag, startPoint x: 510, startPoint y: 369, endPoint x: 569, endPoint y: 375, distance: 59.7
click at [569, 375] on p "**********" at bounding box center [606, 369] width 616 height 14
click at [387, 397] on p "**********" at bounding box center [606, 392] width 616 height 14
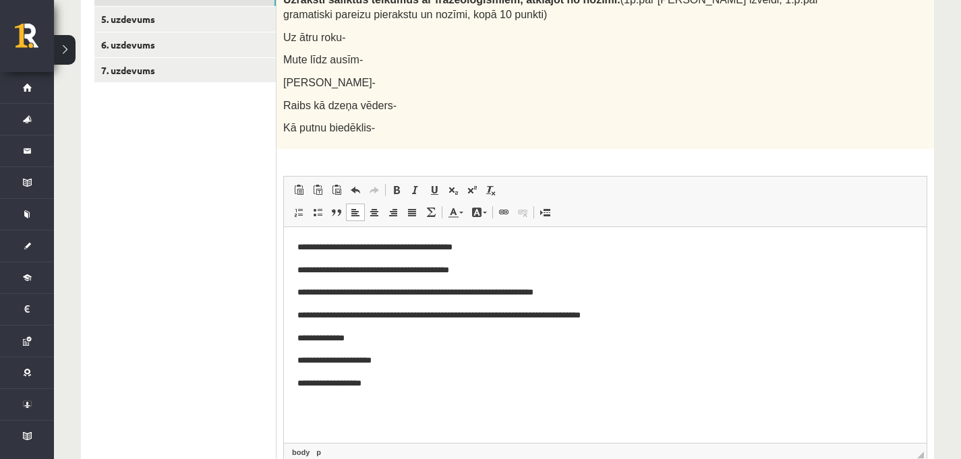
scroll to position [360, 0]
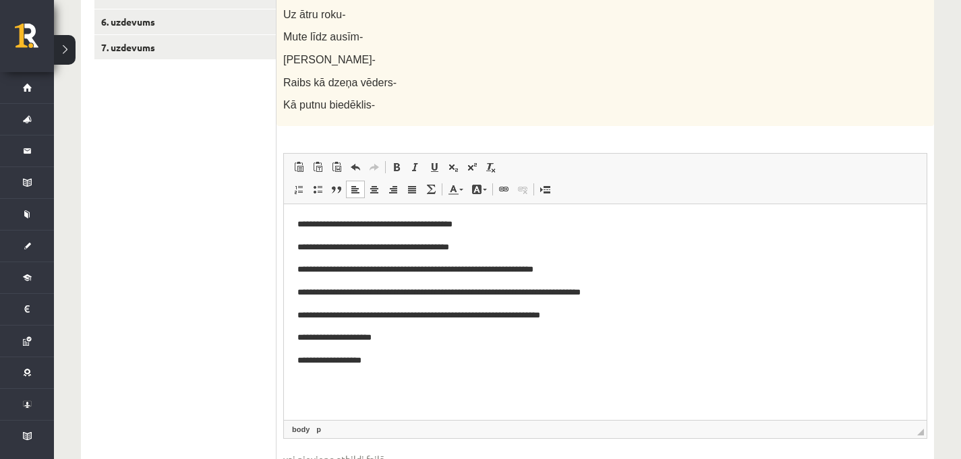
click at [425, 339] on p "**********" at bounding box center [606, 338] width 616 height 14
click at [397, 362] on p "**********" at bounding box center [606, 361] width 616 height 14
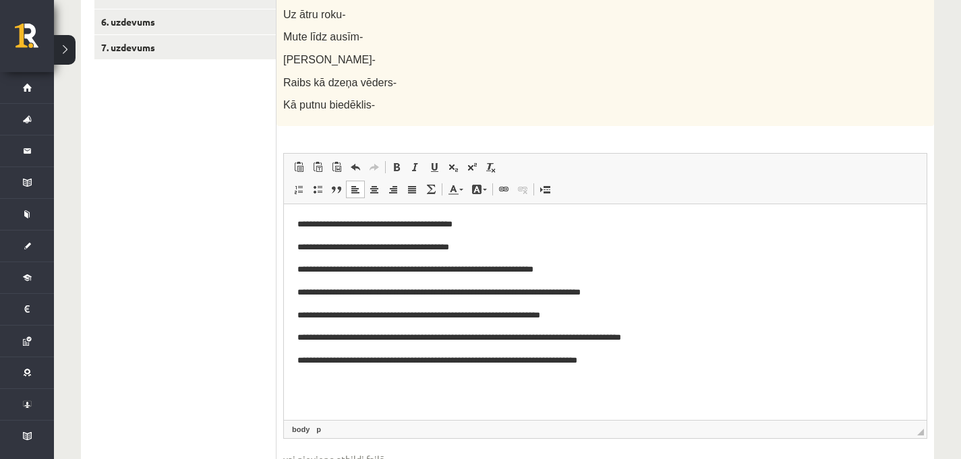
click at [412, 364] on p "**********" at bounding box center [606, 361] width 616 height 14
drag, startPoint x: 454, startPoint y: 364, endPoint x: 428, endPoint y: 366, distance: 25.7
click at [428, 366] on p "**********" at bounding box center [606, 361] width 616 height 14
click at [636, 345] on body "**********" at bounding box center [606, 292] width 616 height 150
click at [428, 364] on p "**********" at bounding box center [606, 361] width 616 height 14
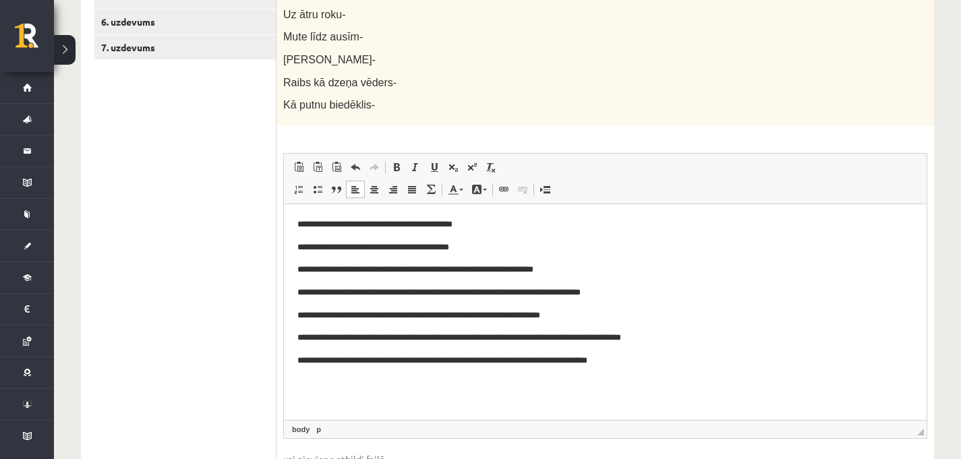
click at [666, 371] on html "**********" at bounding box center [605, 292] width 643 height 177
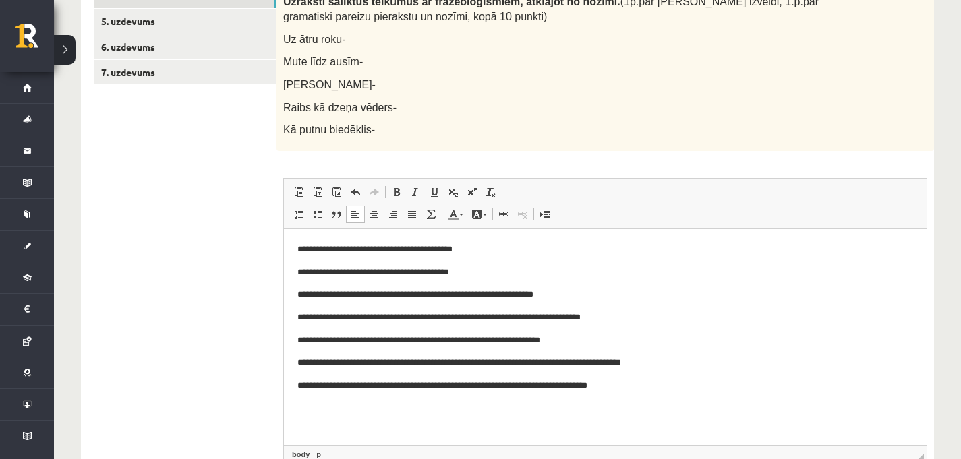
scroll to position [333, 0]
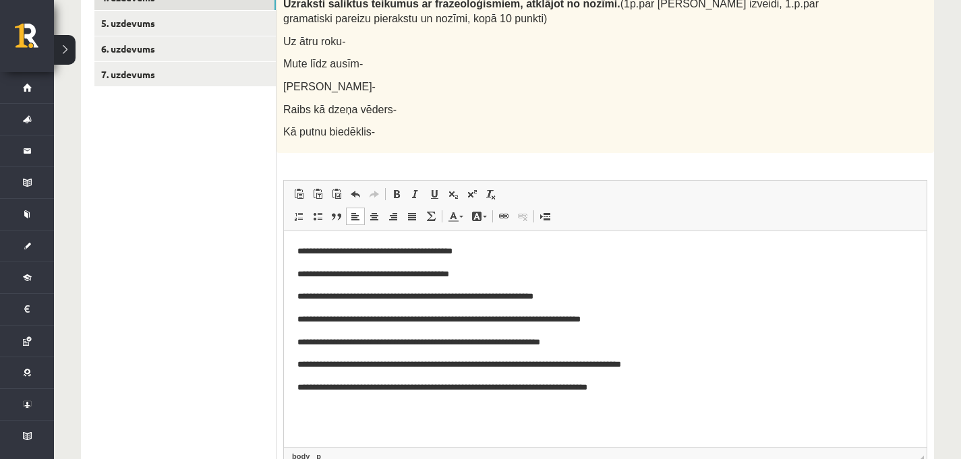
click at [295, 254] on html "**********" at bounding box center [605, 319] width 643 height 177
click at [298, 295] on p "**********" at bounding box center [606, 296] width 616 height 14
click at [461, 113] on p "Raibs kā dzeņa vēders-" at bounding box center [571, 109] width 577 height 16
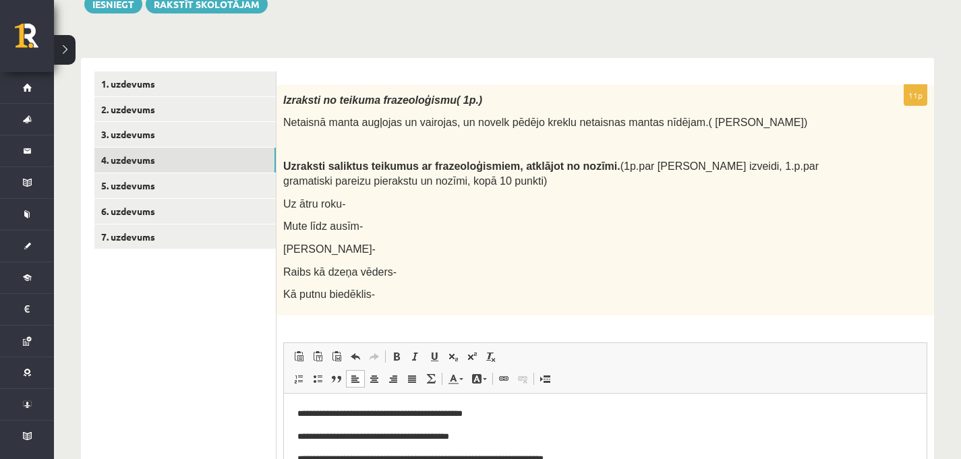
scroll to position [155, 0]
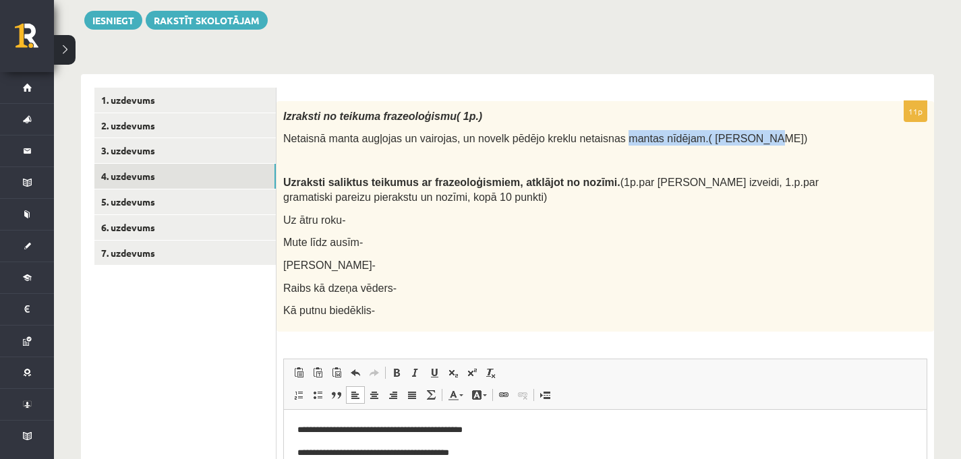
drag, startPoint x: 629, startPoint y: 138, endPoint x: 775, endPoint y: 138, distance: 145.7
click at [775, 138] on p "Netaisnā manta augļojas un vairojas, un novelk pēdējo kreklu netaisnas mantas n…" at bounding box center [571, 138] width 577 height 16
click at [814, 138] on p "Netaisnā manta augļojas un vairojas, un novelk pēdējo kreklu netaisnas mantas n…" at bounding box center [571, 138] width 577 height 16
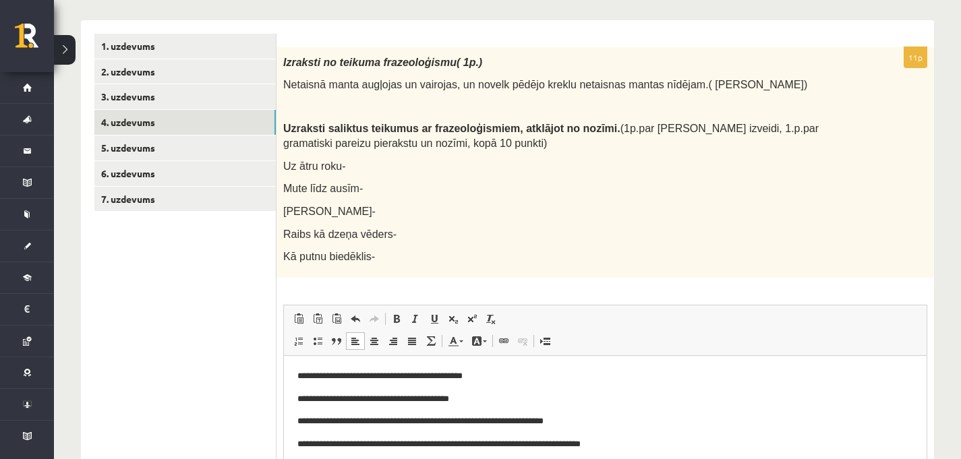
scroll to position [213, 0]
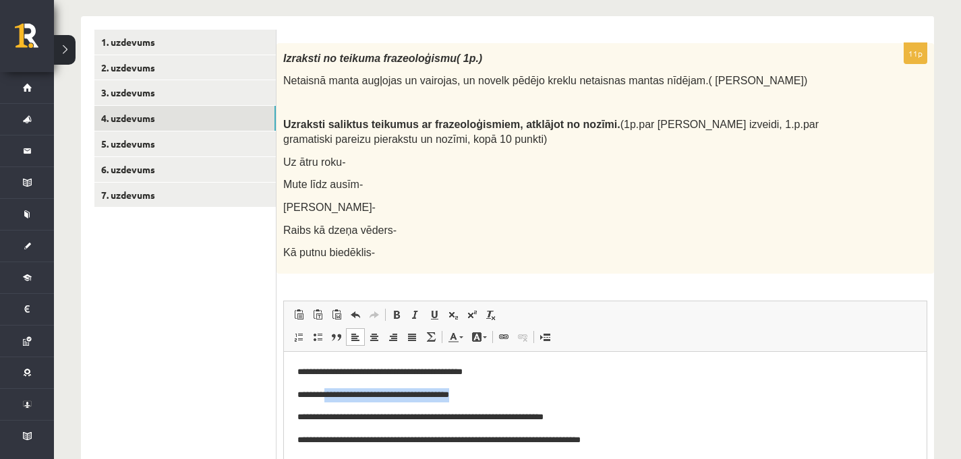
drag, startPoint x: 495, startPoint y: 395, endPoint x: 335, endPoint y: 396, distance: 159.9
click at [335, 396] on p "**********" at bounding box center [606, 395] width 616 height 14
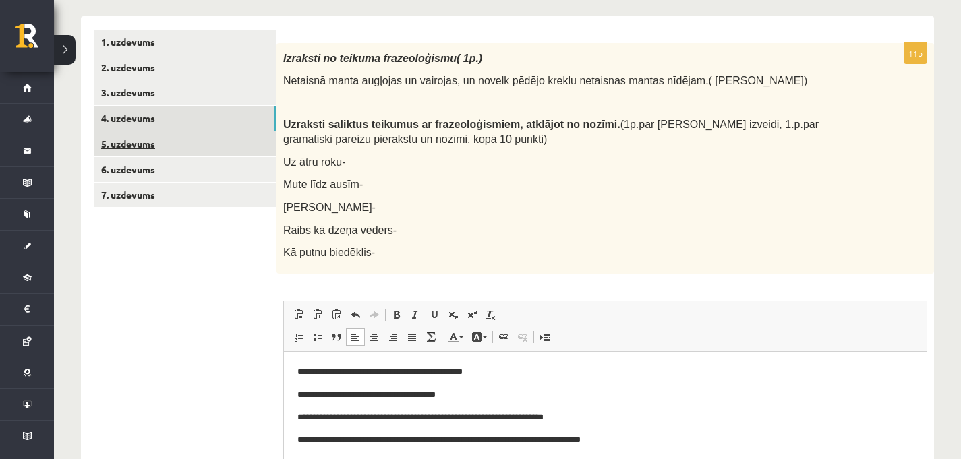
click at [207, 144] on link "5. uzdevums" at bounding box center [184, 144] width 181 height 25
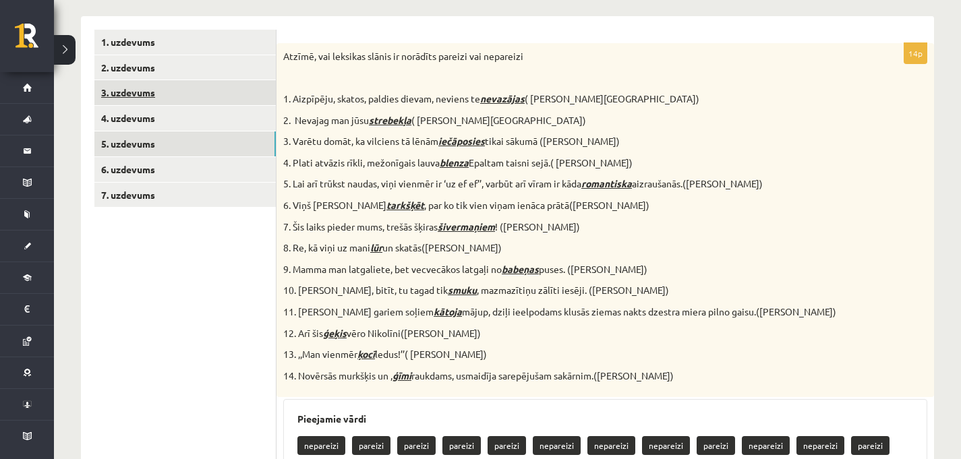
click at [175, 102] on link "3. uzdevums" at bounding box center [184, 92] width 181 height 25
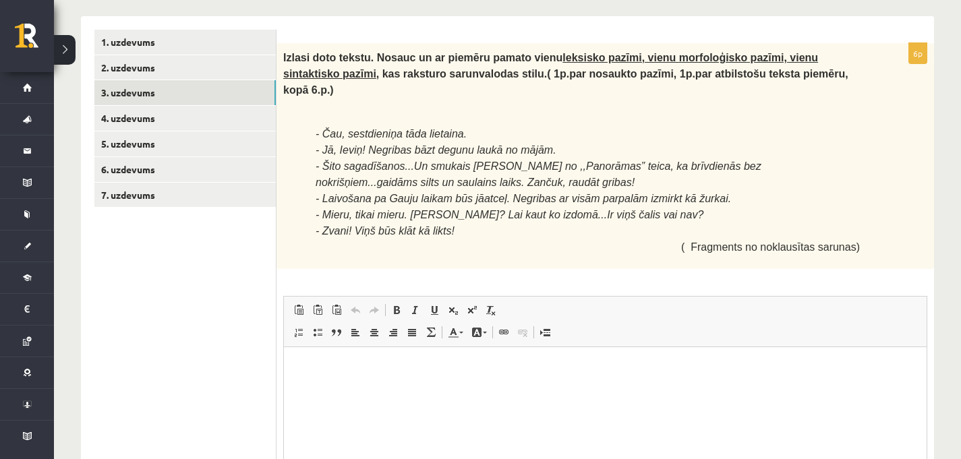
scroll to position [0, 0]
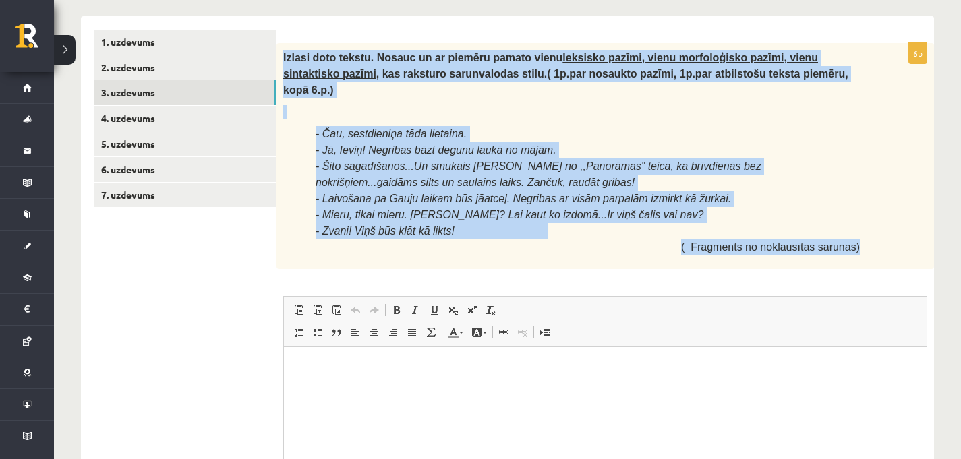
drag, startPoint x: 281, startPoint y: 55, endPoint x: 874, endPoint y: 254, distance: 625.5
click at [874, 254] on div "Izlasi doto tekstu. Nosauc un ar piemēru pamato vienu leksisko pazīmi, vienu mo…" at bounding box center [606, 156] width 658 height 227
copy div "Izlasi doto tekstu. Nosauc un ar piemēru pamato vienu leksisko pazīmi, vienu mo…"
click at [854, 205] on p "- Laivošana pa Gauju laikam būs jāatceļ. Negribas ar visām parpalām izmirkt kā …" at bounding box center [588, 199] width 544 height 16
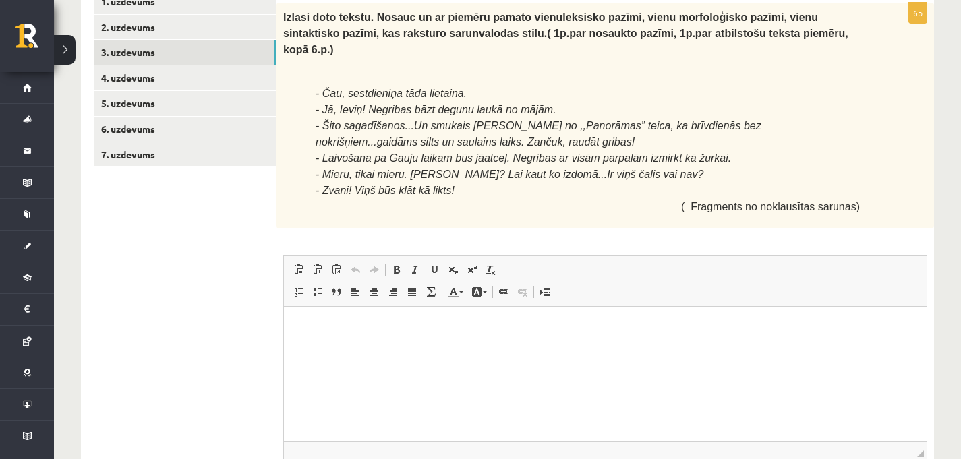
scroll to position [256, 0]
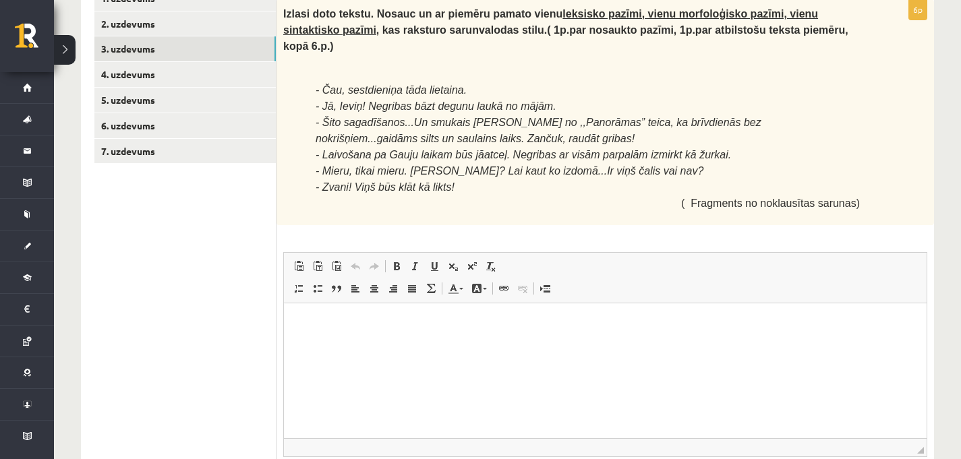
click at [423, 345] on html at bounding box center [605, 324] width 643 height 41
click at [298, 347] on p "**********" at bounding box center [606, 354] width 616 height 28
click at [396, 354] on p "**********" at bounding box center [606, 354] width 616 height 28
click at [298, 361] on p "**********" at bounding box center [606, 354] width 616 height 28
click at [410, 381] on html "**********" at bounding box center [605, 347] width 643 height 86
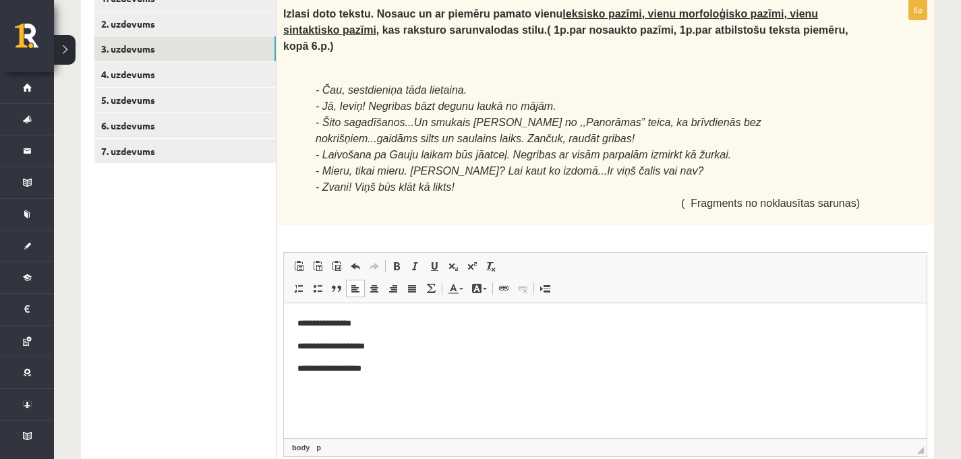
click at [383, 318] on p "**********" at bounding box center [606, 324] width 616 height 14
click at [397, 325] on p "**********" at bounding box center [606, 324] width 616 height 14
click at [417, 354] on p "**********" at bounding box center [606, 347] width 616 height 14
click at [392, 373] on p "**********" at bounding box center [606, 369] width 616 height 14
click at [395, 343] on p "**********" at bounding box center [606, 347] width 616 height 14
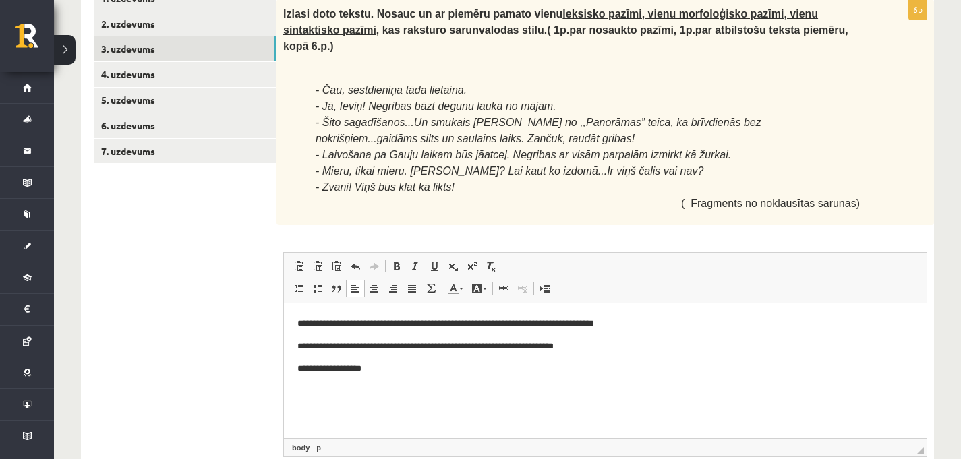
click at [415, 370] on p "**********" at bounding box center [606, 369] width 616 height 14
click at [765, 372] on p "**********" at bounding box center [606, 369] width 616 height 14
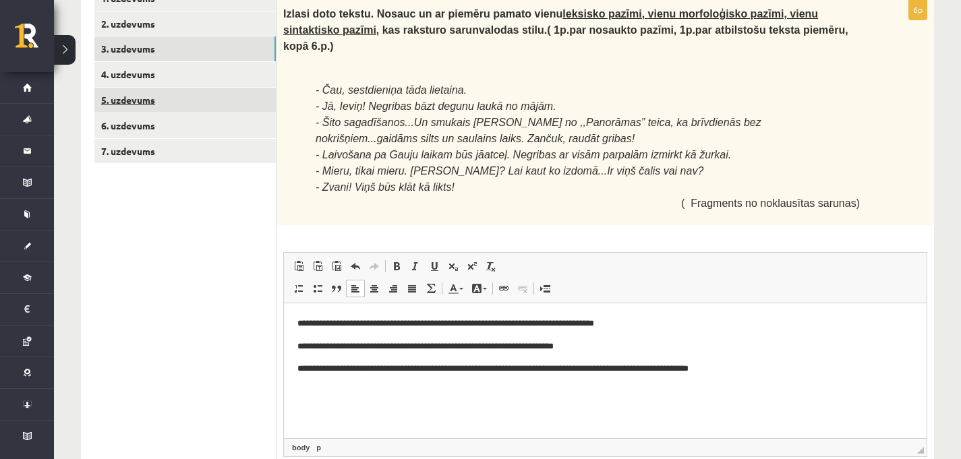
click at [159, 100] on link "5. uzdevums" at bounding box center [184, 100] width 181 height 25
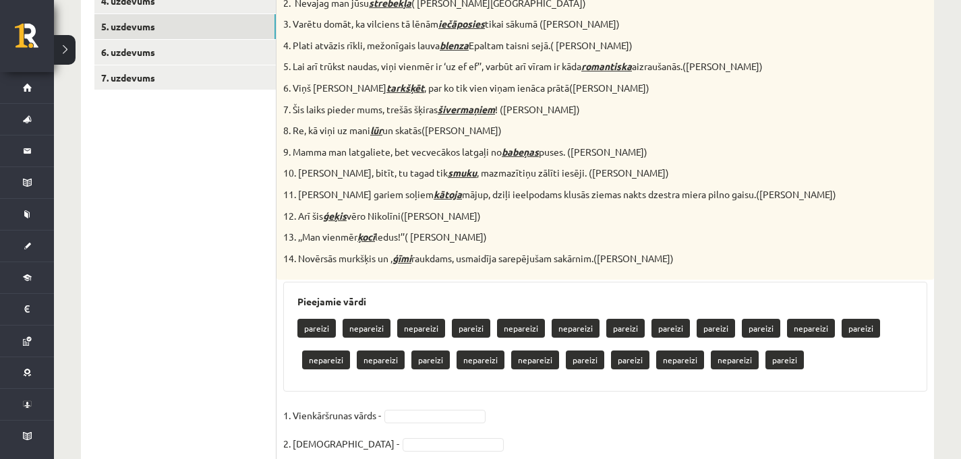
scroll to position [322, 0]
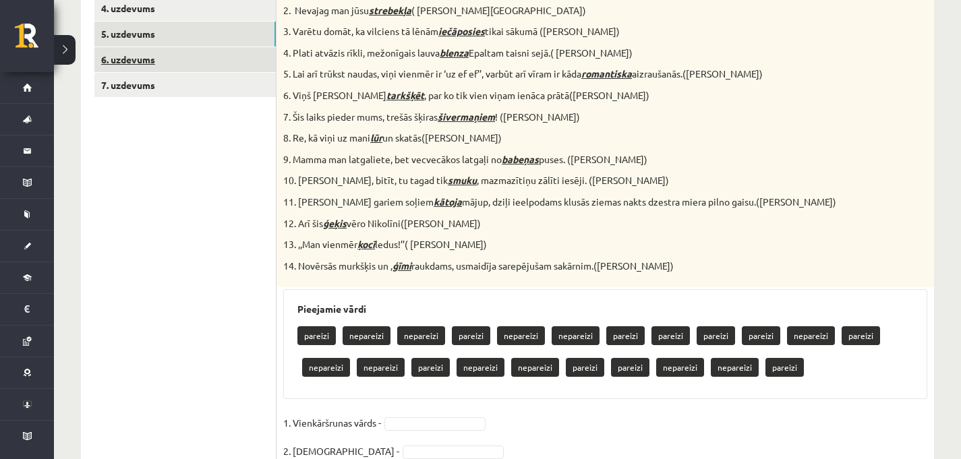
click at [196, 61] on link "6. uzdevums" at bounding box center [184, 59] width 181 height 25
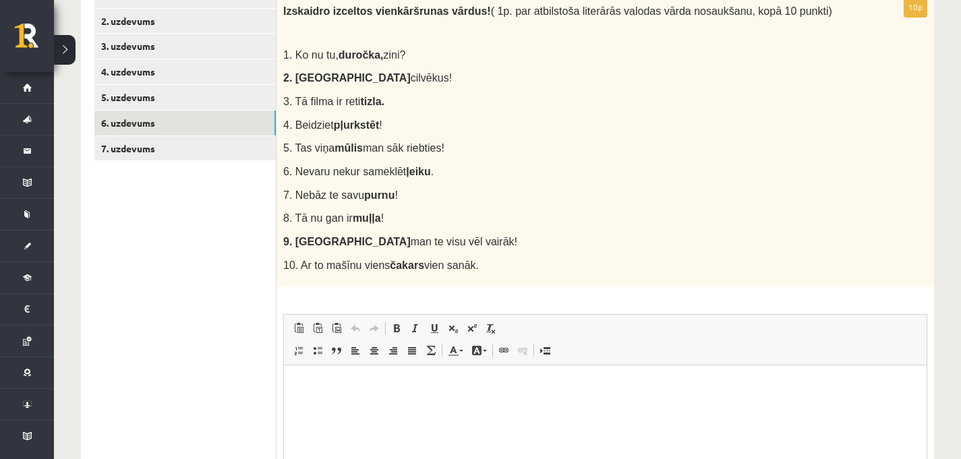
scroll to position [0, 0]
click at [323, 407] on html at bounding box center [605, 386] width 643 height 41
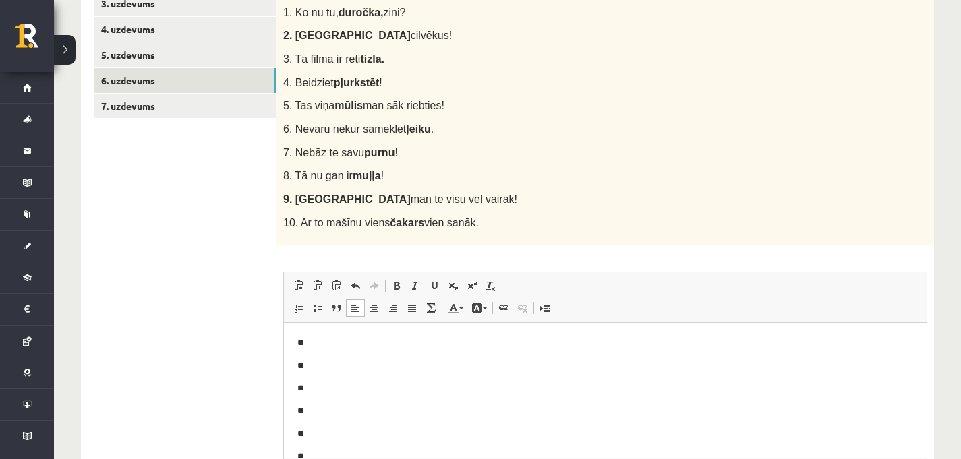
click at [325, 391] on p "**" at bounding box center [601, 389] width 606 height 14
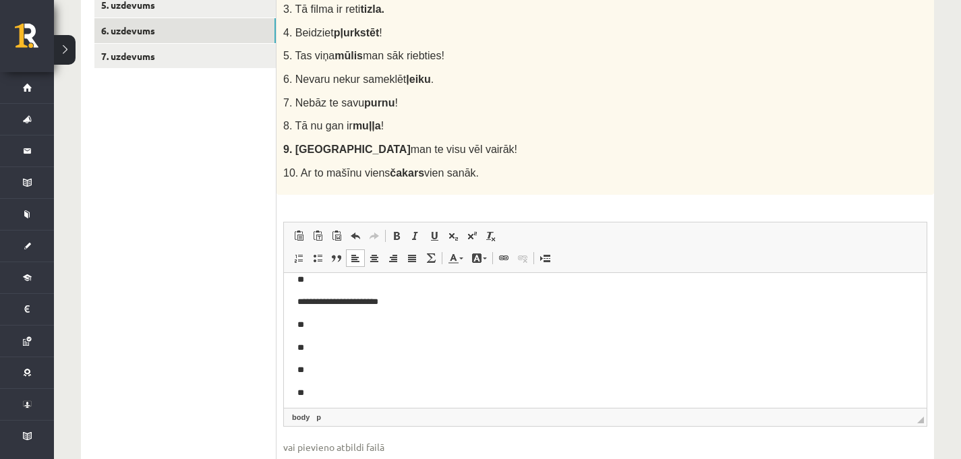
scroll to position [43, 0]
click at [319, 364] on p "**" at bounding box center [601, 365] width 606 height 14
click at [331, 348] on p "**" at bounding box center [601, 346] width 606 height 14
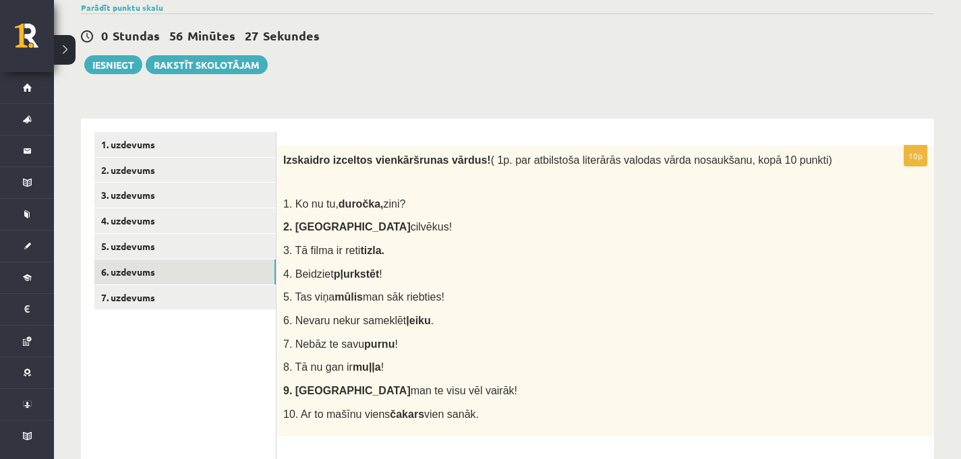
scroll to position [112, 0]
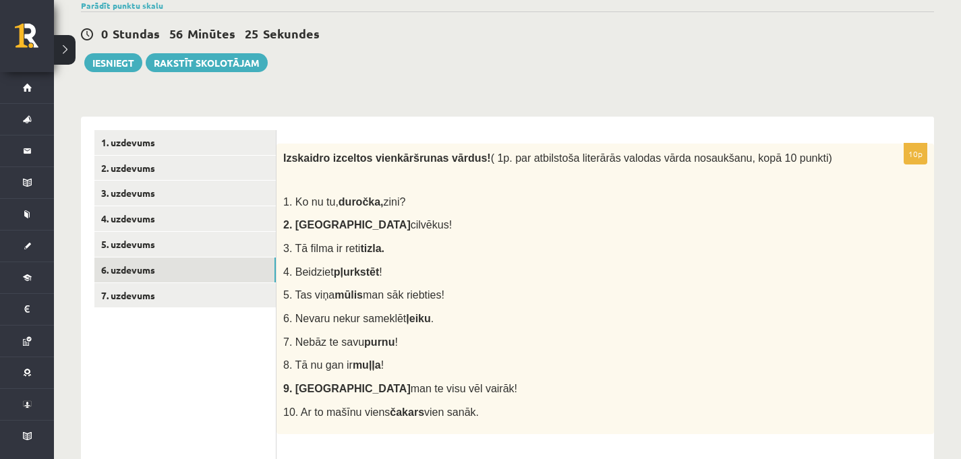
drag, startPoint x: 281, startPoint y: 157, endPoint x: 578, endPoint y: 416, distance: 393.5
click at [578, 416] on div "Izskaidro izceltos vienkāršrunas vārdus! ( 1p. par atbilstoša literārās valodas…" at bounding box center [606, 289] width 658 height 291
copy div "Izskaidro izceltos vienkāršrunas vārdus! ( 1p. par atbilstoša literārās valodas…"
click at [573, 285] on div "Izskaidro izceltos vienkāršrunas vārdus! ( 1p. par atbilstoša literārās valodas…" at bounding box center [606, 289] width 658 height 291
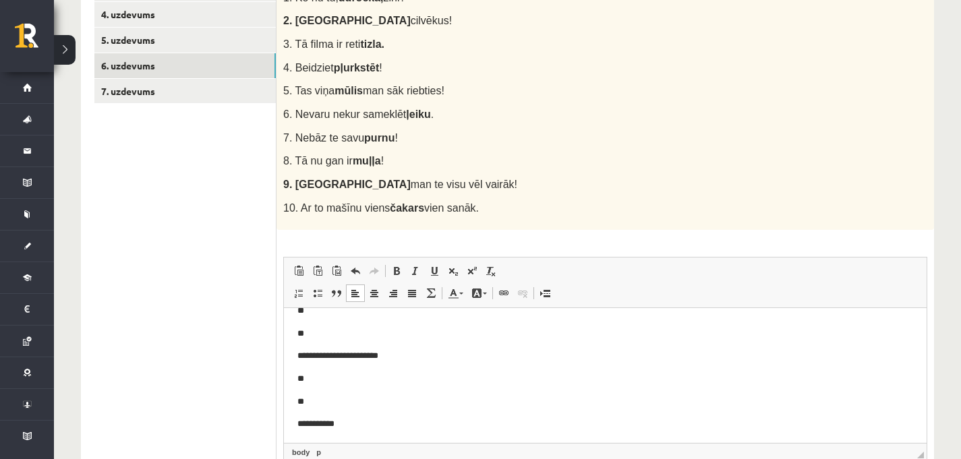
scroll to position [0, 0]
click at [311, 327] on p "**" at bounding box center [601, 329] width 606 height 14
click at [321, 331] on p "*********" at bounding box center [601, 329] width 606 height 14
click at [331, 343] on body "**********" at bounding box center [606, 431] width 616 height 219
click at [307, 349] on p "**" at bounding box center [601, 352] width 606 height 14
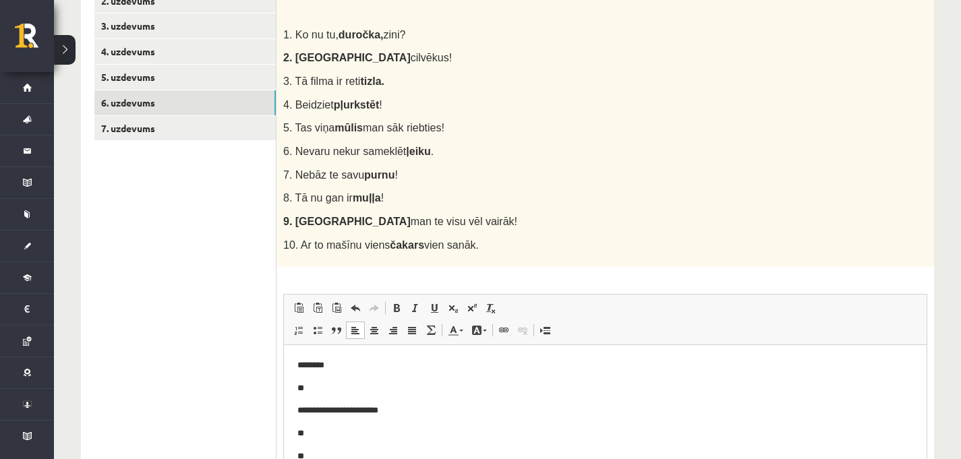
scroll to position [277, 0]
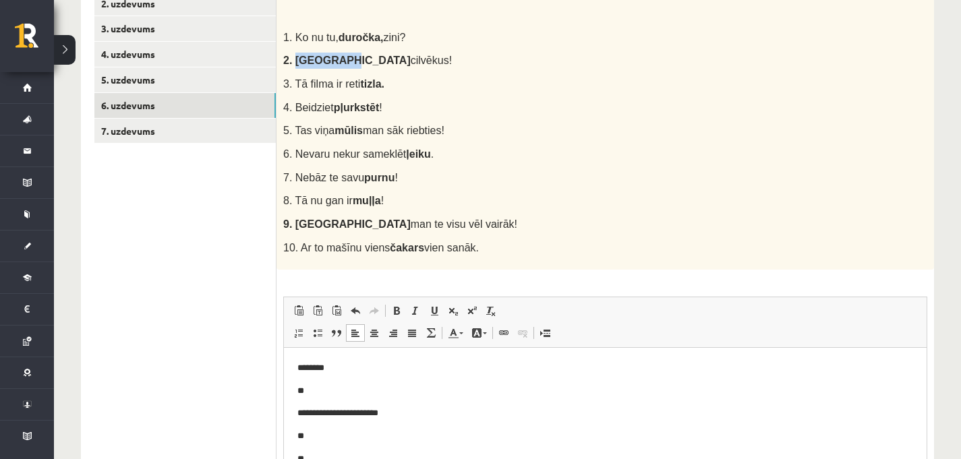
drag, startPoint x: 295, startPoint y: 61, endPoint x: 347, endPoint y: 61, distance: 51.9
click at [347, 61] on span "2. Neapņirdz cilvēkus!" at bounding box center [367, 60] width 169 height 11
copy span "Neapņirdz"
click at [320, 392] on p "**" at bounding box center [601, 392] width 606 height 14
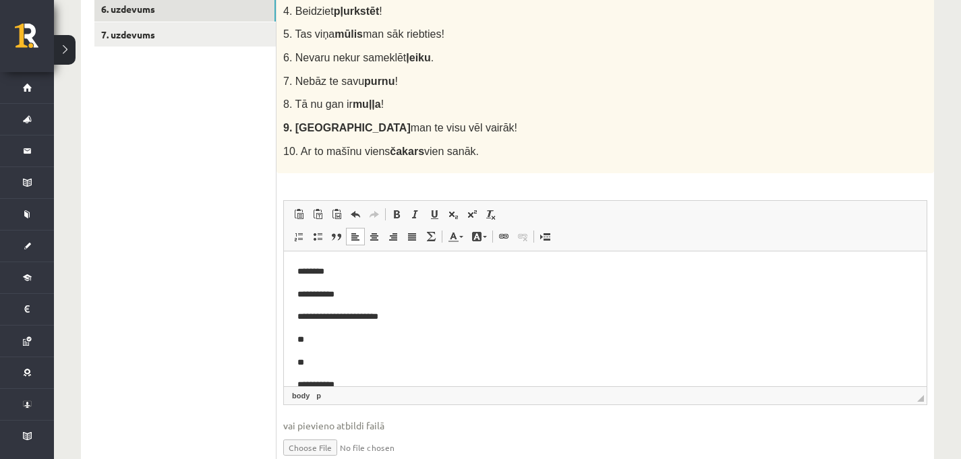
scroll to position [376, 0]
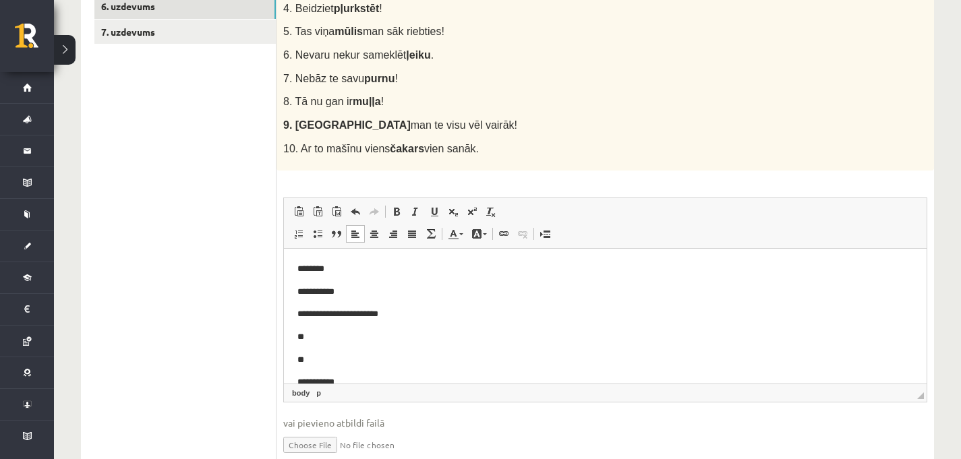
click at [327, 335] on p "**" at bounding box center [601, 338] width 606 height 14
click at [321, 360] on p "**" at bounding box center [601, 361] width 606 height 14
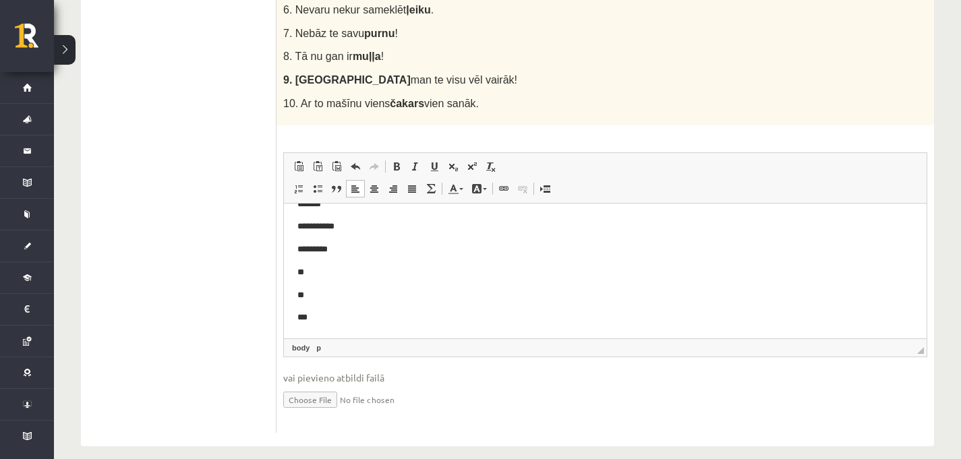
scroll to position [437, 0]
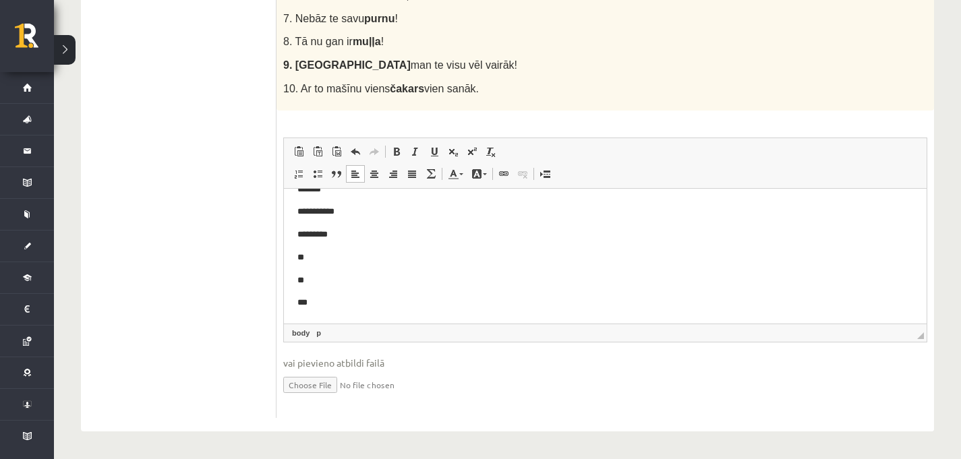
click at [329, 256] on p "**" at bounding box center [601, 258] width 606 height 14
click at [333, 281] on p "**" at bounding box center [601, 281] width 606 height 14
click at [441, 260] on p "**********" at bounding box center [601, 258] width 606 height 14
click at [343, 283] on p "**" at bounding box center [601, 281] width 606 height 14
click at [333, 286] on p "**********" at bounding box center [601, 281] width 606 height 14
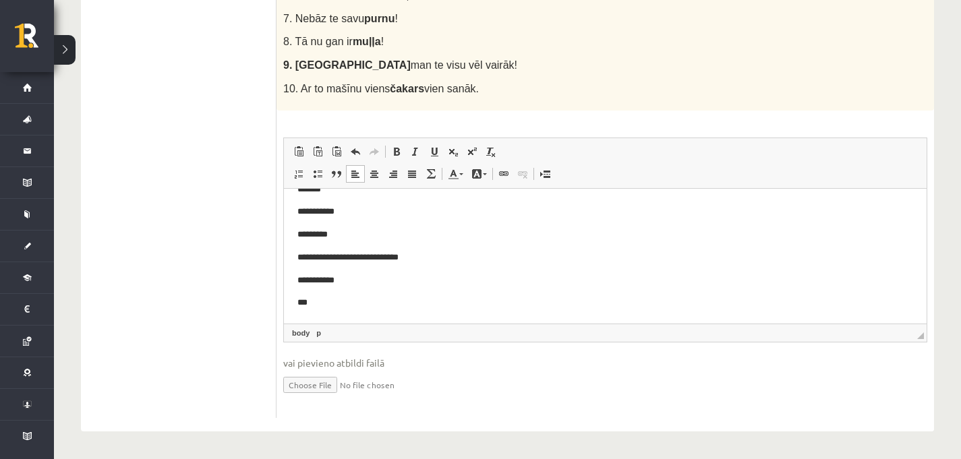
click at [346, 314] on html "**********" at bounding box center [605, 201] width 643 height 246
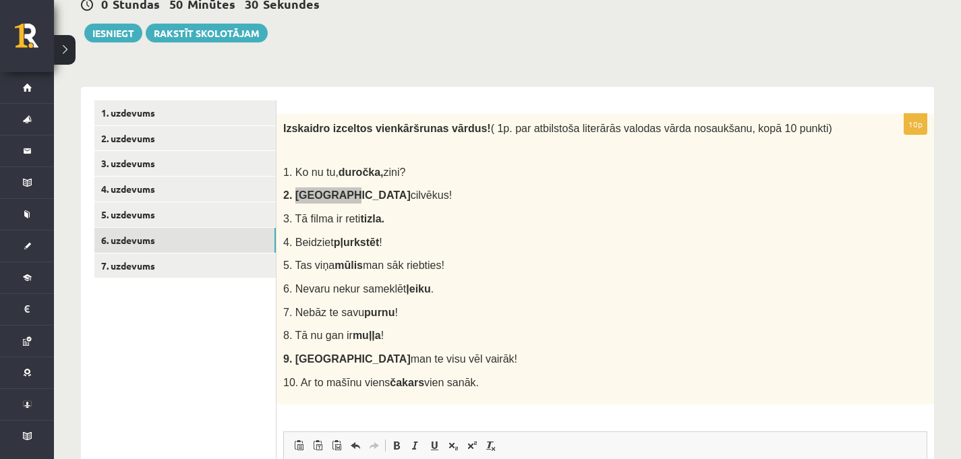
scroll to position [129, 0]
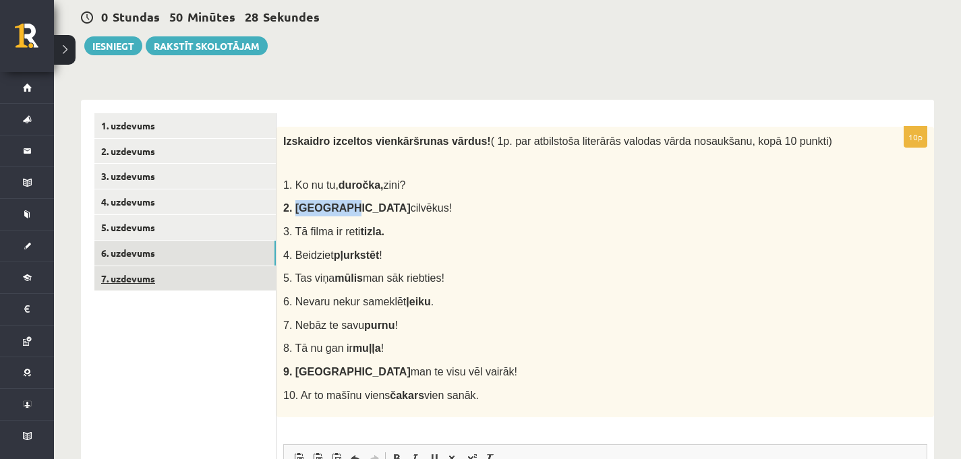
click at [128, 271] on link "7. uzdevums" at bounding box center [184, 278] width 181 height 25
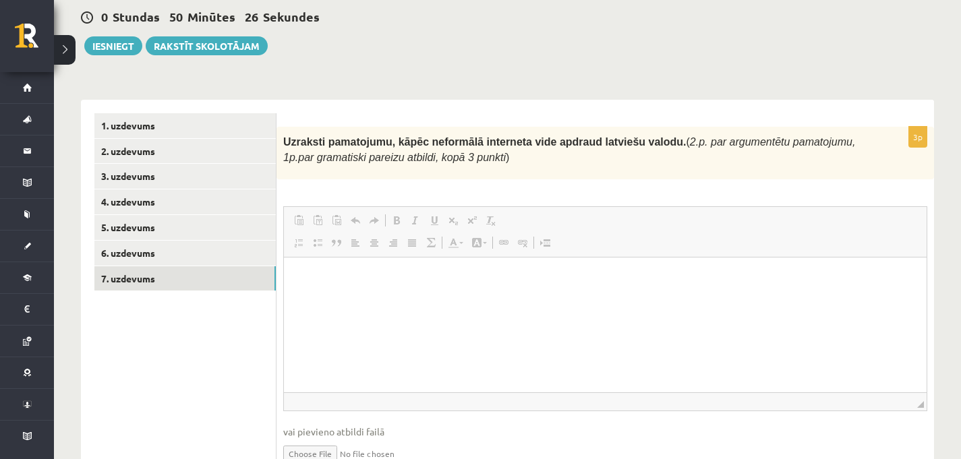
scroll to position [0, 0]
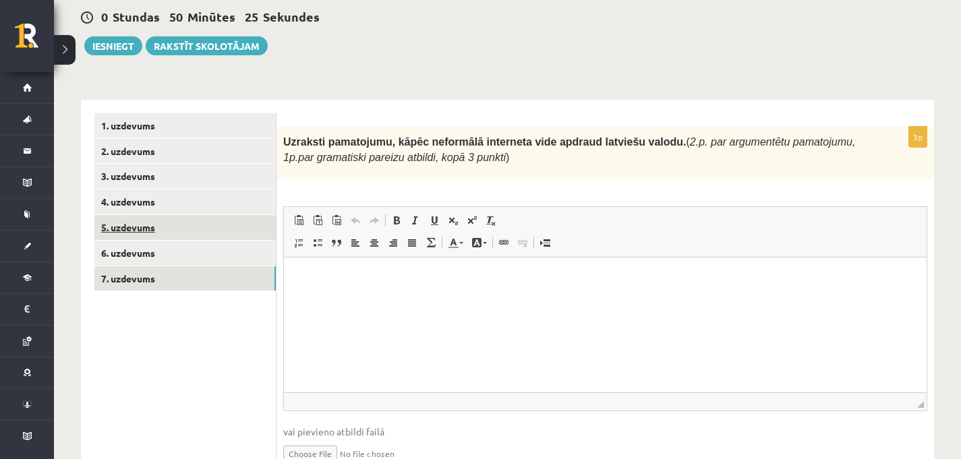
click at [161, 231] on link "5. uzdevums" at bounding box center [184, 227] width 181 height 25
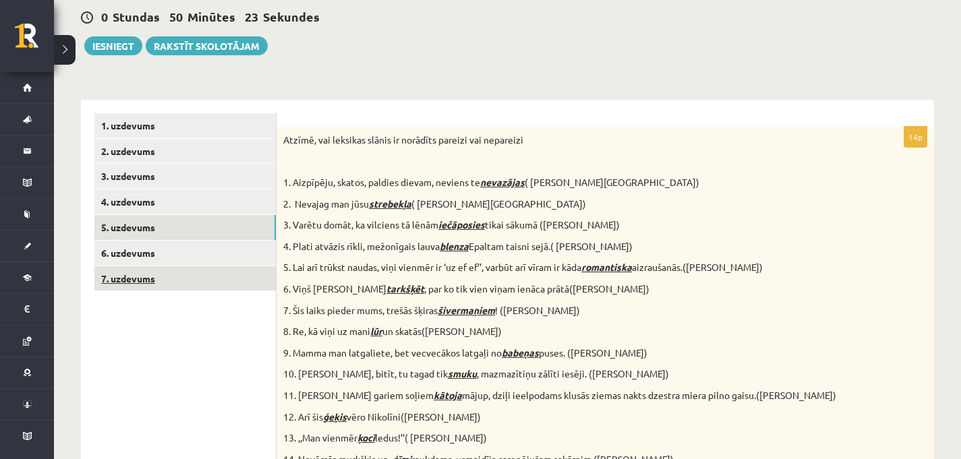
click at [177, 282] on link "7. uzdevums" at bounding box center [184, 278] width 181 height 25
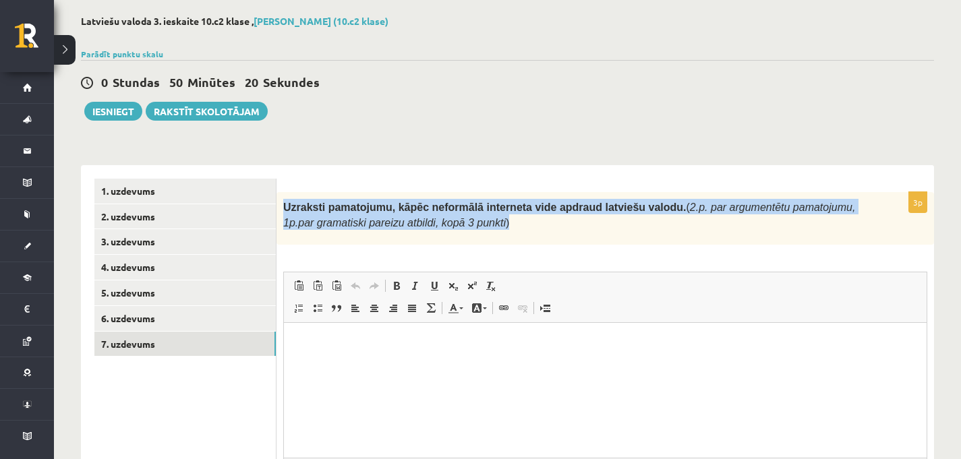
drag, startPoint x: 282, startPoint y: 205, endPoint x: 540, endPoint y: 226, distance: 258.6
click at [540, 226] on div "Uzraksti pamatojumu, kāpēc neformālā interneta vide apdraud latviešu valodu. ( …" at bounding box center [606, 218] width 658 height 53
copy p "Uzraksti pamatojumu, kāpēc neformālā interneta vide apdraud latviešu valodu. ( …"
click at [660, 224] on p "Uzraksti pamatojumu, kāpēc neformālā interneta vide apdraud latviešu valodu. ( …" at bounding box center [571, 214] width 577 height 31
drag, startPoint x: 278, startPoint y: 204, endPoint x: 583, endPoint y: 232, distance: 306.3
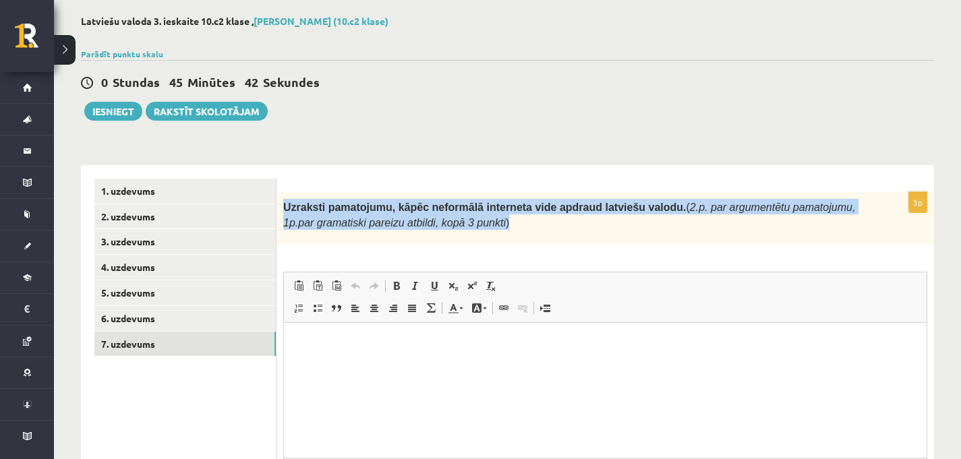
click at [583, 232] on div "Uzraksti pamatojumu, kāpēc neformālā interneta vide apdraud latviešu valodu. ( …" at bounding box center [606, 218] width 658 height 53
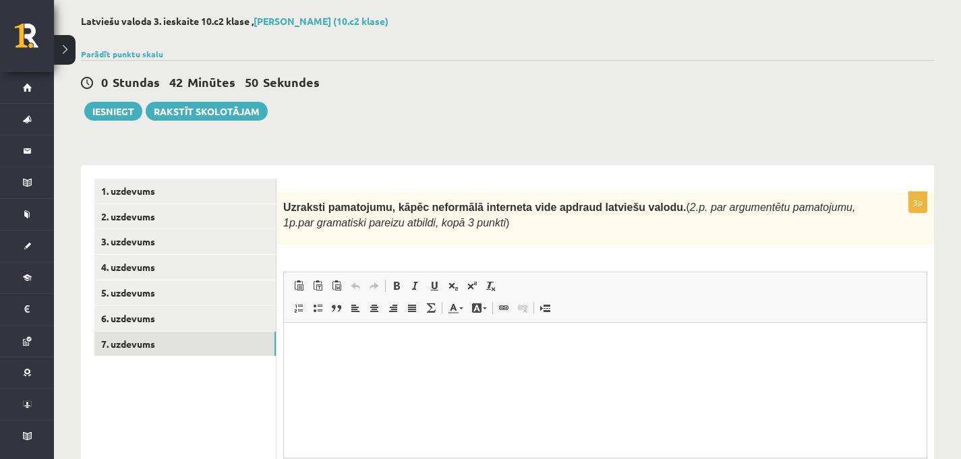
click at [313, 342] on p "Визуальный текстовый редактор, wiswyg-editor-user-answer-47433869426060" at bounding box center [606, 343] width 616 height 14
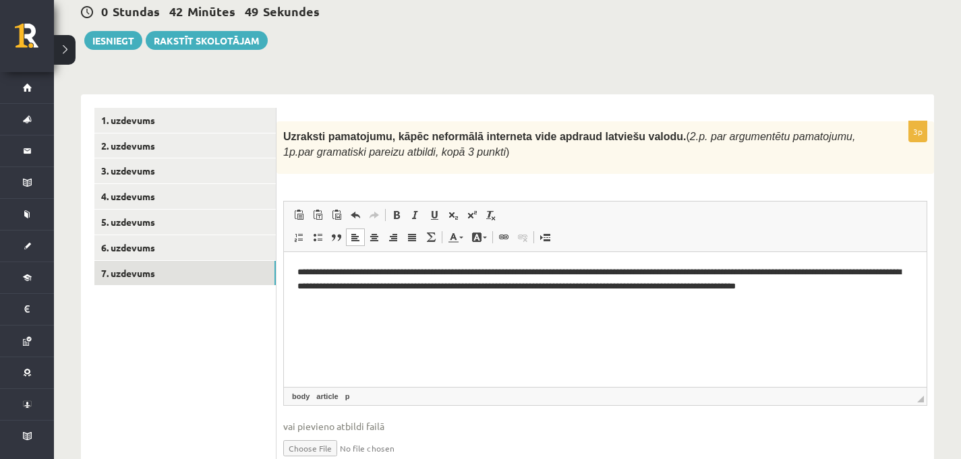
scroll to position [146, 0]
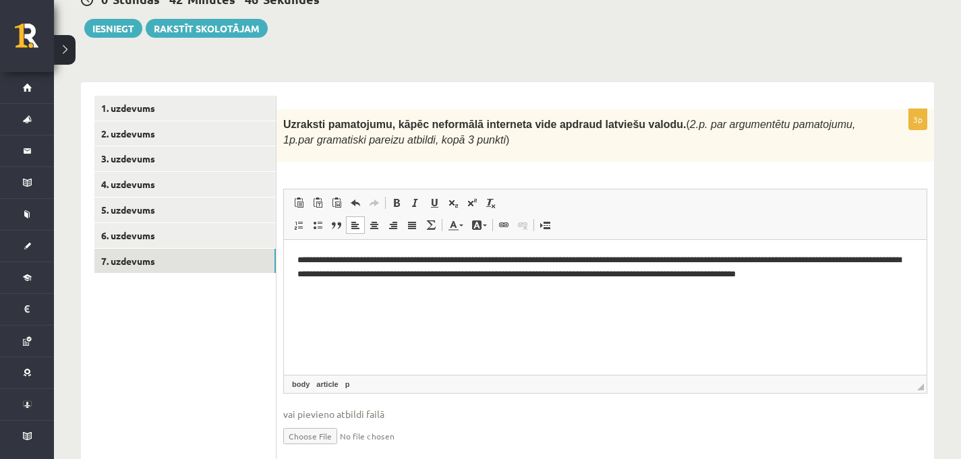
click at [623, 259] on p "**********" at bounding box center [606, 267] width 616 height 28
drag, startPoint x: 572, startPoint y: 260, endPoint x: 563, endPoint y: 261, distance: 9.5
click at [563, 261] on p "**********" at bounding box center [606, 267] width 616 height 28
click at [587, 260] on p "**********" at bounding box center [606, 267] width 616 height 28
click at [357, 286] on html "**********" at bounding box center [605, 267] width 643 height 55
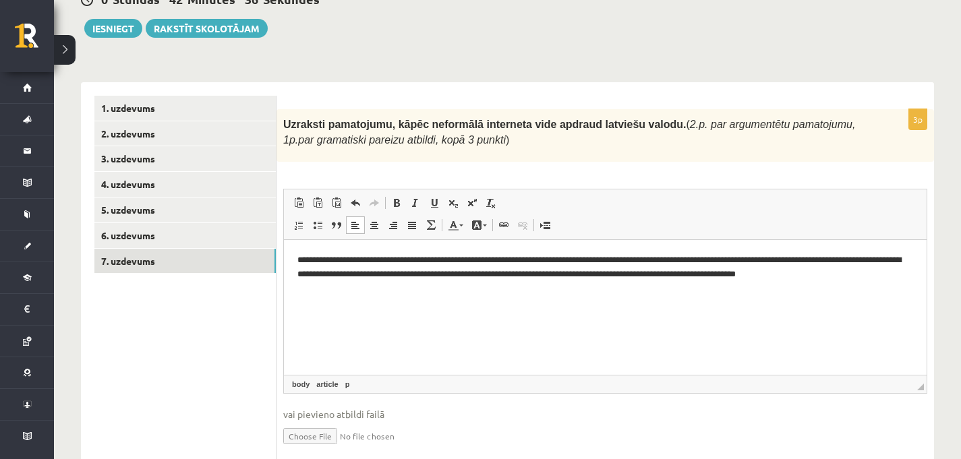
click at [453, 274] on p "**********" at bounding box center [606, 267] width 616 height 28
drag, startPoint x: 506, startPoint y: 277, endPoint x: 486, endPoint y: 279, distance: 19.8
click at [486, 279] on p "**********" at bounding box center [606, 267] width 616 height 28
drag, startPoint x: 580, startPoint y: 275, endPoint x: 667, endPoint y: 271, distance: 86.5
click at [667, 271] on p "**********" at bounding box center [606, 267] width 616 height 28
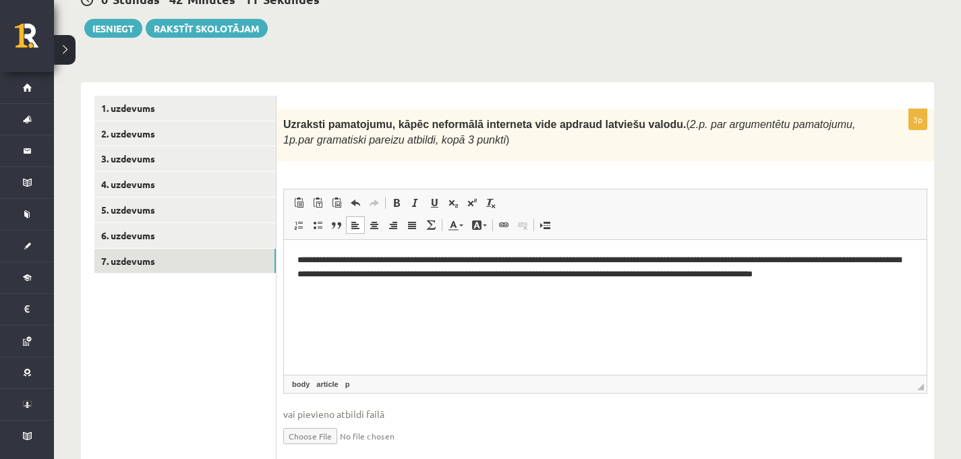
click at [894, 288] on html "**********" at bounding box center [605, 267] width 643 height 55
click at [145, 240] on link "6. uzdevums" at bounding box center [184, 235] width 181 height 25
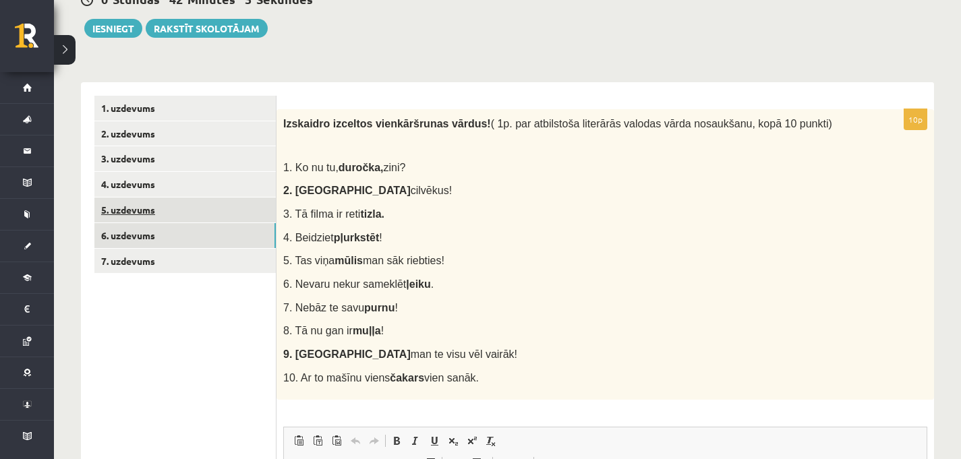
click at [187, 213] on link "5. uzdevums" at bounding box center [184, 210] width 181 height 25
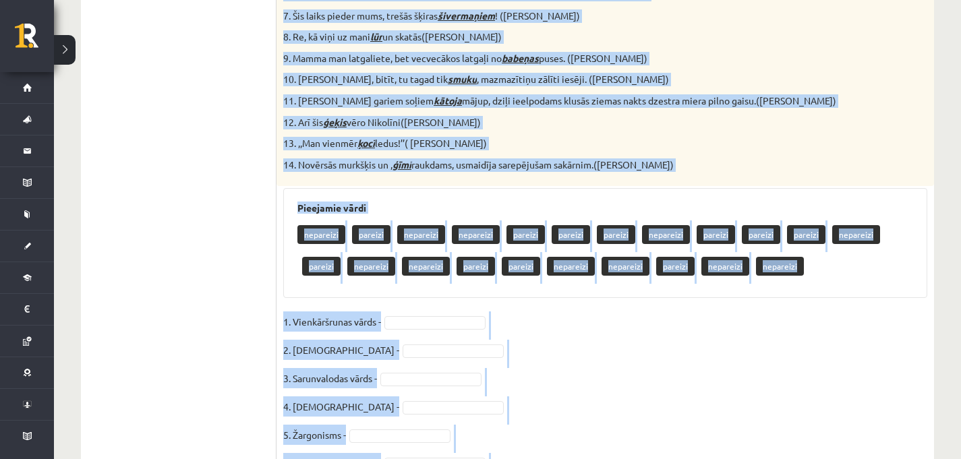
scroll to position [721, 0]
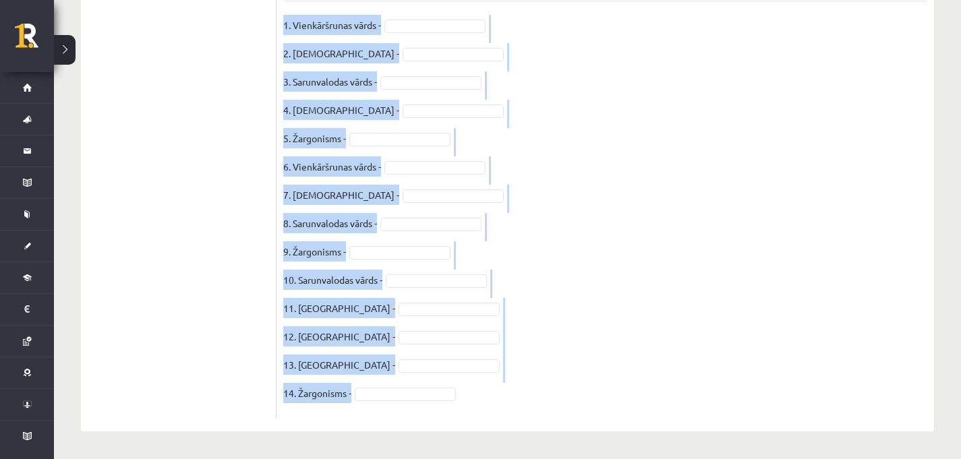
drag, startPoint x: 282, startPoint y: 121, endPoint x: 530, endPoint y: 434, distance: 399.1
click at [602, 325] on fieldset "1. Vienkāršrunas vārds - 2. Barbarisms - 3. Sarunvalodas vārds - 4. Barbarisms …" at bounding box center [605, 213] width 644 height 397
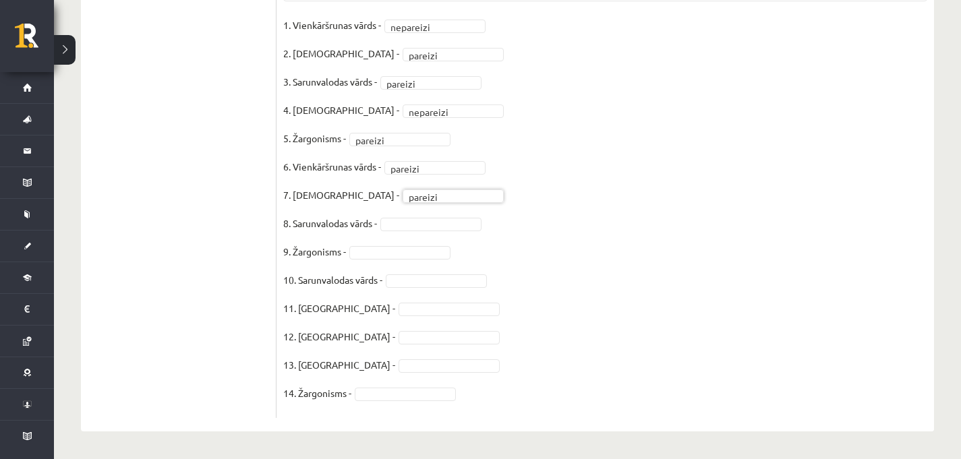
click at [412, 216] on fieldset "1. Vienkāršrunas vārds - nepareizi ********* 2. Barbarisms - pareizi ******* 3.…" at bounding box center [605, 213] width 644 height 397
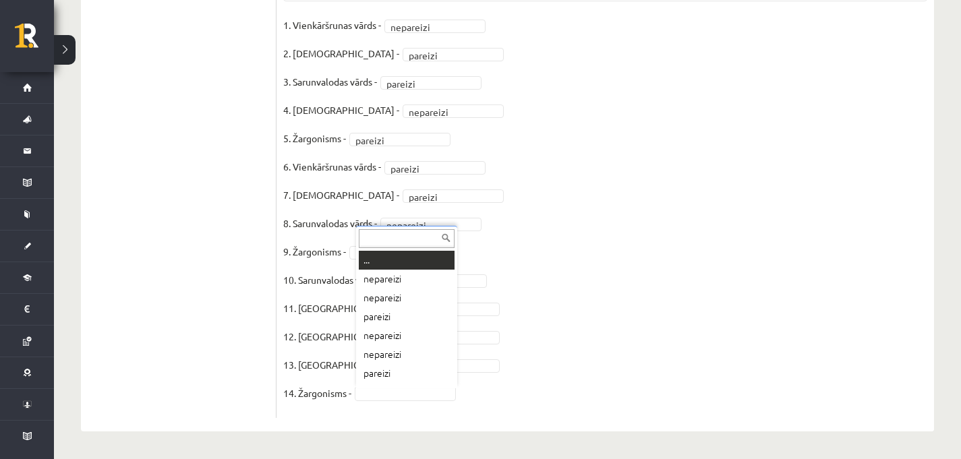
scroll to position [16, 0]
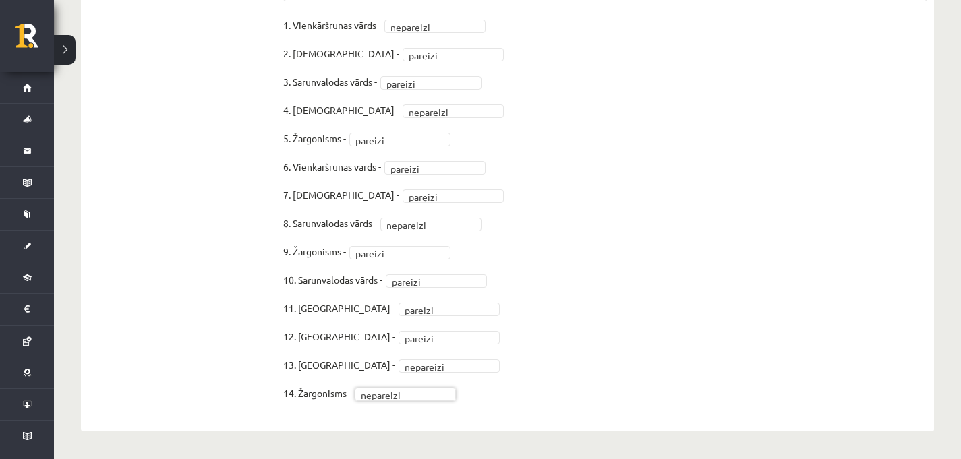
click at [515, 343] on fieldset "1. Vienkāršrunas vārds - nepareizi ********* 2. Barbarisms - pareizi ******* 3.…" at bounding box center [605, 213] width 644 height 397
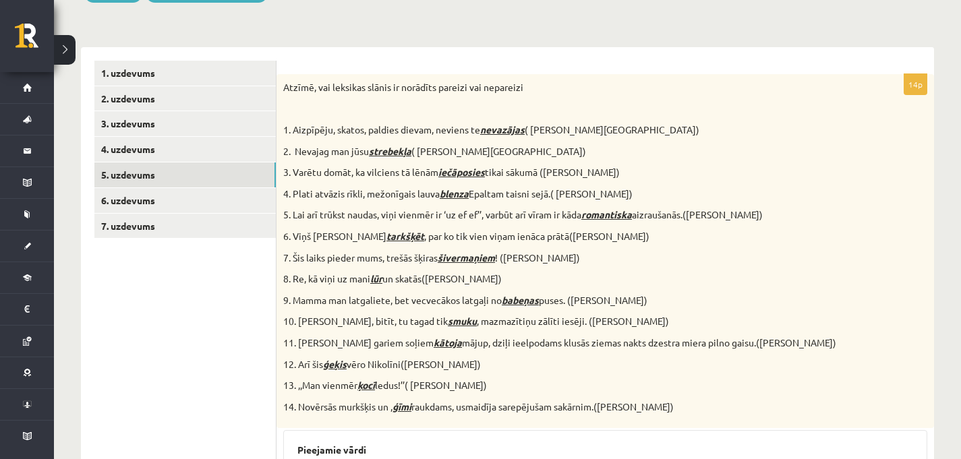
scroll to position [173, 0]
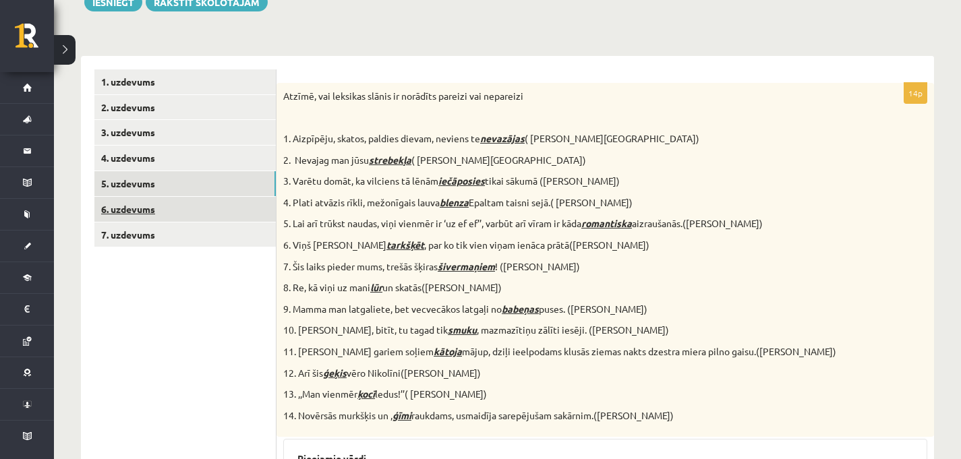
click at [225, 206] on link "6. uzdevums" at bounding box center [184, 209] width 181 height 25
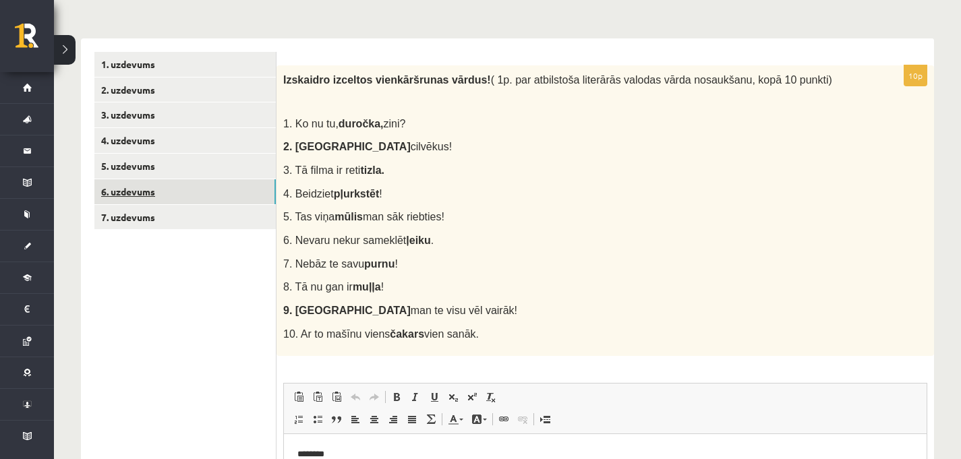
scroll to position [191, 0]
click at [165, 176] on link "5. uzdevums" at bounding box center [184, 165] width 181 height 25
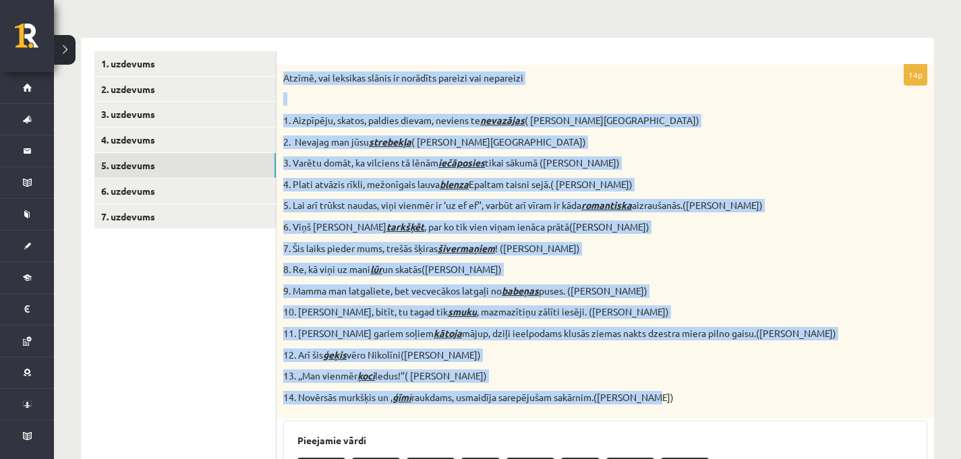
drag, startPoint x: 283, startPoint y: 78, endPoint x: 710, endPoint y: 410, distance: 541.4
click at [710, 410] on div "Atzīmē, vai leksikas slānis ir norādīts pareizi vai nepareizi 1. Aizpīpēju, ska…" at bounding box center [606, 242] width 658 height 355
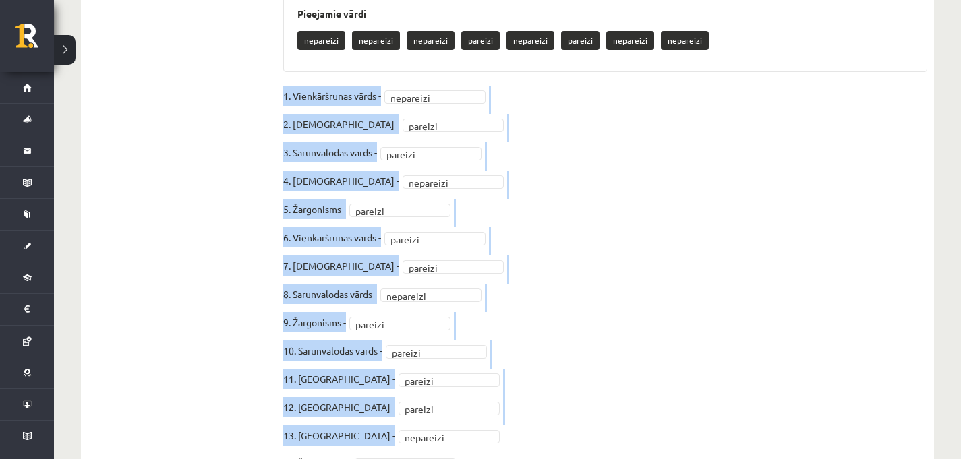
scroll to position [690, 0]
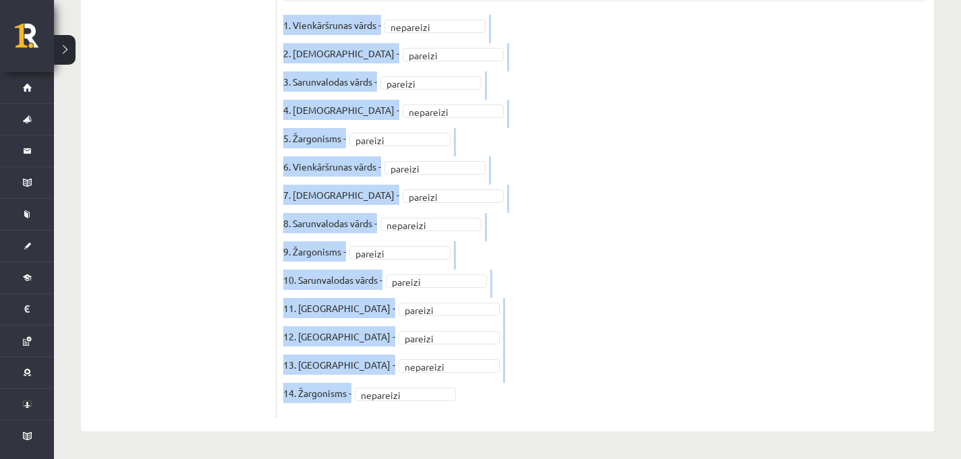
drag, startPoint x: 282, startPoint y: 93, endPoint x: 420, endPoint y: 432, distance: 365.6
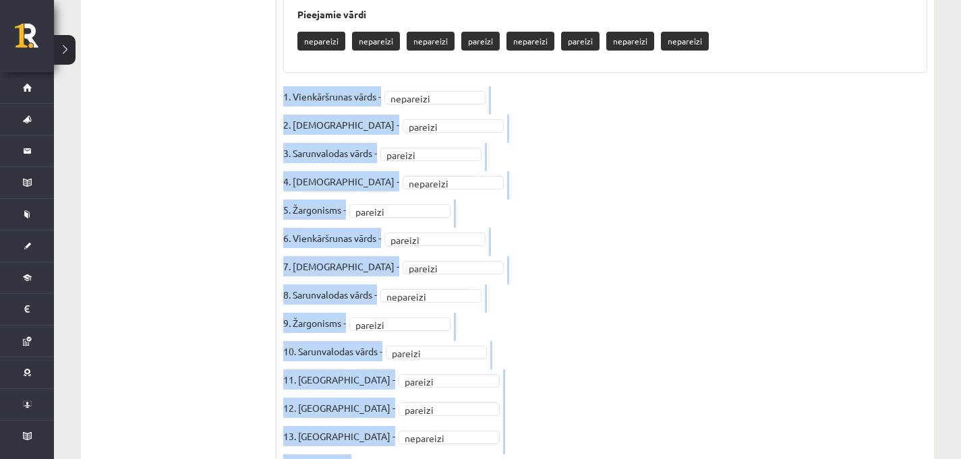
scroll to position [613, 0]
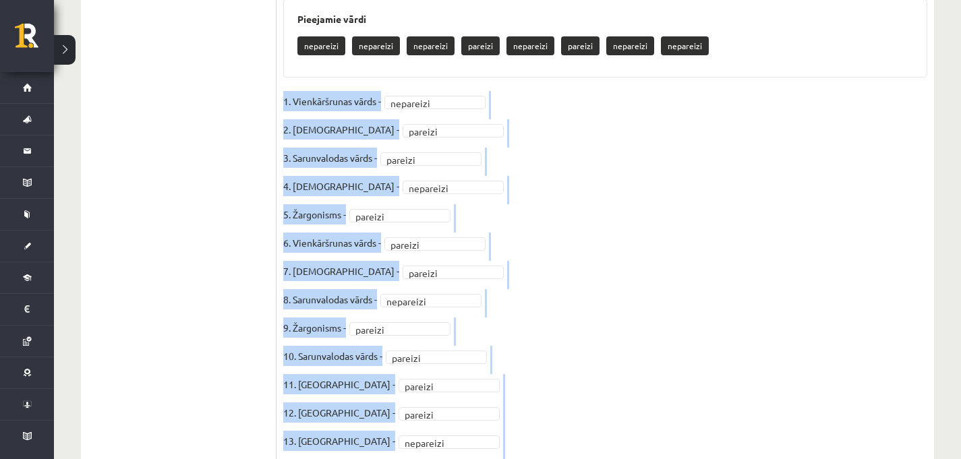
click at [593, 217] on fieldset "1. Vienkāršrunas vārds - nepareizi ********* 2. Barbarisms - pareizi ******* 3.…" at bounding box center [605, 289] width 644 height 397
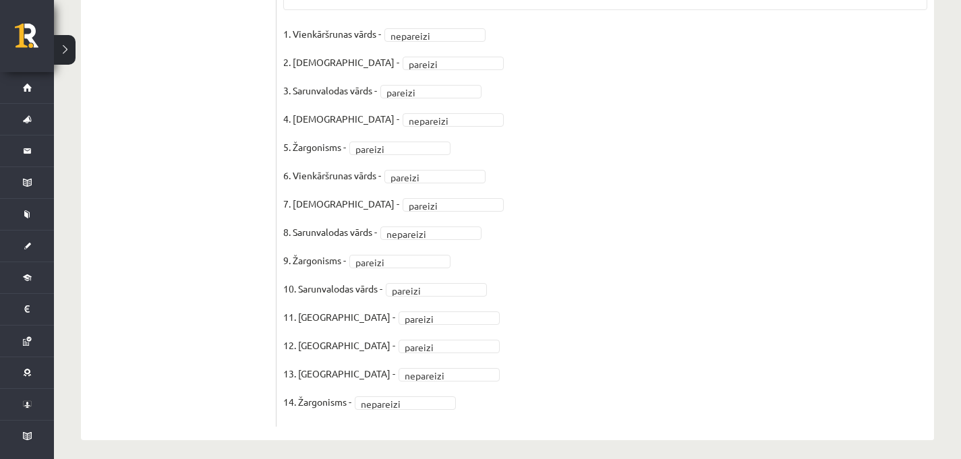
scroll to position [681, 0]
click at [444, 42] on fieldset "1. Vienkāršrunas vārds - nepareizi ********* 2. Barbarisms - pareizi ******* 3.…" at bounding box center [605, 220] width 644 height 397
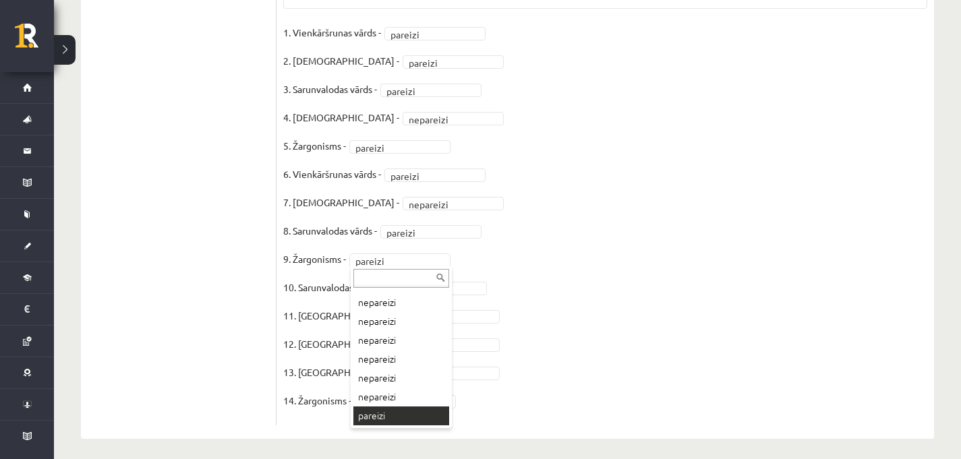
scroll to position [0, 0]
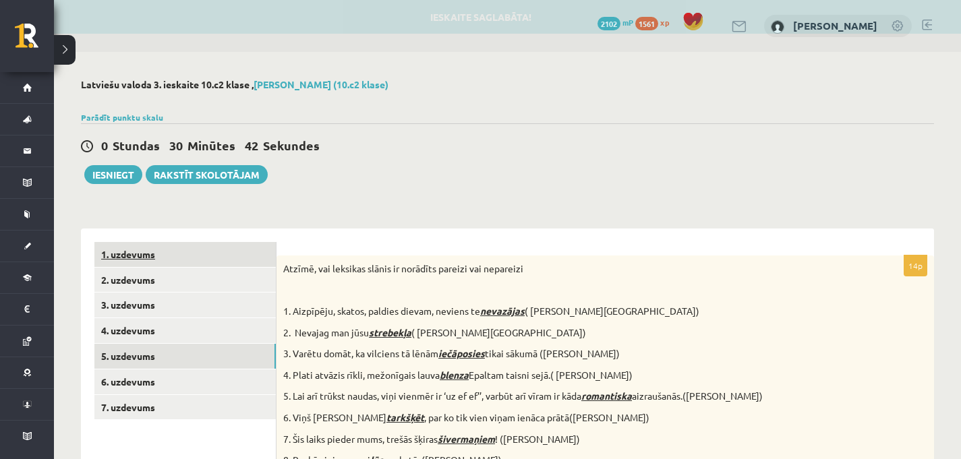
click at [203, 256] on link "1. uzdevums" at bounding box center [184, 254] width 181 height 25
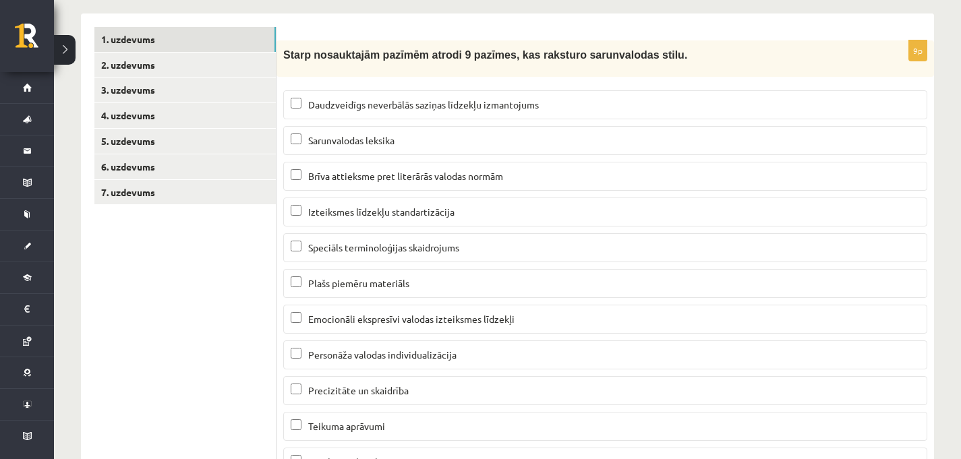
scroll to position [216, 0]
click at [206, 67] on link "2. uzdevums" at bounding box center [184, 64] width 181 height 25
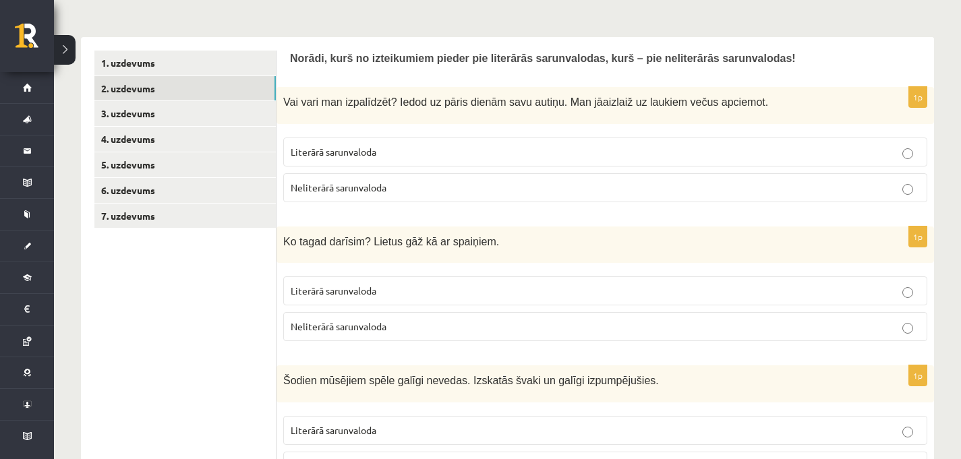
scroll to position [0, 0]
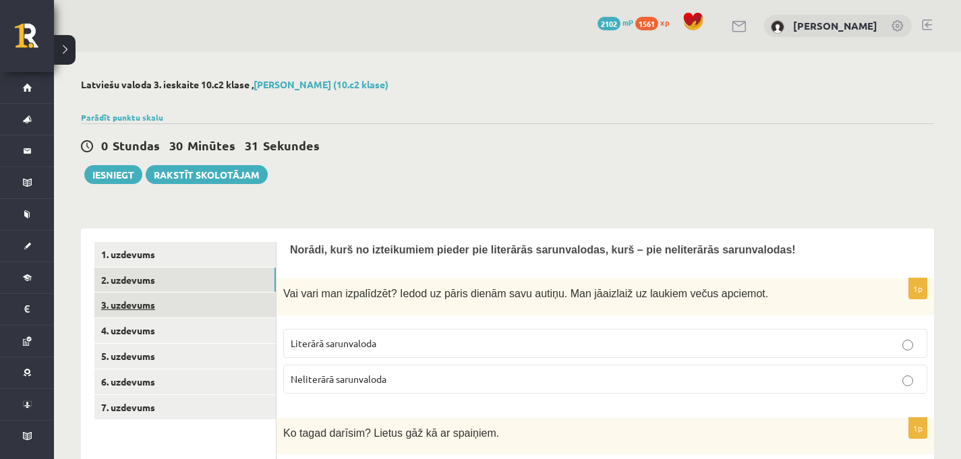
click at [204, 301] on link "3. uzdevums" at bounding box center [184, 305] width 181 height 25
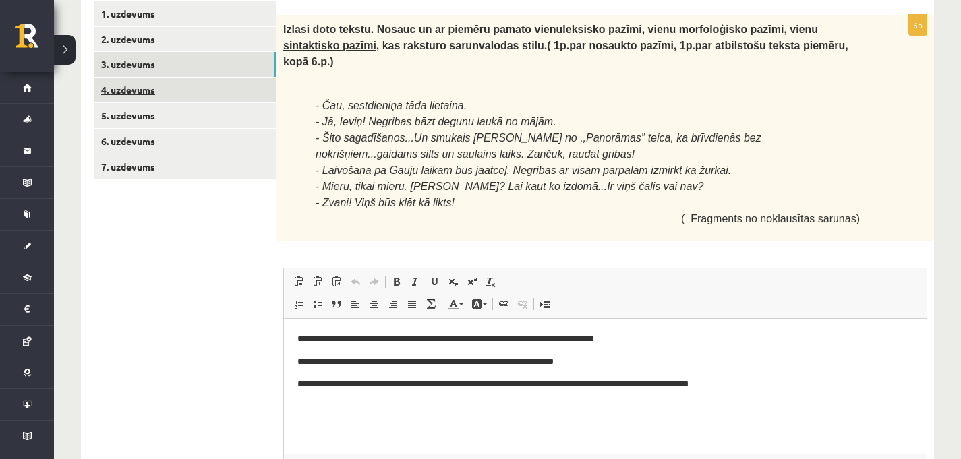
click at [221, 94] on link "4. uzdevums" at bounding box center [184, 90] width 181 height 25
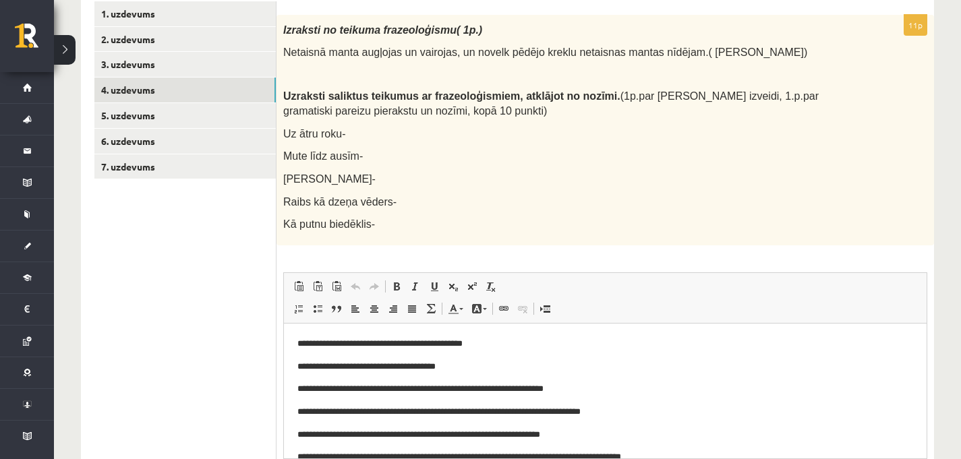
scroll to position [43, 0]
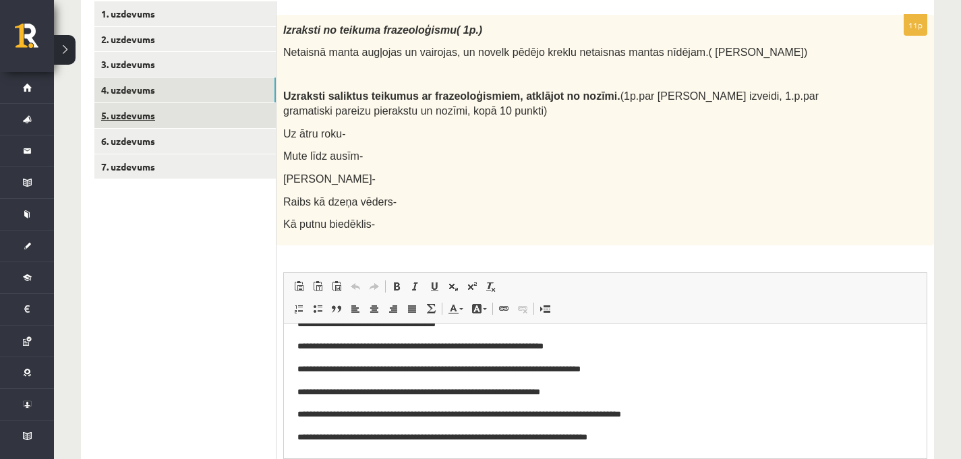
click at [211, 119] on link "5. uzdevums" at bounding box center [184, 115] width 181 height 25
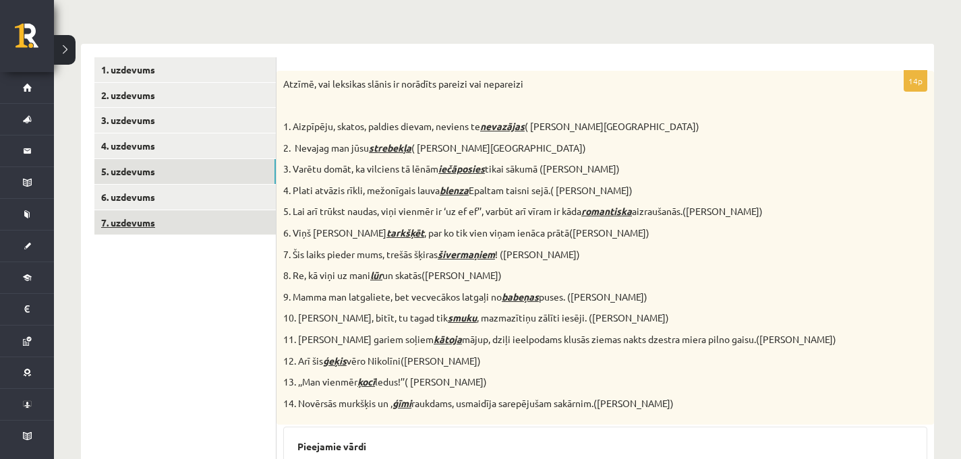
scroll to position [88, 0]
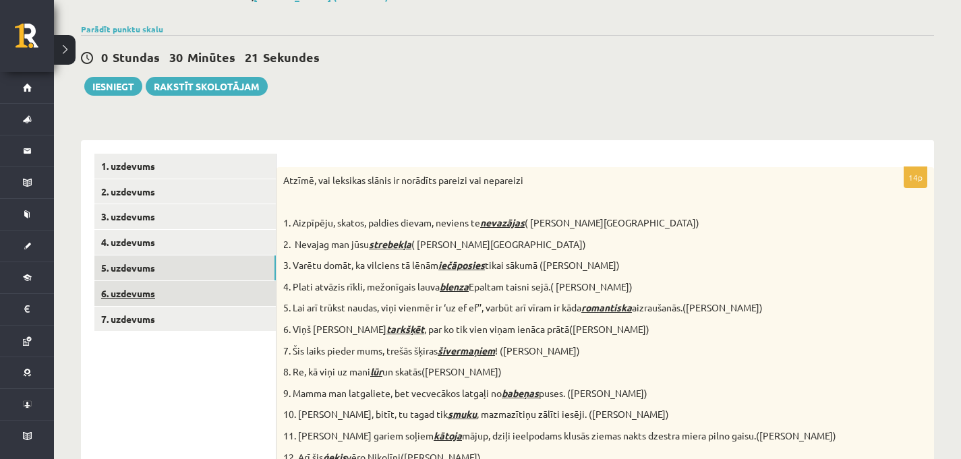
click at [179, 293] on link "6. uzdevums" at bounding box center [184, 293] width 181 height 25
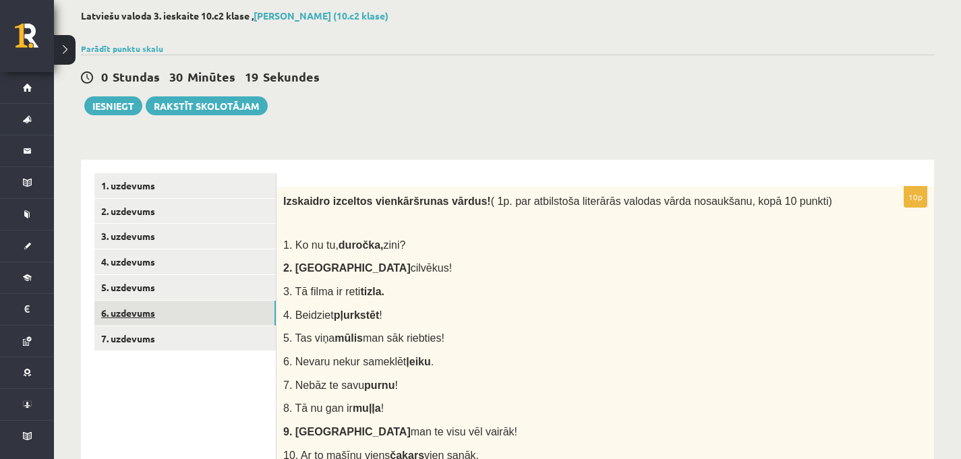
scroll to position [0, 0]
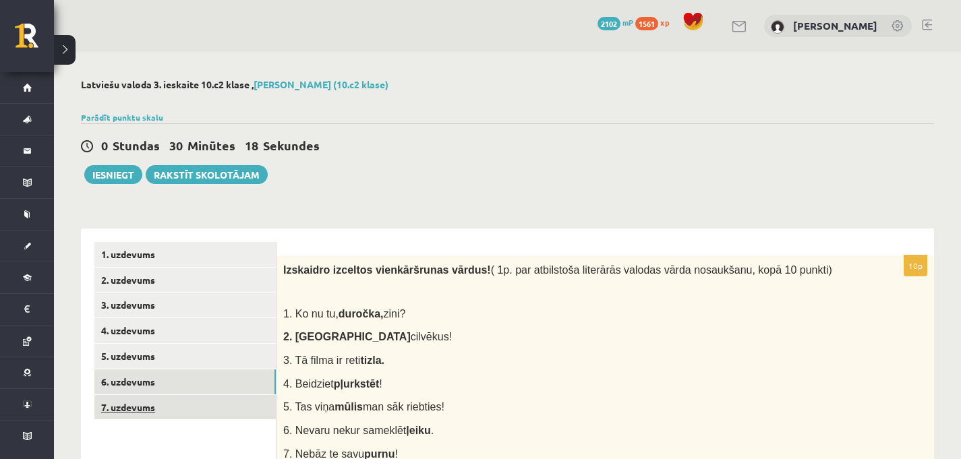
click at [131, 417] on link "7. uzdevums" at bounding box center [184, 407] width 181 height 25
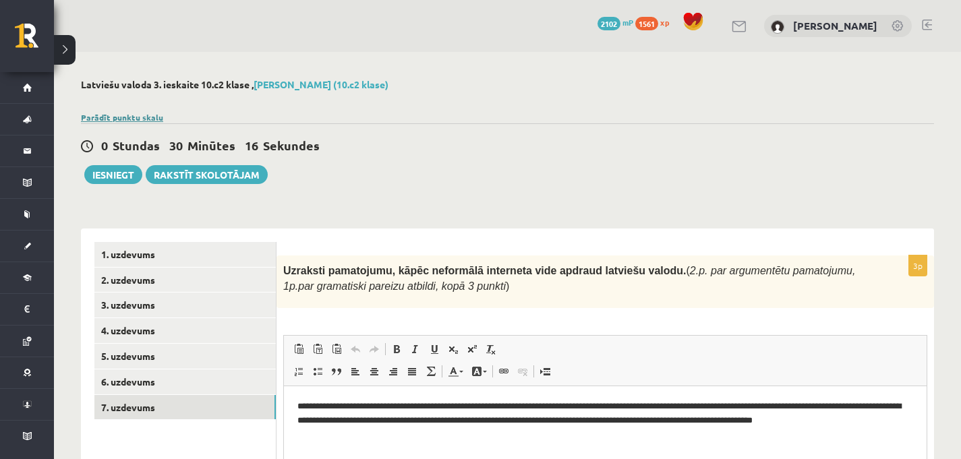
click at [131, 119] on link "Parādīt punktu skalu" at bounding box center [122, 117] width 82 height 11
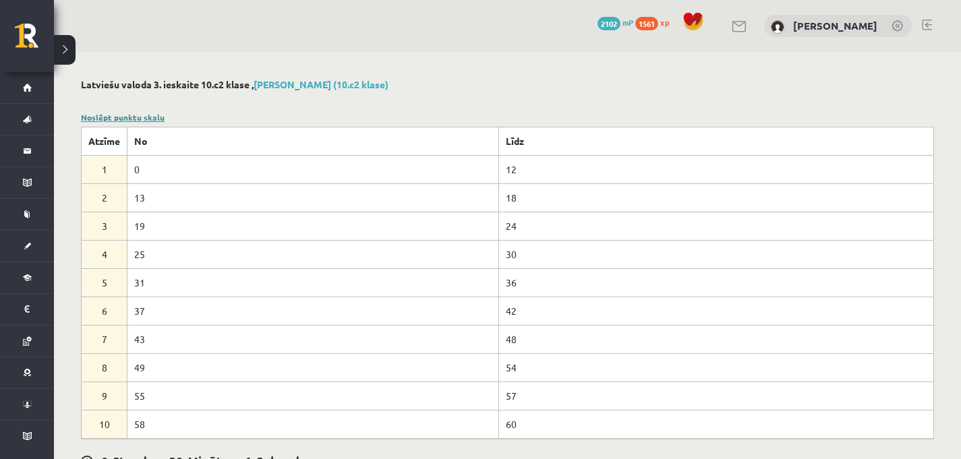
click at [112, 113] on link "Noslēpt punktu skalu" at bounding box center [123, 117] width 84 height 11
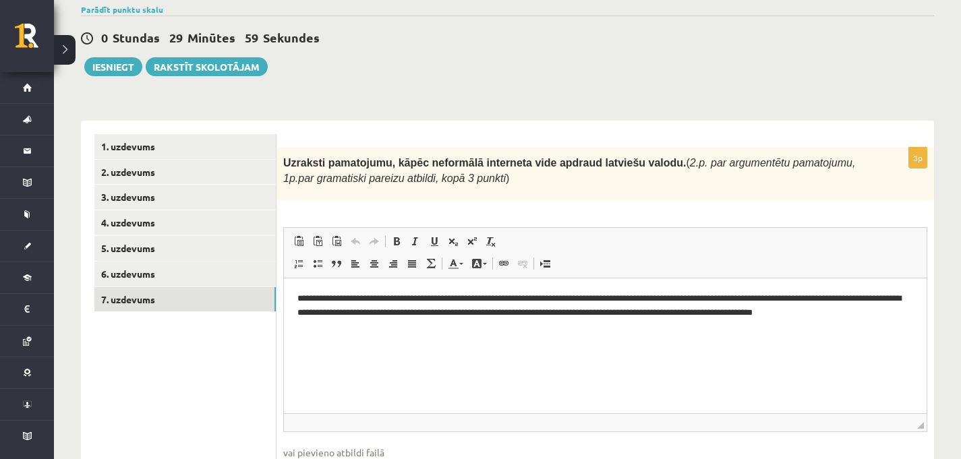
scroll to position [113, 0]
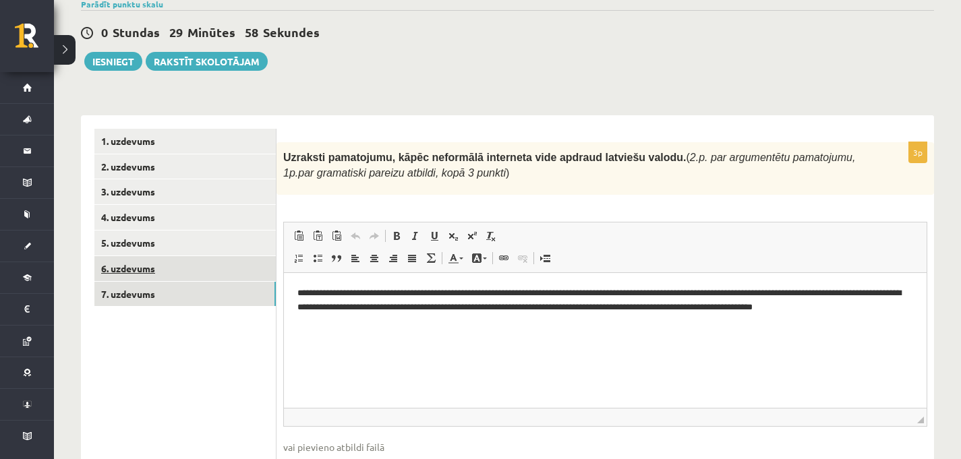
click at [213, 269] on link "6. uzdevums" at bounding box center [184, 268] width 181 height 25
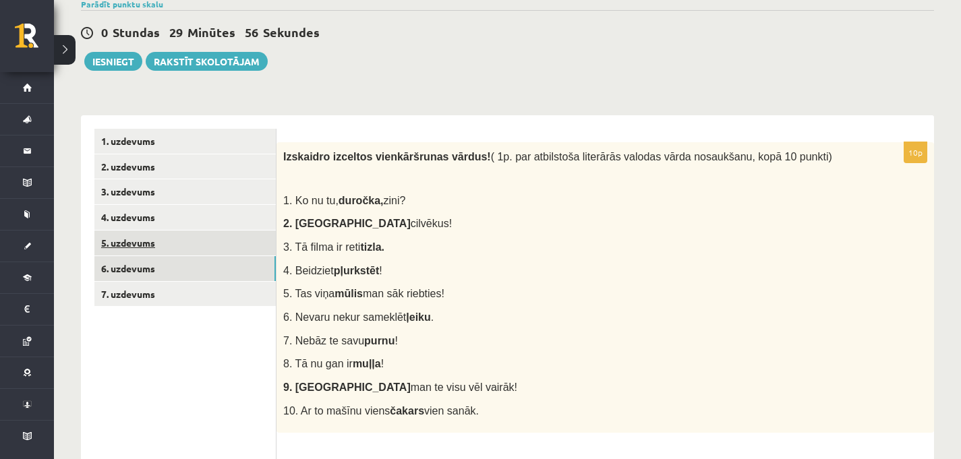
scroll to position [0, 0]
click at [199, 234] on link "5. uzdevums" at bounding box center [184, 243] width 181 height 25
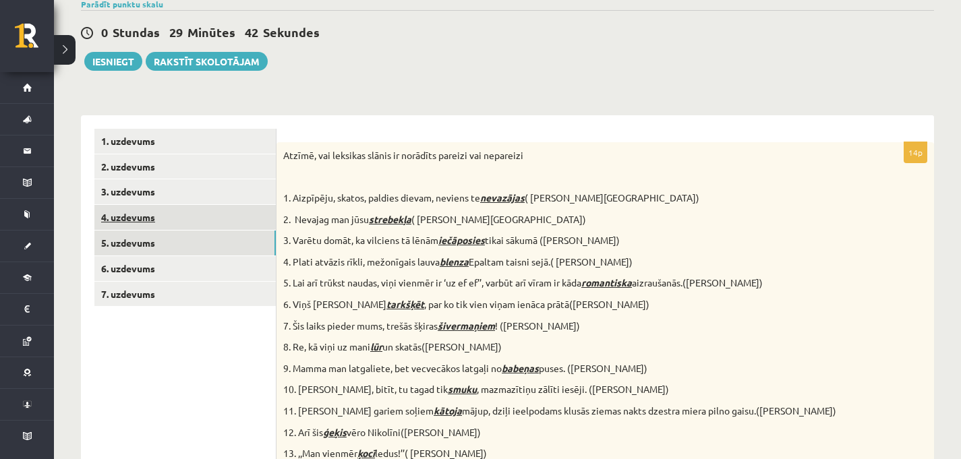
click at [198, 210] on link "4. uzdevums" at bounding box center [184, 217] width 181 height 25
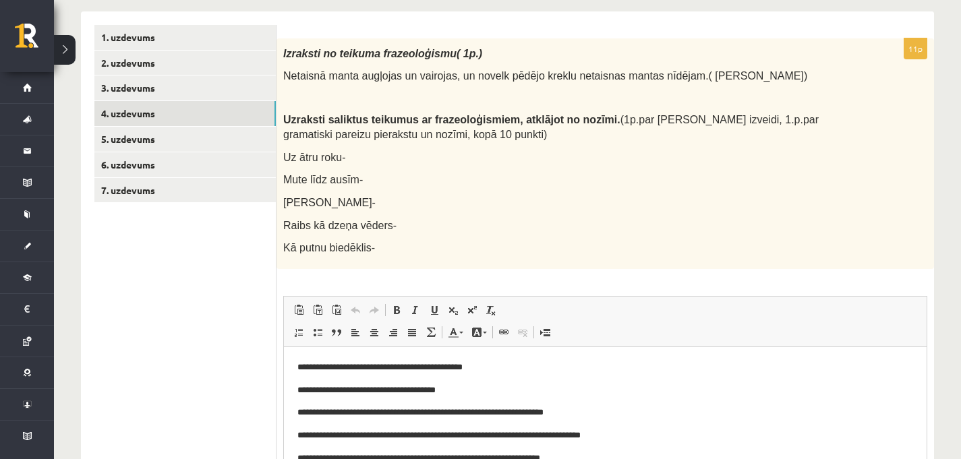
scroll to position [216, 0]
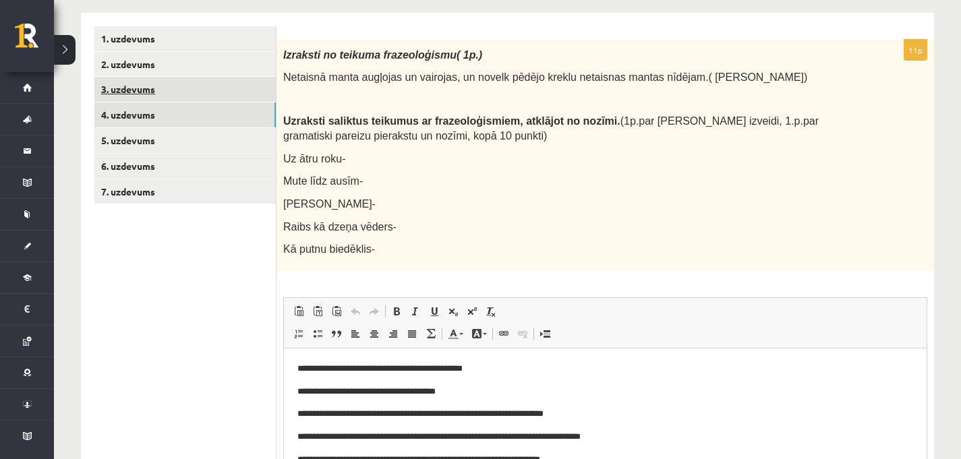
click at [215, 94] on link "3. uzdevums" at bounding box center [184, 89] width 181 height 25
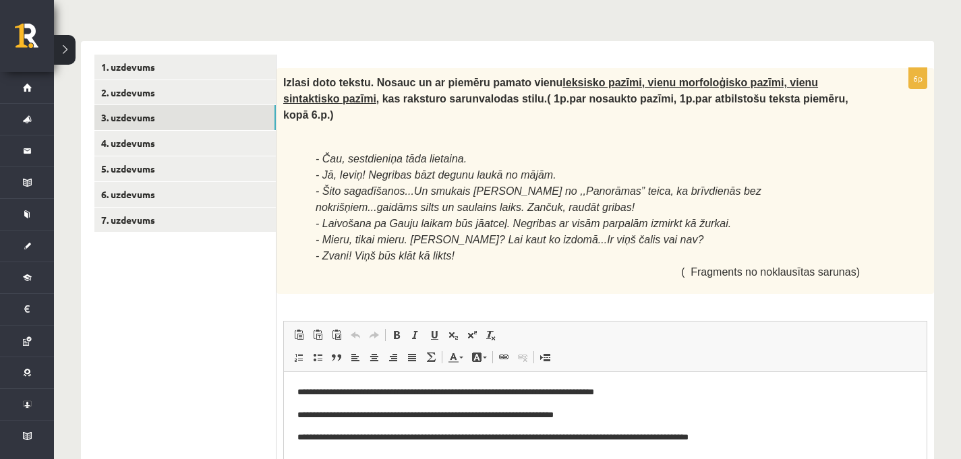
scroll to position [186, 0]
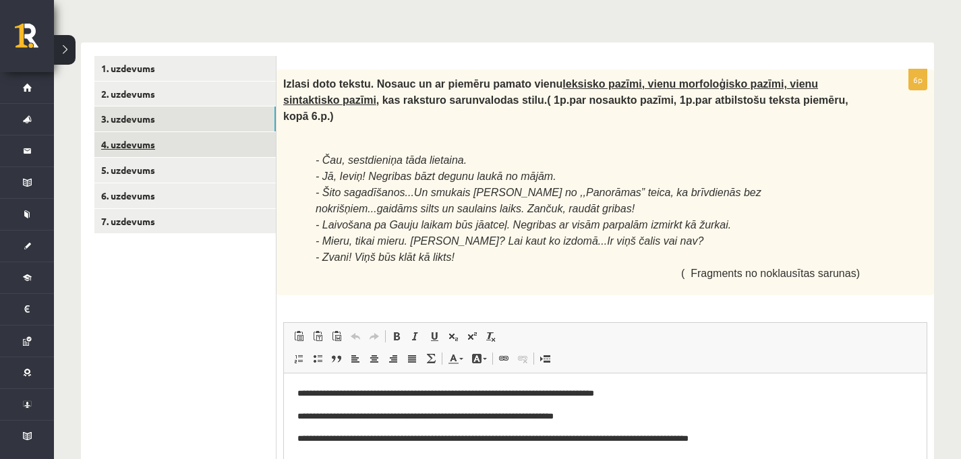
click at [200, 144] on link "4. uzdevums" at bounding box center [184, 144] width 181 height 25
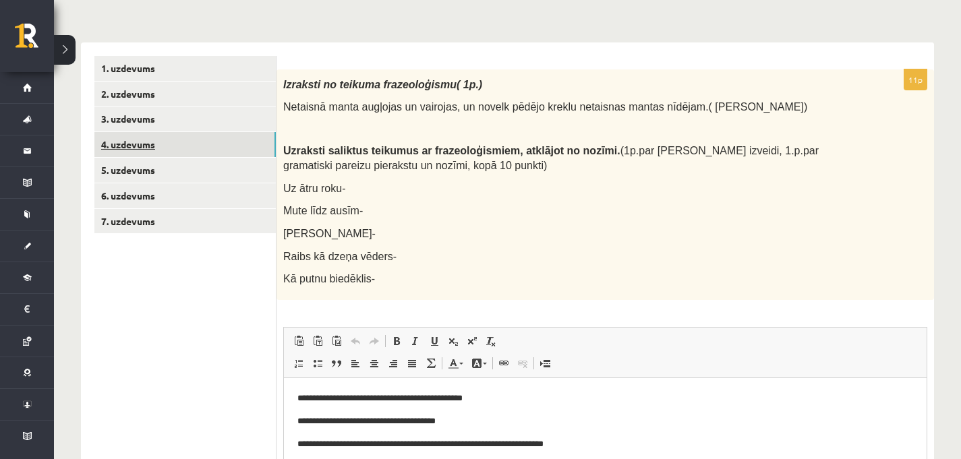
scroll to position [0, 0]
click at [146, 124] on link "3. uzdevums" at bounding box center [184, 119] width 181 height 25
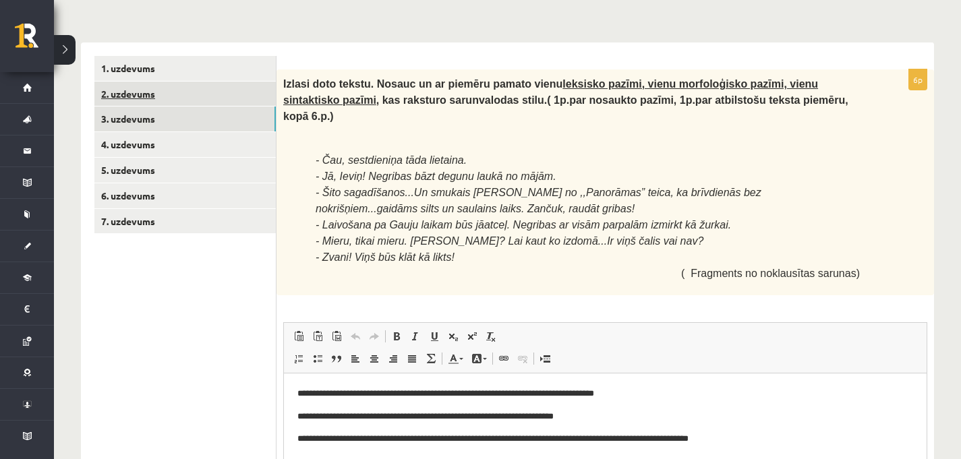
click at [206, 97] on link "2. uzdevums" at bounding box center [184, 94] width 181 height 25
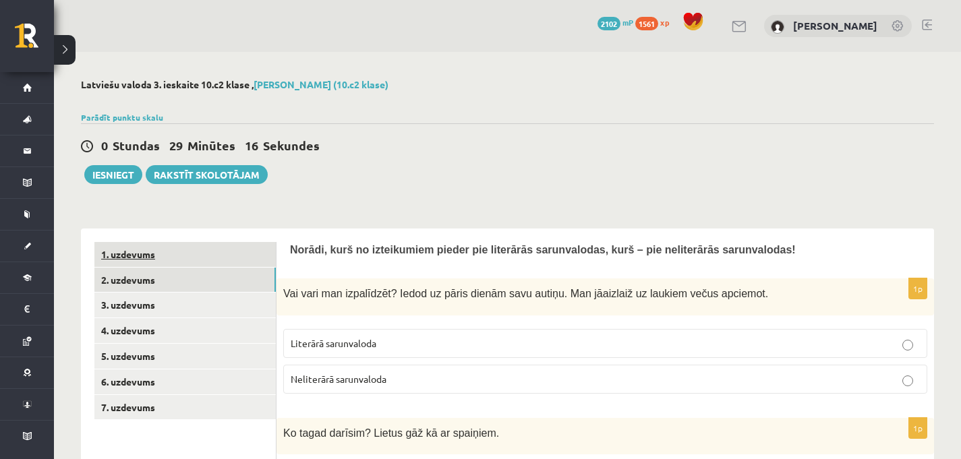
click at [225, 256] on link "1. uzdevums" at bounding box center [184, 254] width 181 height 25
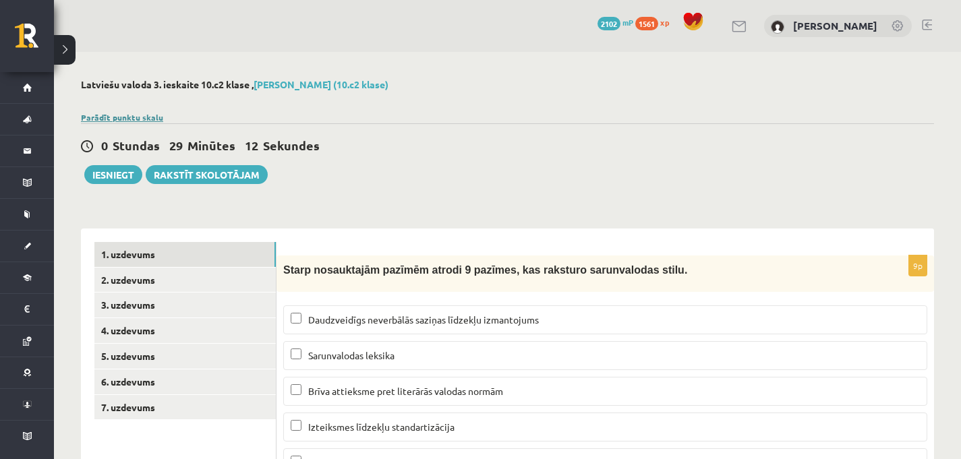
click at [115, 115] on link "Parādīt punktu skalu" at bounding box center [122, 117] width 82 height 11
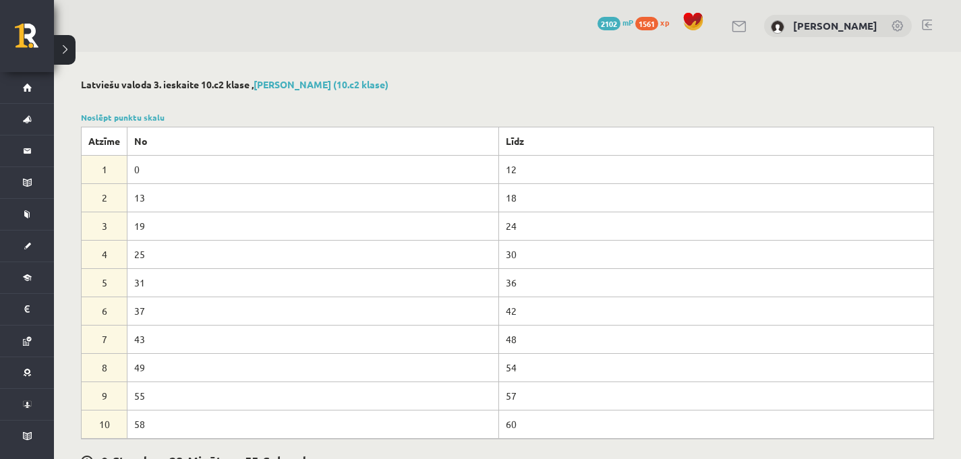
click at [134, 121] on div "Noslēpt punktu skalu Atzīme No Līdz 1 0 12 2 13 18 3 19 24 4 25 30 5 31 36 6 37…" at bounding box center [507, 275] width 853 height 328
click at [136, 113] on link "Noslēpt punktu skalu" at bounding box center [123, 117] width 84 height 11
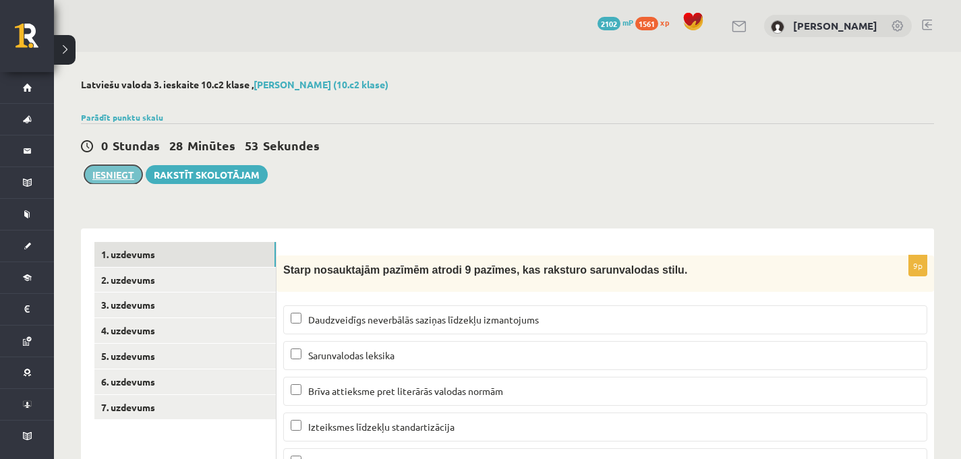
click at [115, 179] on button "Iesniegt" at bounding box center [113, 174] width 58 height 19
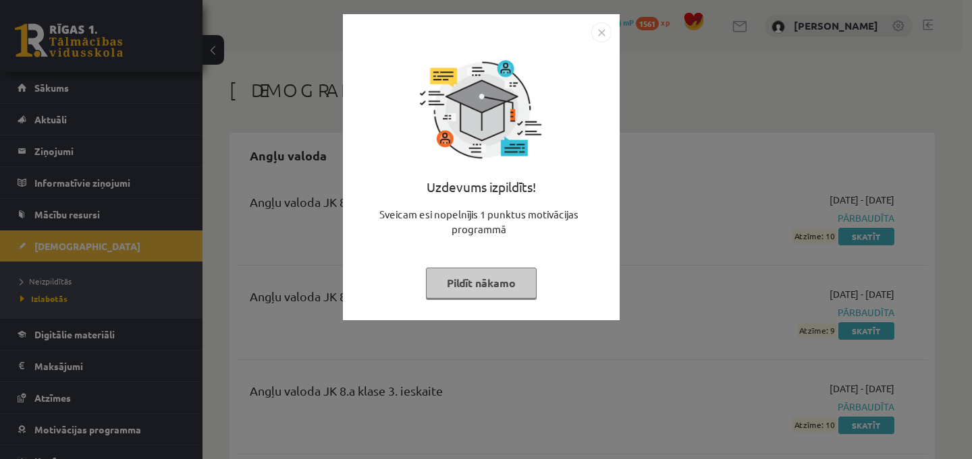
click at [478, 291] on button "Pildīt nākamo" at bounding box center [481, 283] width 111 height 31
